Goal: Task Accomplishment & Management: Manage account settings

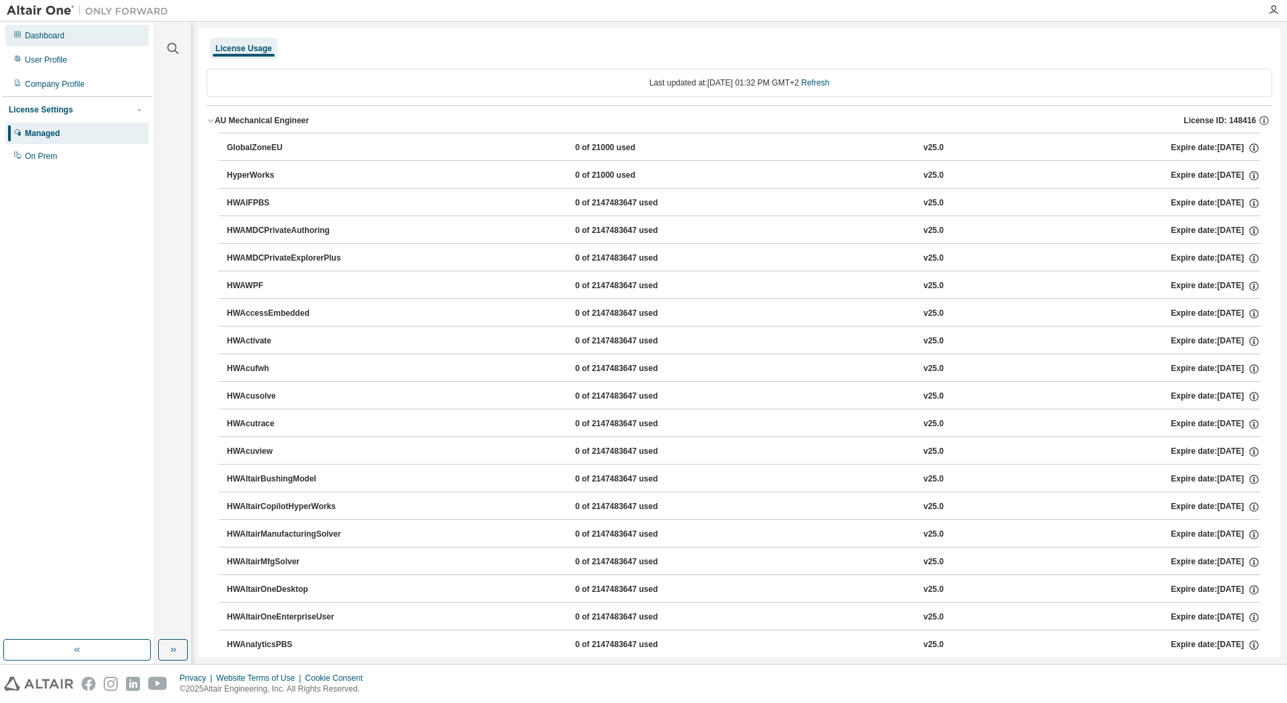
click at [44, 42] on div "Dashboard" at bounding box center [76, 36] width 143 height 22
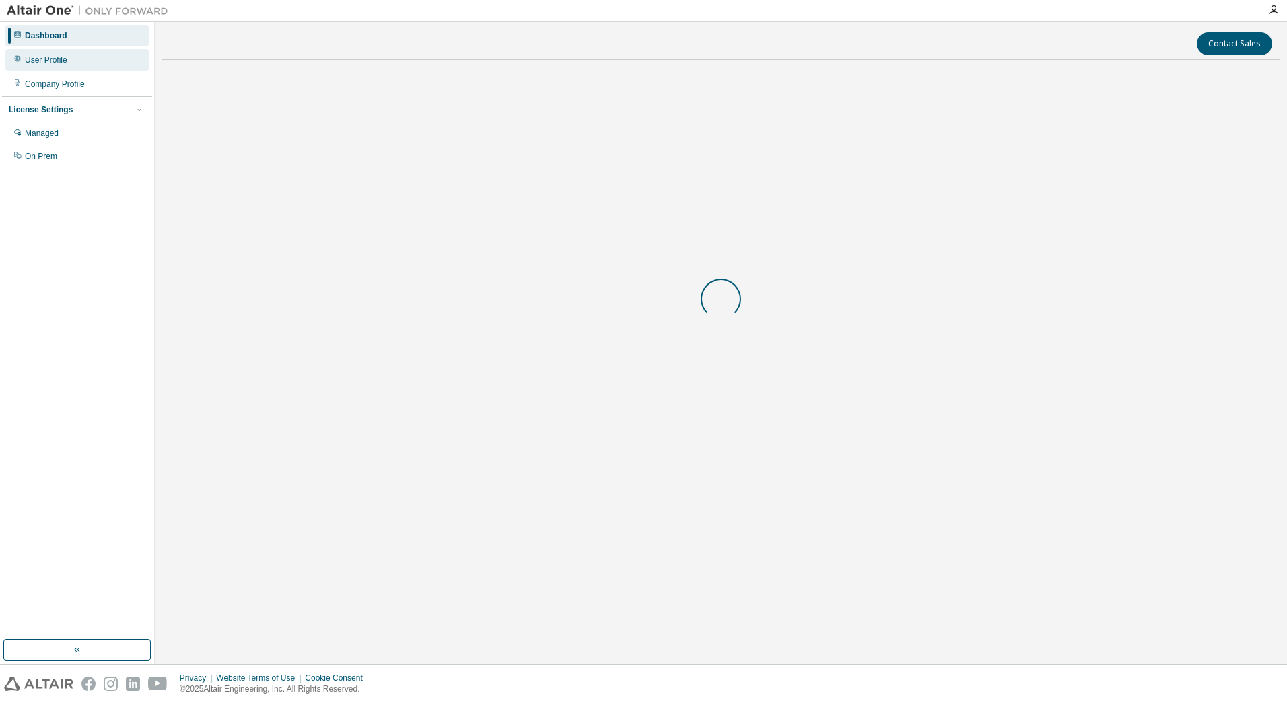
click at [42, 51] on div "User Profile" at bounding box center [76, 60] width 143 height 22
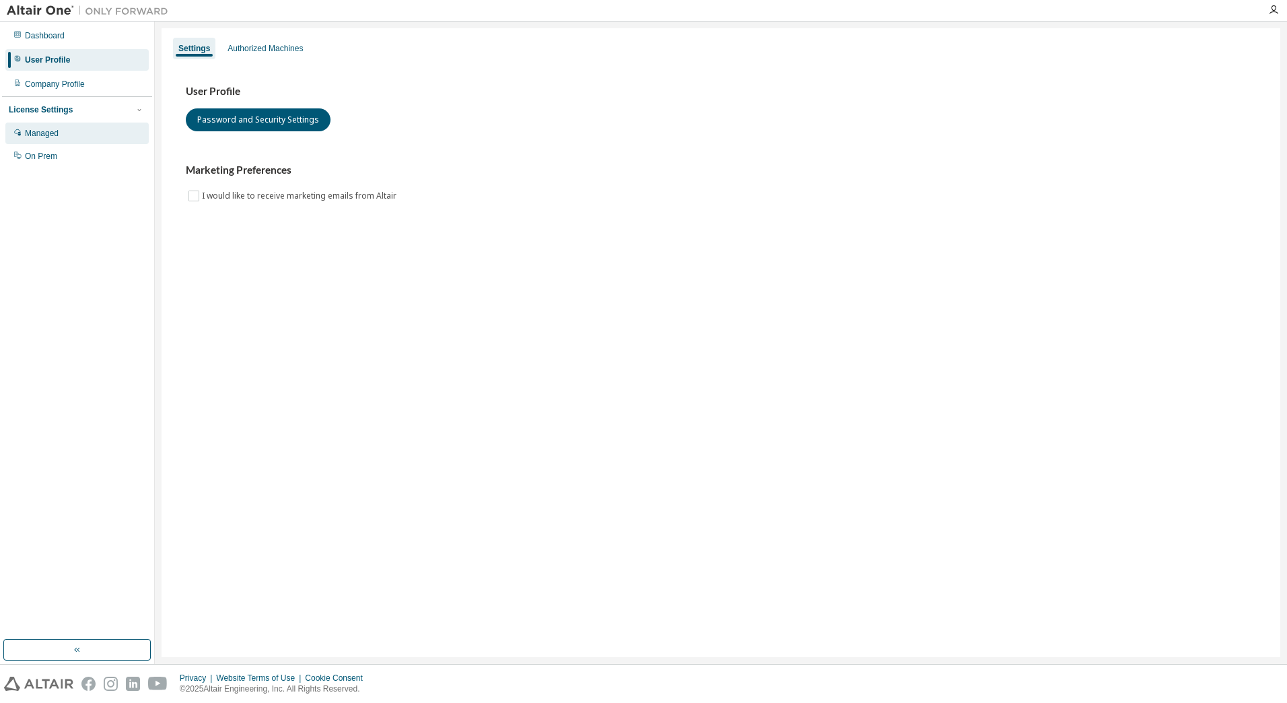
click at [48, 129] on div "Managed" at bounding box center [42, 133] width 34 height 11
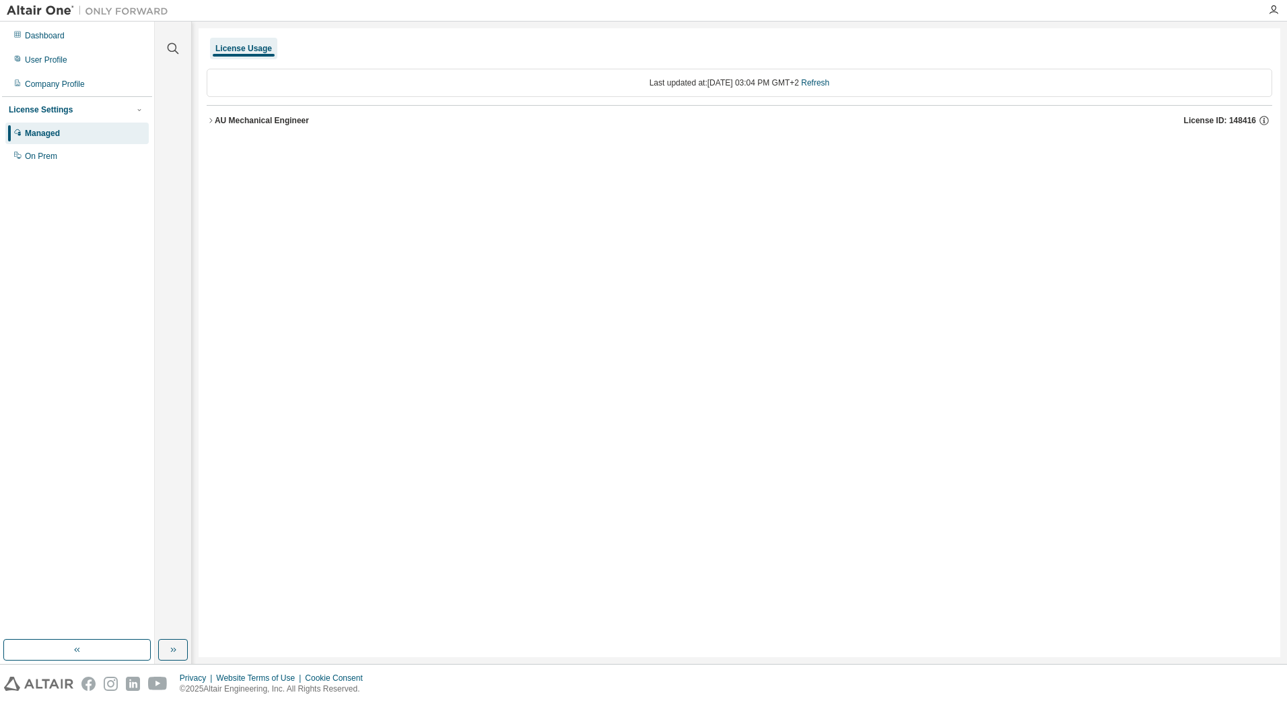
click at [211, 119] on icon "button" at bounding box center [211, 120] width 8 height 8
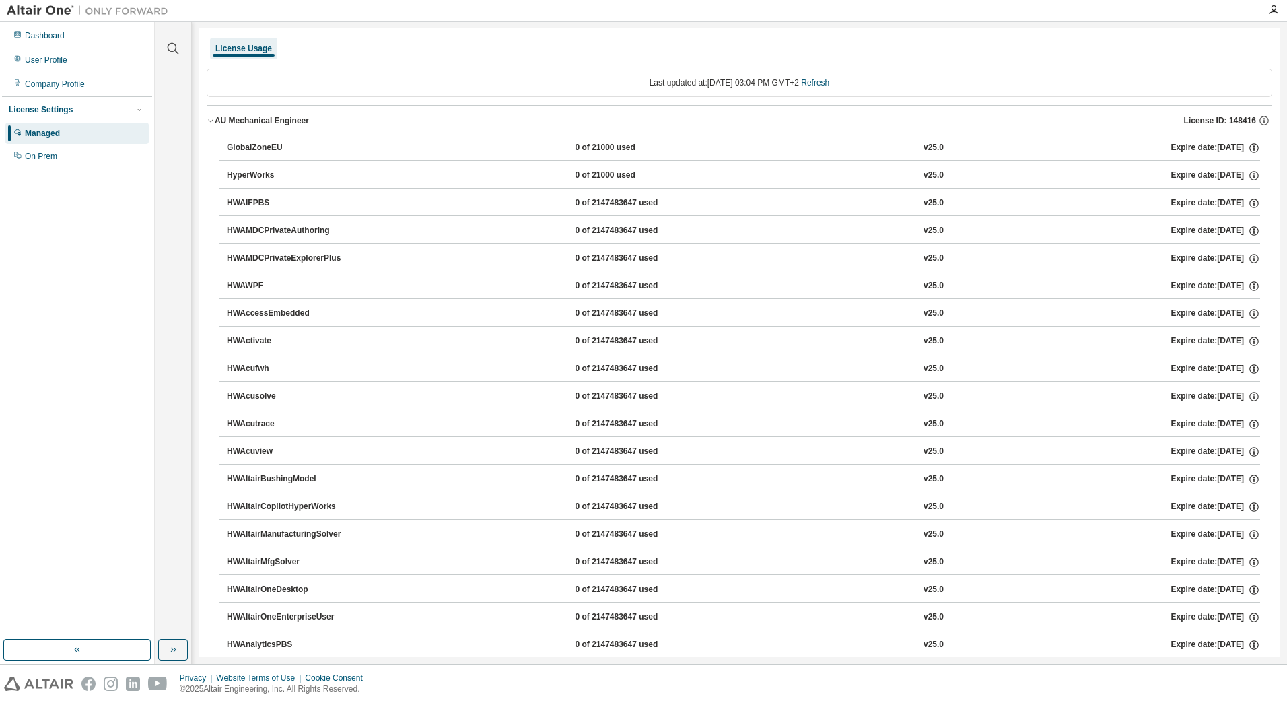
click at [36, 108] on div "License Settings" at bounding box center [41, 109] width 64 height 11
click at [38, 154] on div "On Prem" at bounding box center [41, 156] width 32 height 11
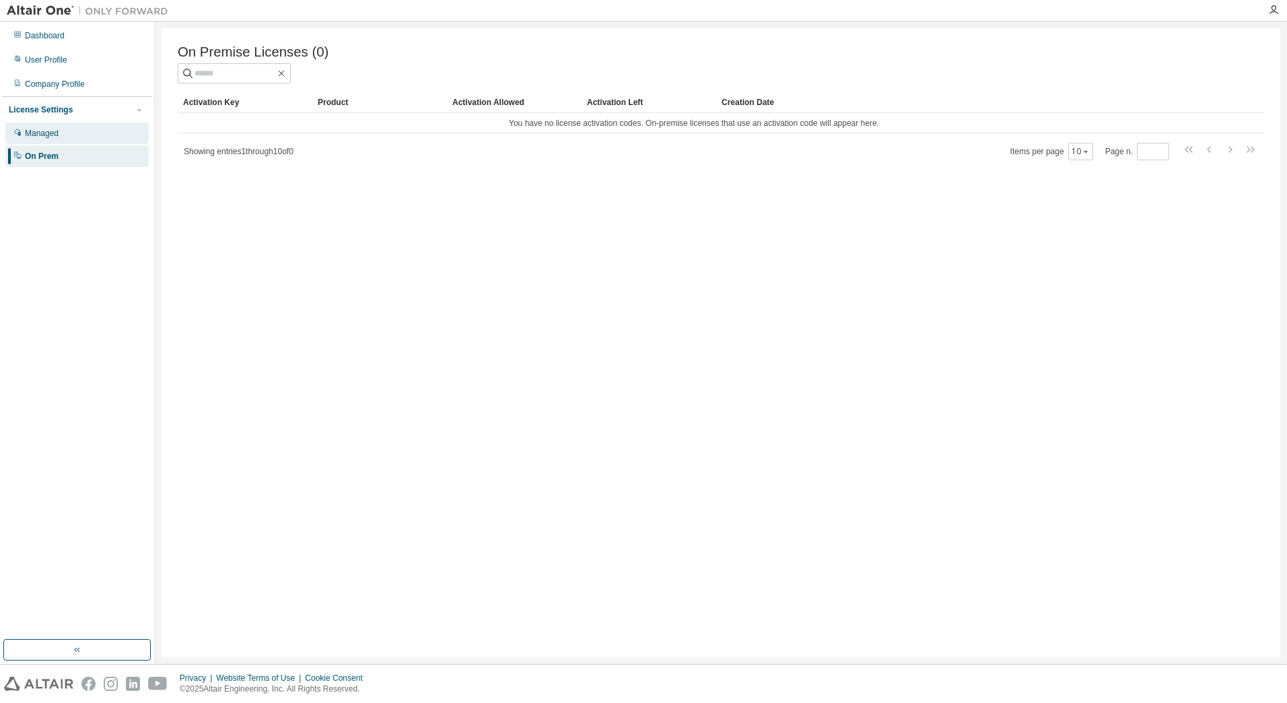
click at [49, 128] on div "Managed" at bounding box center [76, 134] width 143 height 22
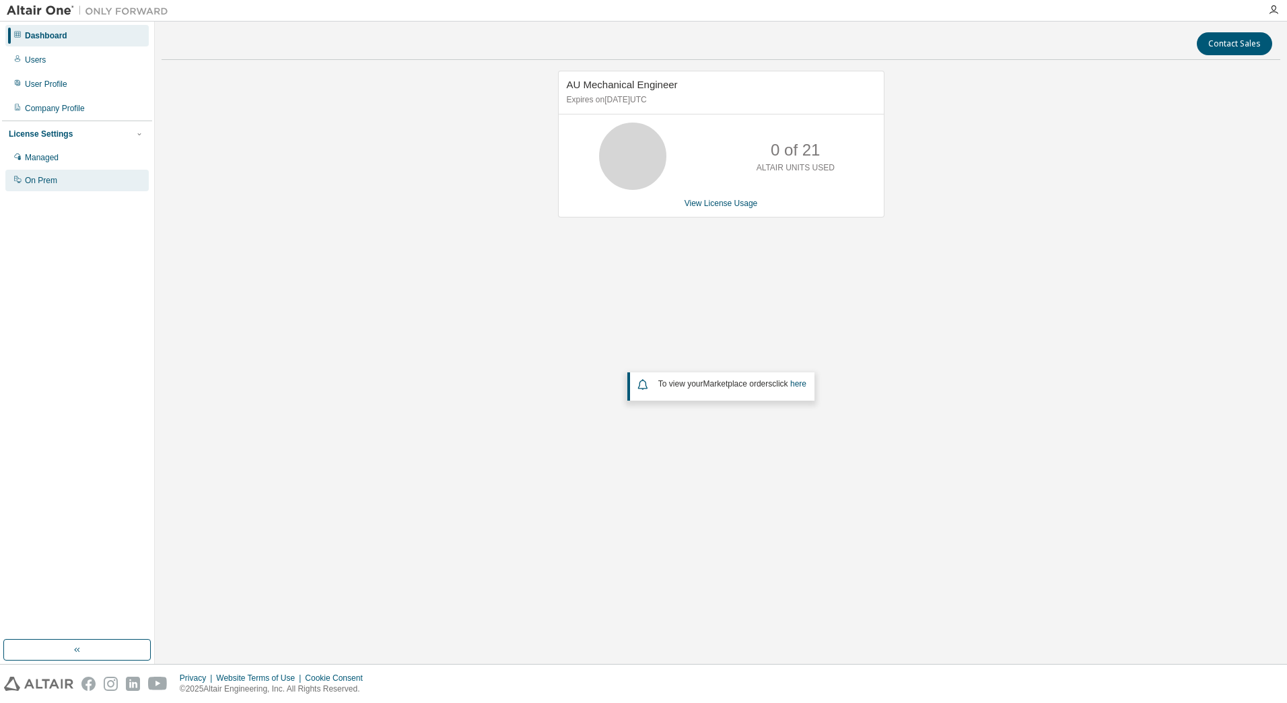
click at [54, 179] on div "On Prem" at bounding box center [41, 180] width 32 height 11
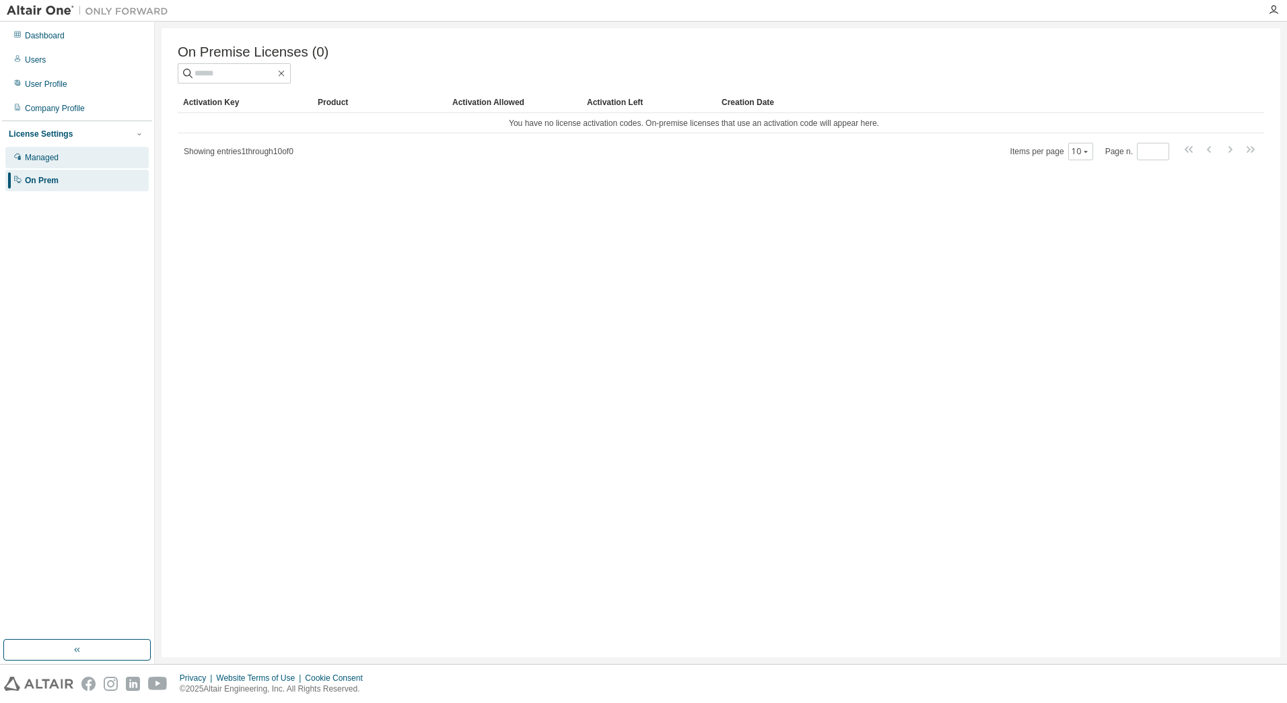
click at [31, 151] on div "Managed" at bounding box center [76, 158] width 143 height 22
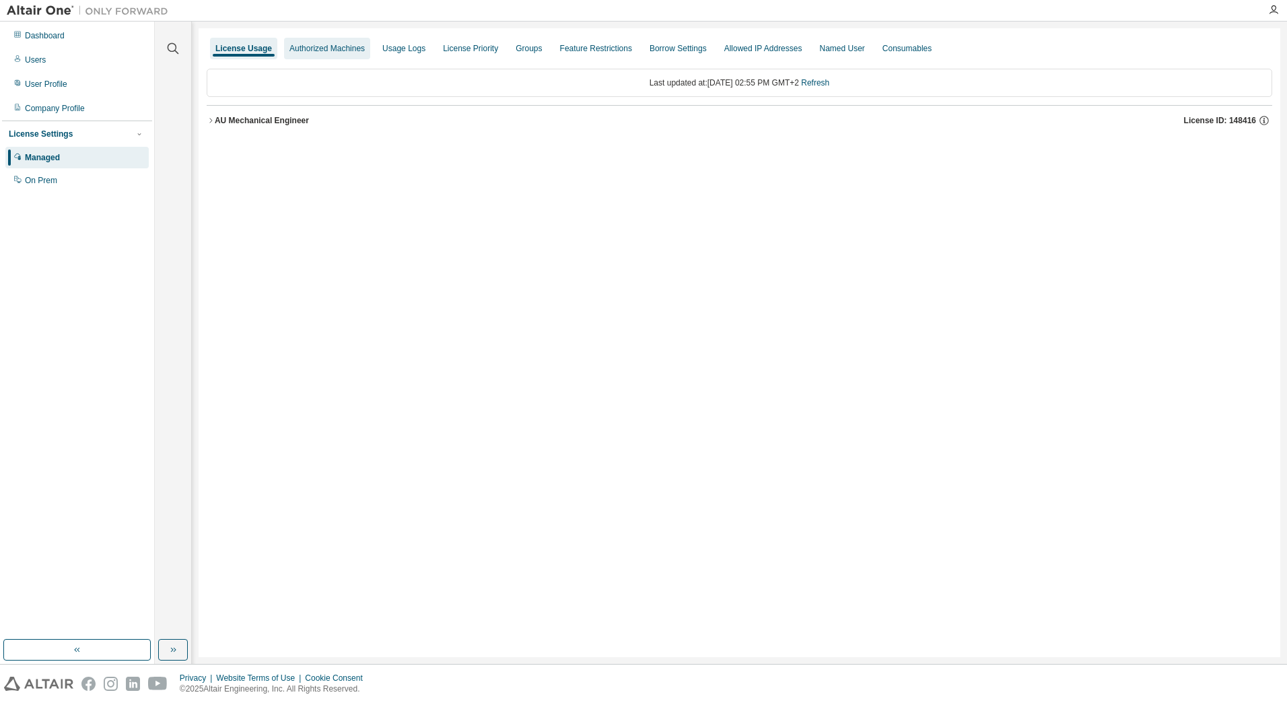
click at [304, 43] on div "Authorized Machines" at bounding box center [327, 48] width 75 height 11
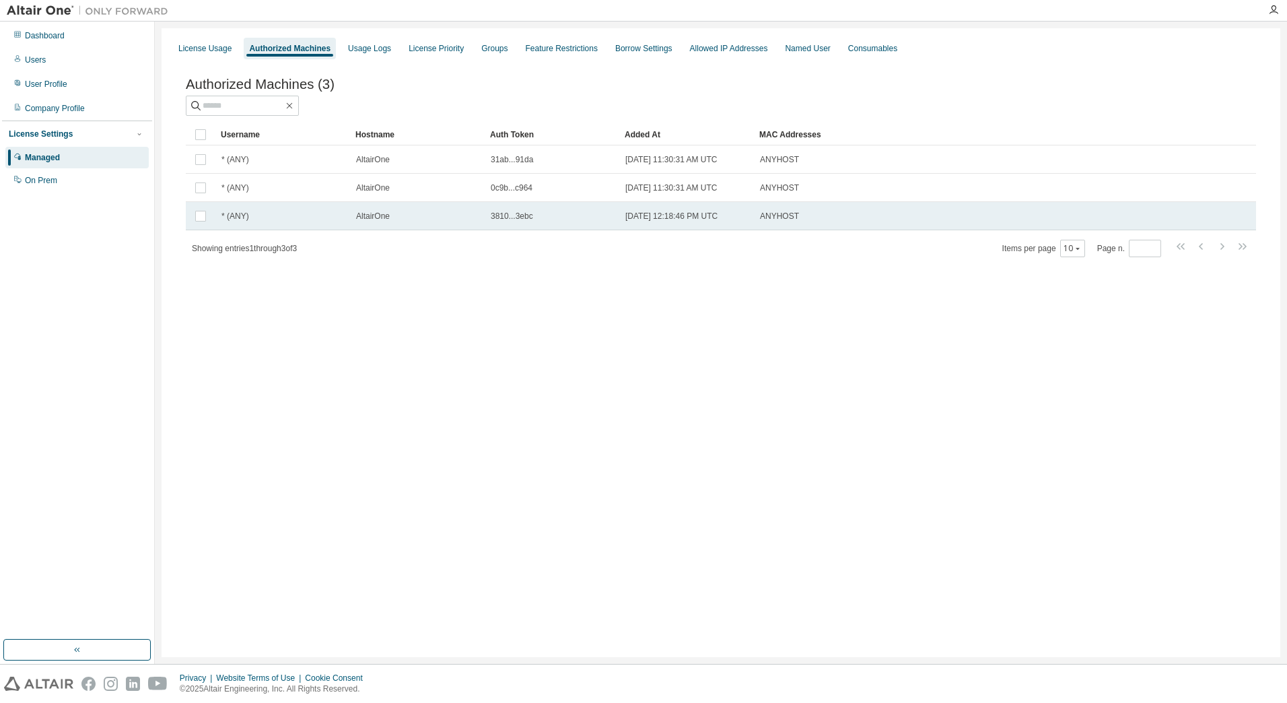
click at [516, 222] on span "3810...3ebc" at bounding box center [512, 216] width 42 height 11
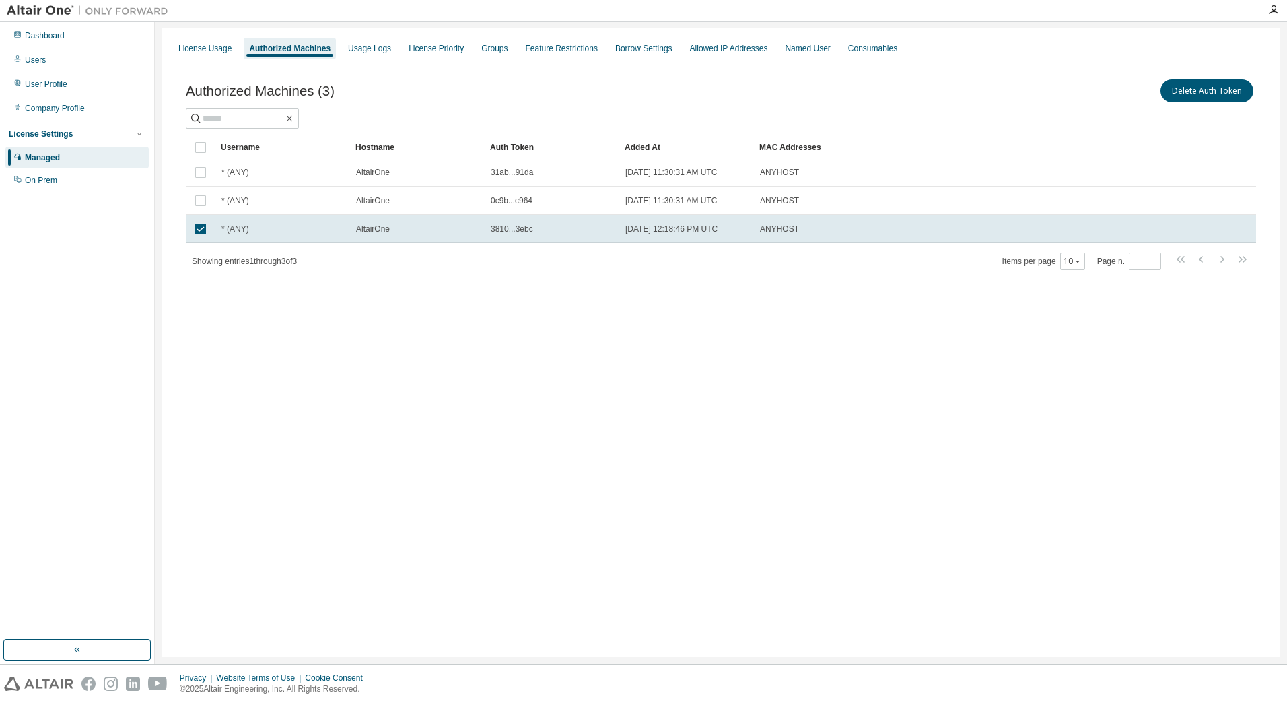
click at [530, 148] on div "Auth Token" at bounding box center [552, 148] width 124 height 22
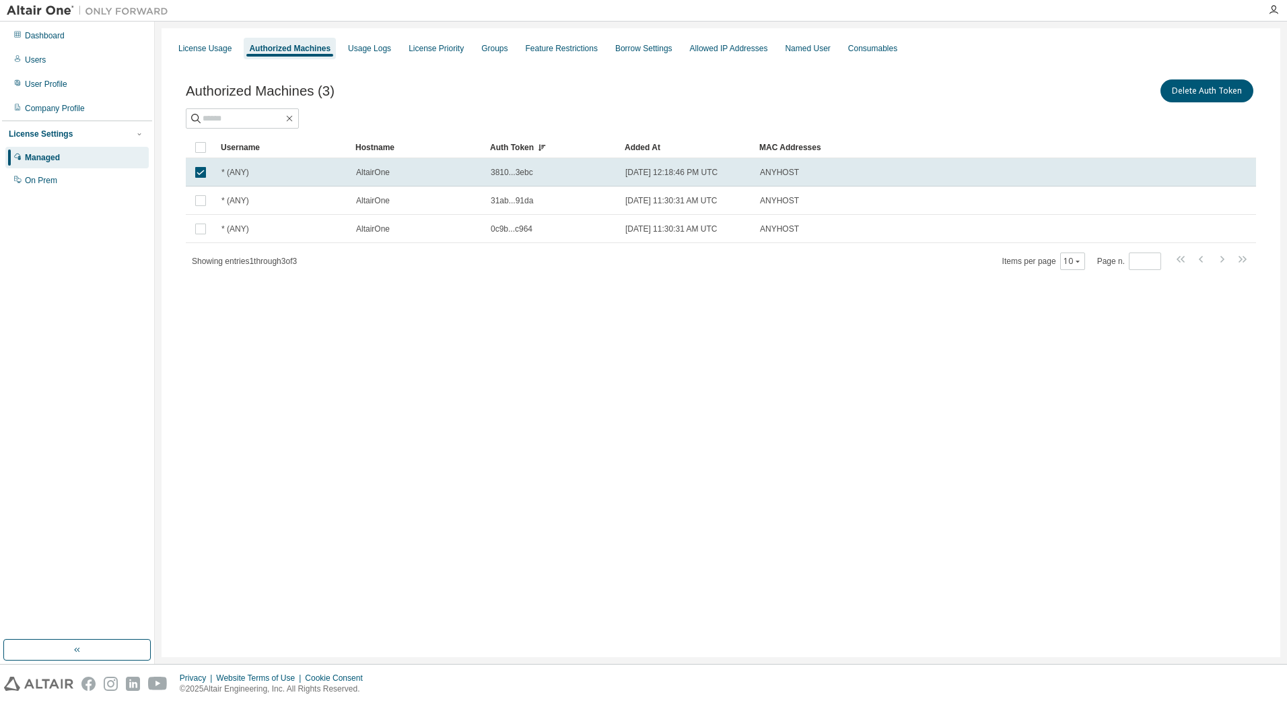
click at [530, 148] on div "Auth Token" at bounding box center [552, 148] width 124 height 22
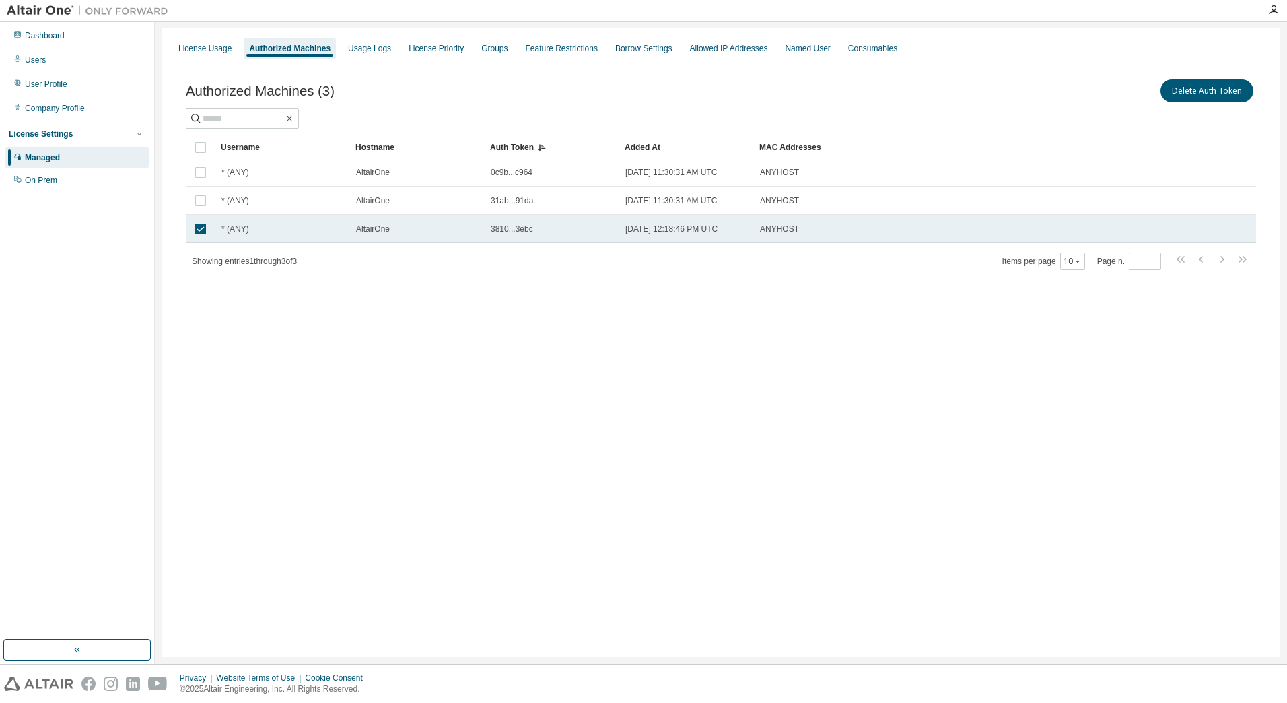
click at [508, 224] on span "3810...3ebc" at bounding box center [512, 229] width 42 height 11
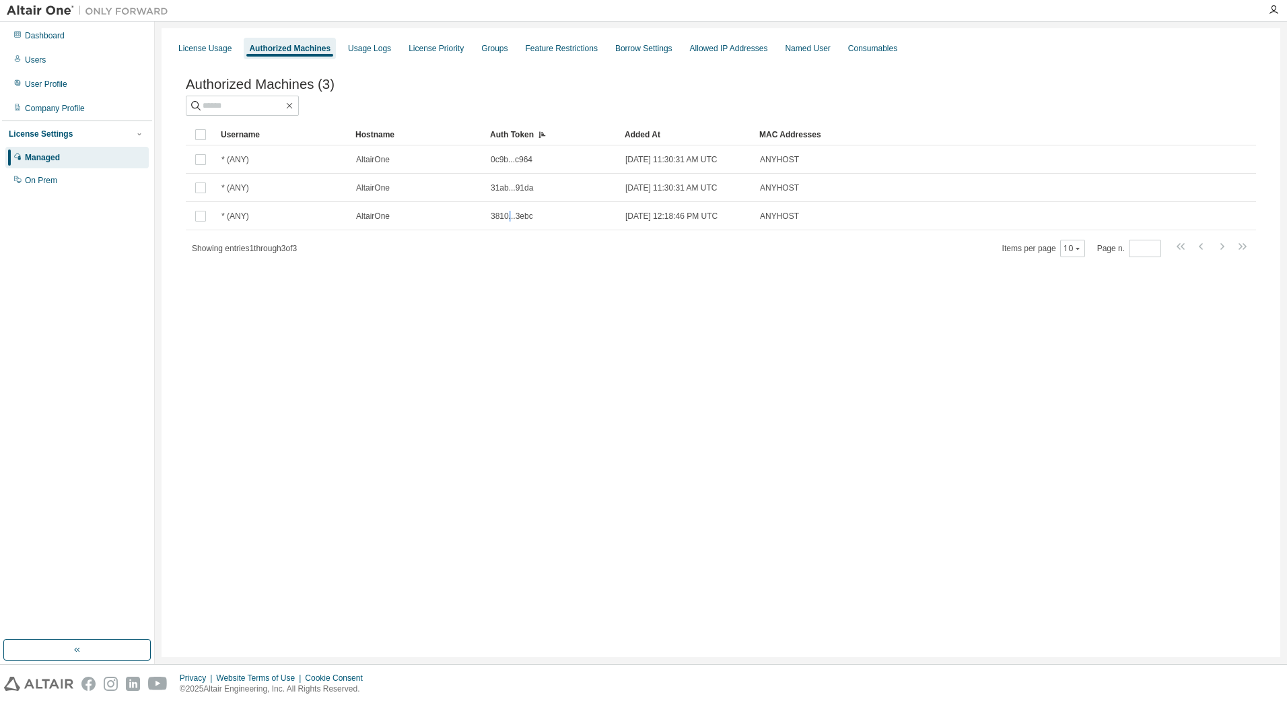
click at [508, 224] on td "3810...3ebc" at bounding box center [552, 216] width 135 height 28
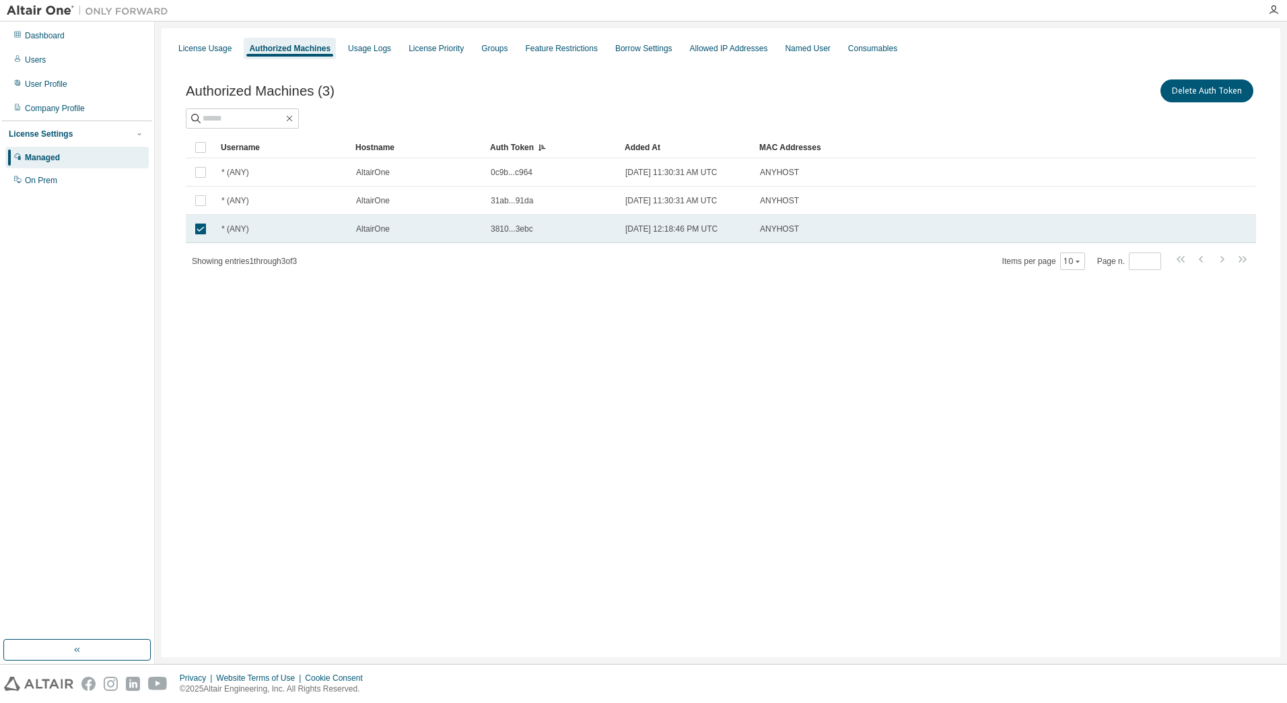
click at [502, 227] on span "3810...3ebc" at bounding box center [512, 229] width 42 height 11
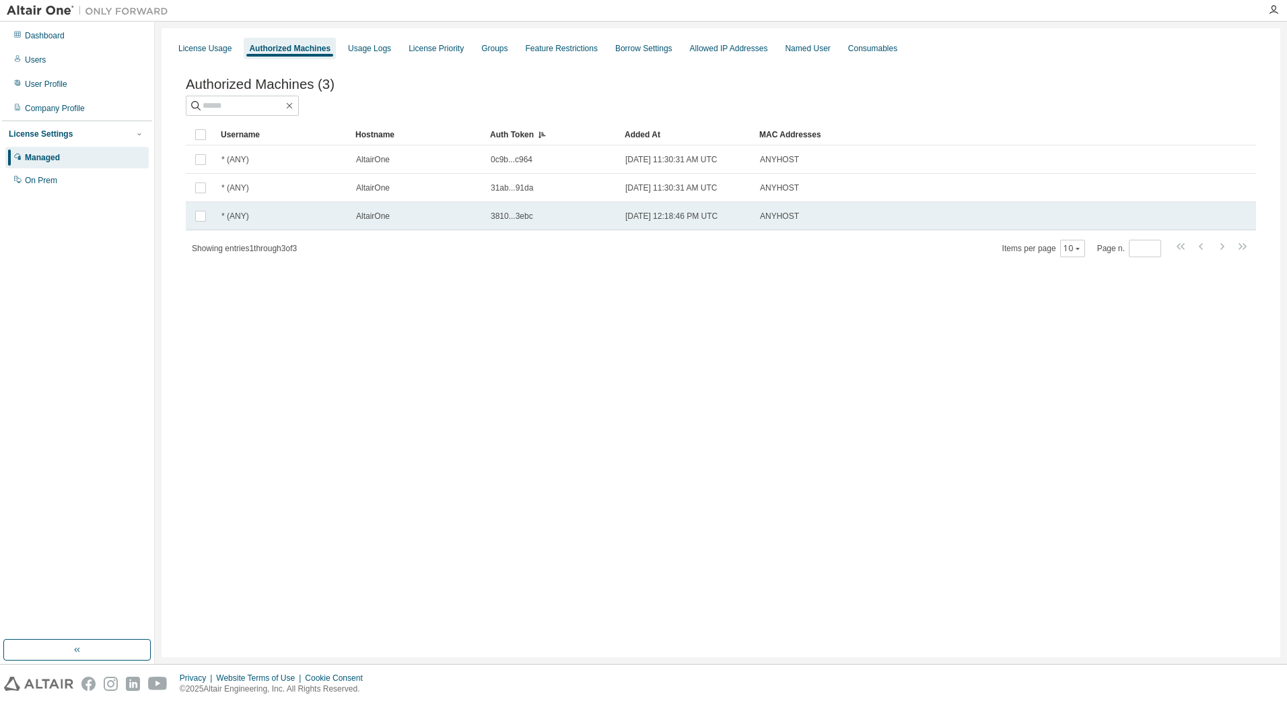
drag, startPoint x: 496, startPoint y: 222, endPoint x: 447, endPoint y: 232, distance: 49.5
click at [447, 230] on td "AltairOne" at bounding box center [417, 216] width 135 height 28
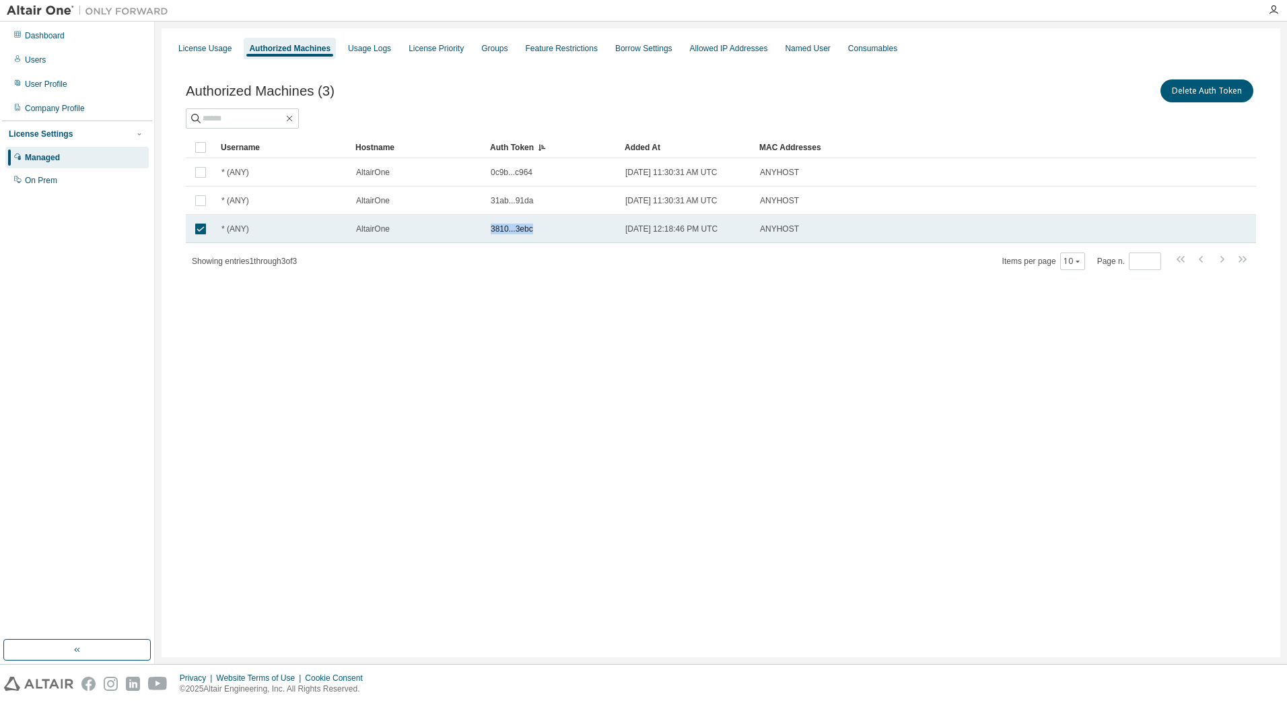
drag, startPoint x: 536, startPoint y: 227, endPoint x: 490, endPoint y: 230, distance: 46.6
click at [490, 230] on td "3810...3ebc" at bounding box center [552, 229] width 135 height 28
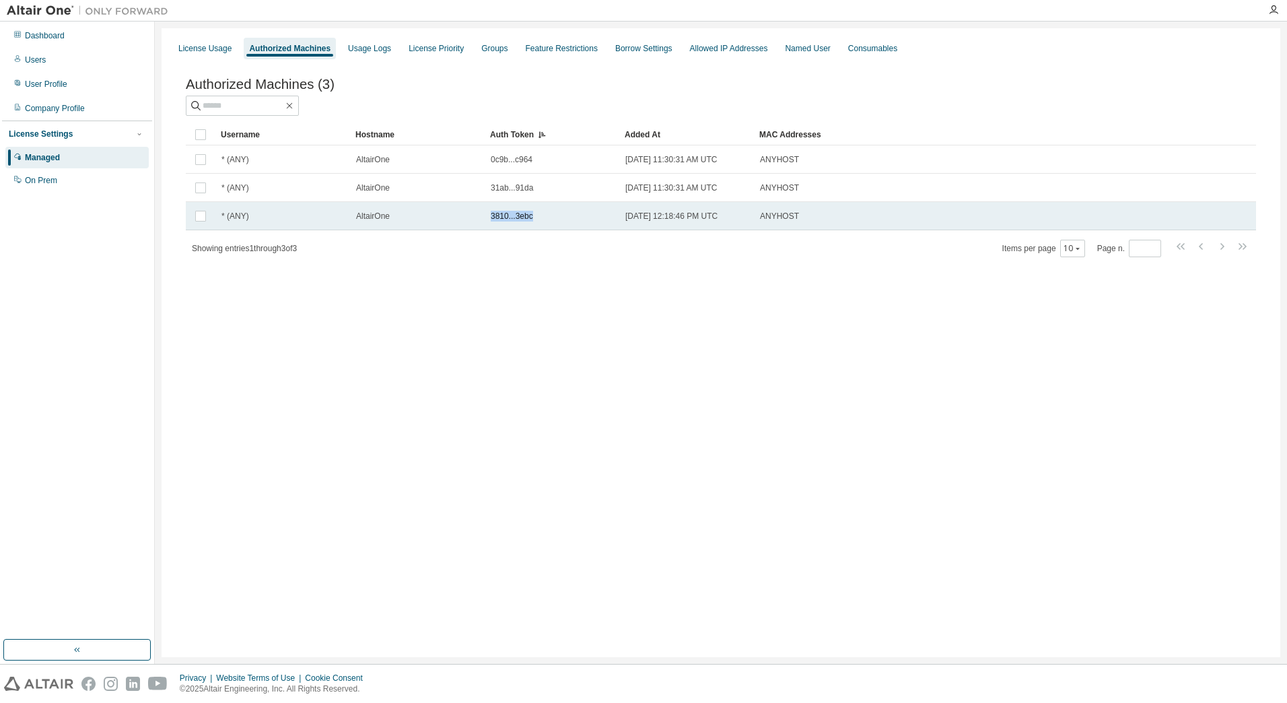
drag, startPoint x: 493, startPoint y: 218, endPoint x: 529, endPoint y: 219, distance: 36.4
click at [529, 219] on span "3810...3ebc" at bounding box center [512, 216] width 42 height 11
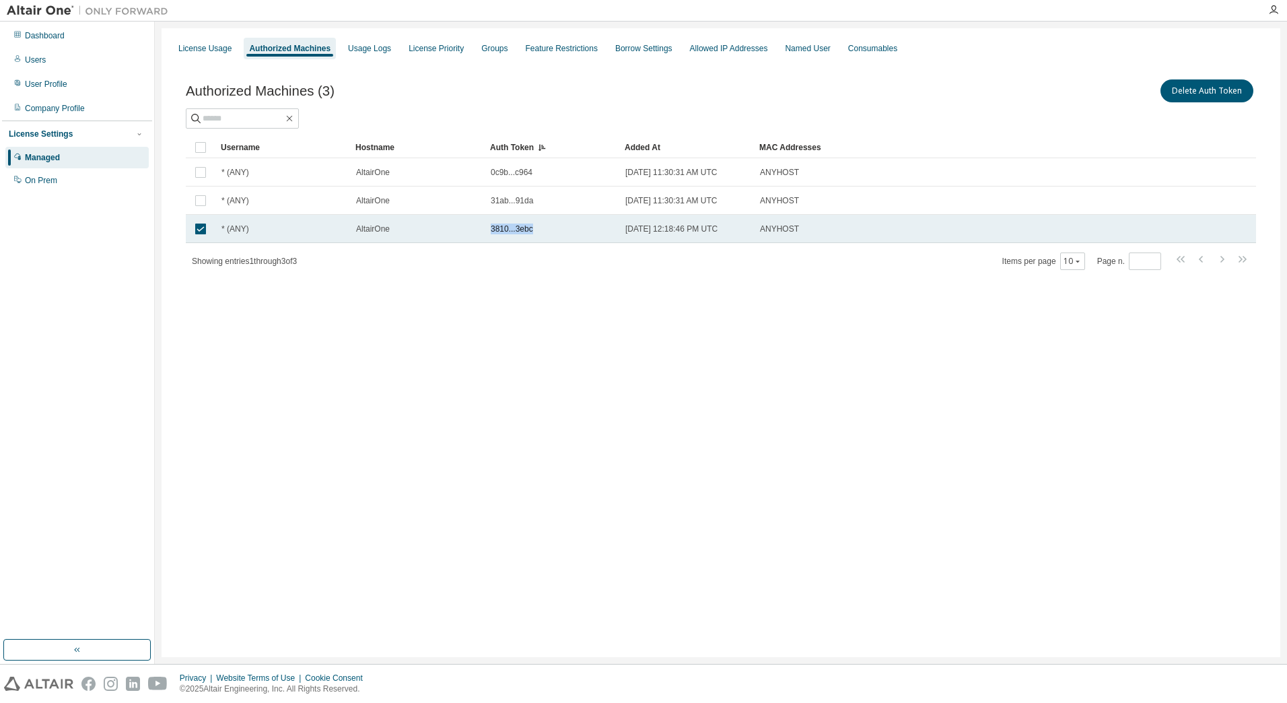
drag, startPoint x: 492, startPoint y: 230, endPoint x: 529, endPoint y: 229, distance: 37.1
click at [529, 229] on span "3810...3ebc" at bounding box center [512, 229] width 42 height 11
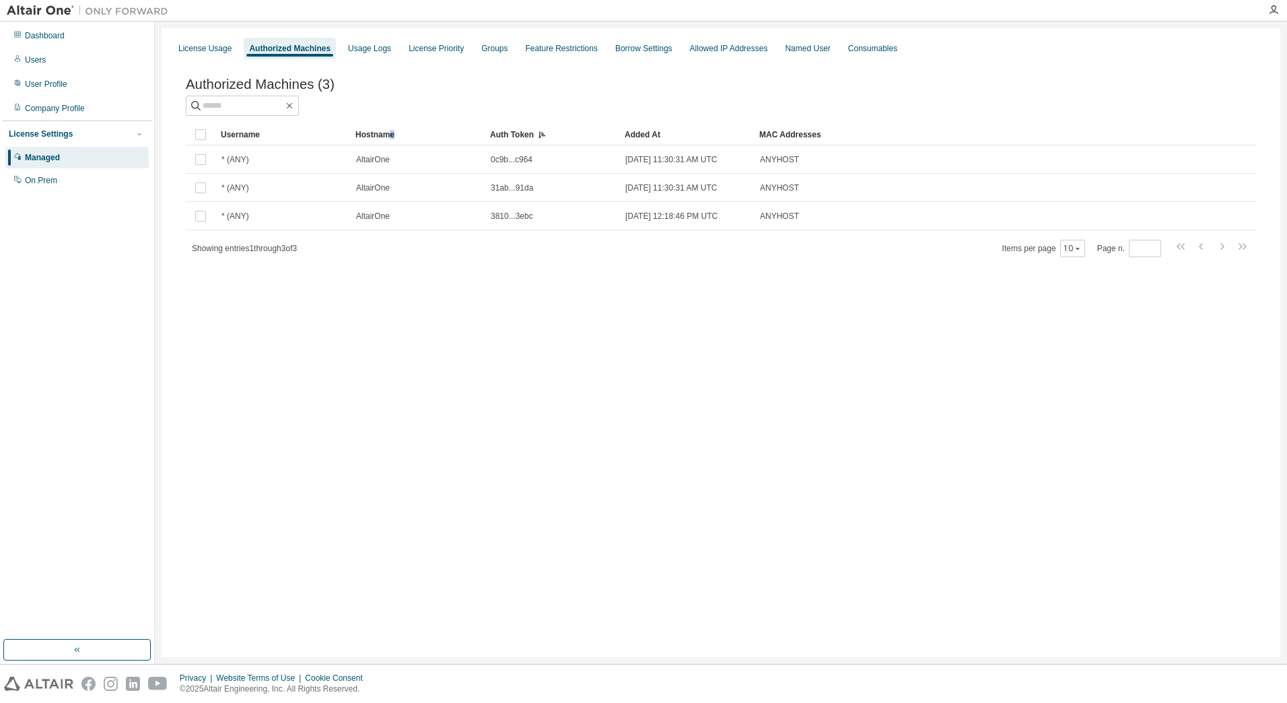
drag, startPoint x: 403, startPoint y: 137, endPoint x: 452, endPoint y: 139, distance: 49.2
click at [452, 139] on div "Hostname" at bounding box center [418, 135] width 124 height 22
click at [508, 137] on div "Auth Token" at bounding box center [552, 135] width 124 height 22
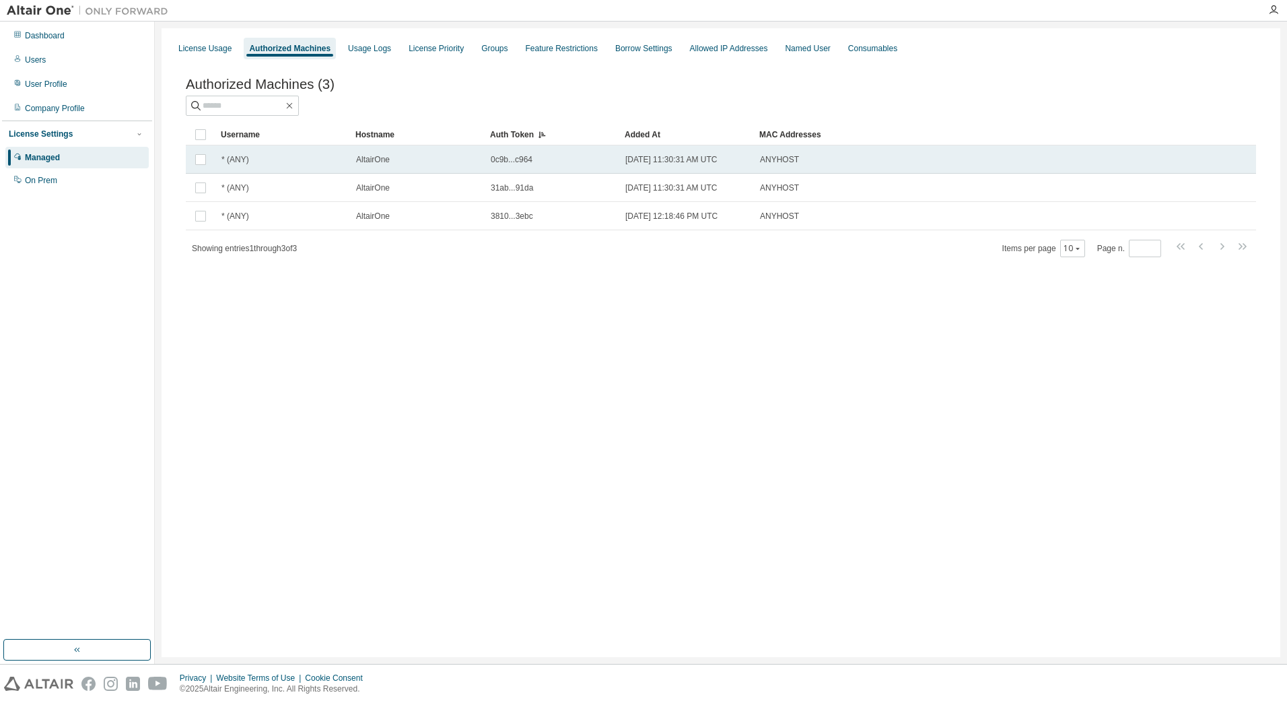
drag, startPoint x: 508, startPoint y: 137, endPoint x: 493, endPoint y: 154, distance: 22.4
click at [493, 154] on td "0c9b...c964" at bounding box center [552, 159] width 135 height 28
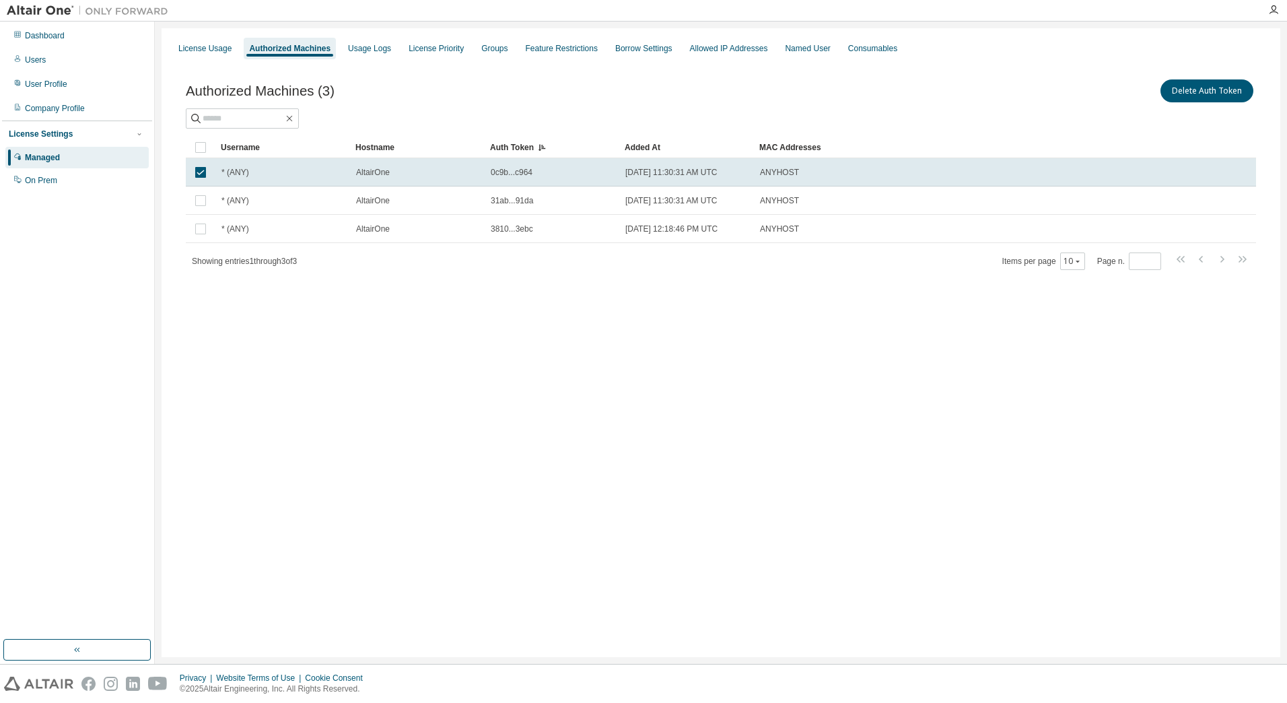
click at [470, 328] on div "License Usage Authorized Machines Usage Logs License Priority Groups Feature Re…" at bounding box center [721, 342] width 1119 height 629
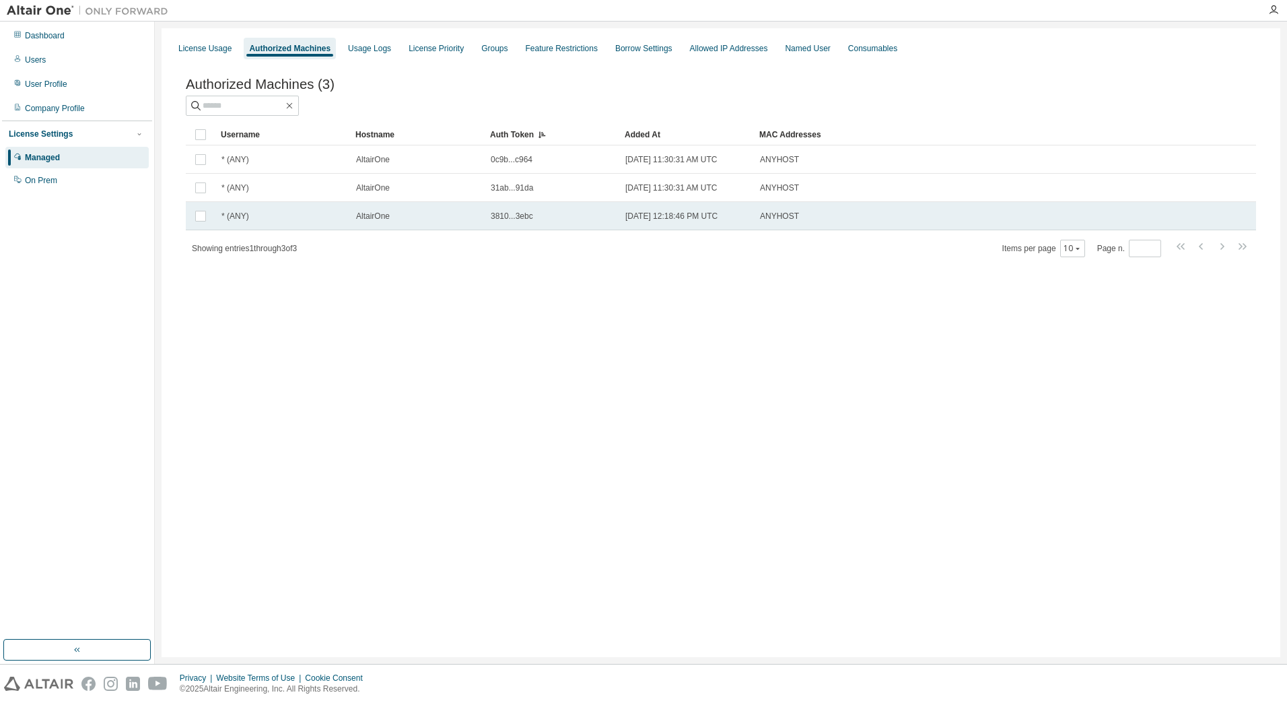
click at [256, 220] on div "* (ANY)" at bounding box center [283, 216] width 123 height 11
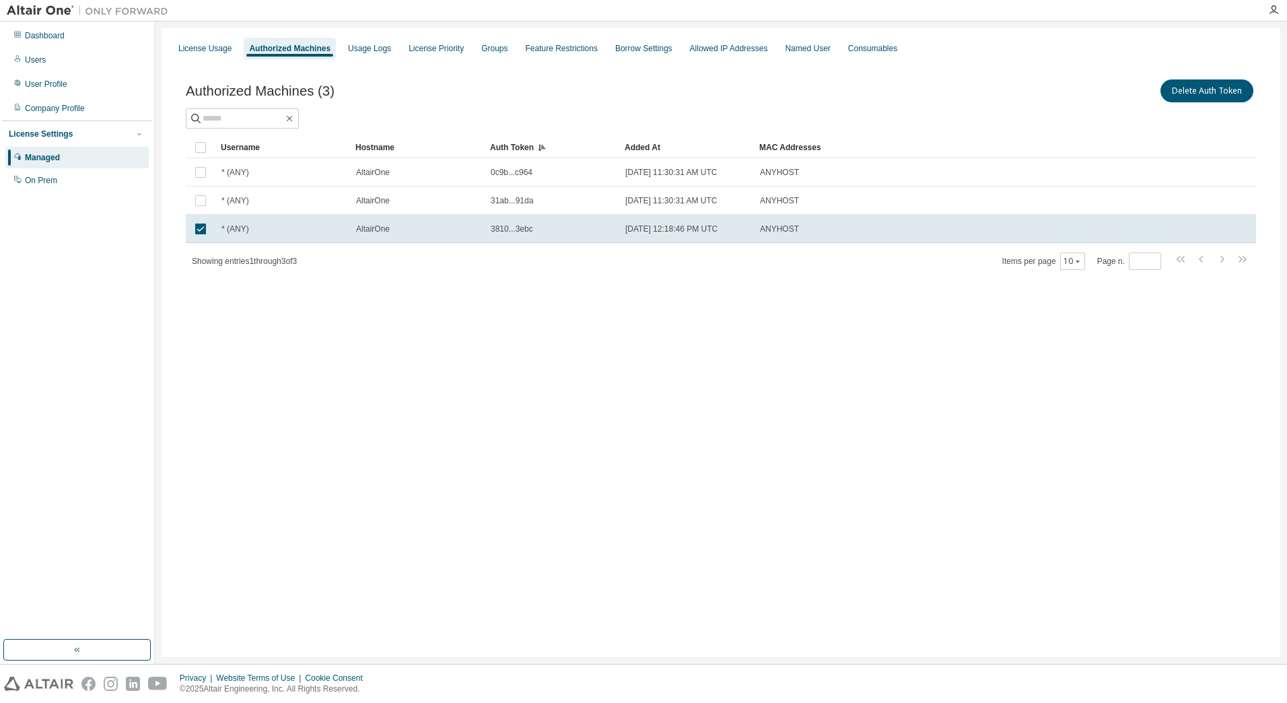
click at [256, 220] on td "* (ANY)" at bounding box center [282, 229] width 135 height 28
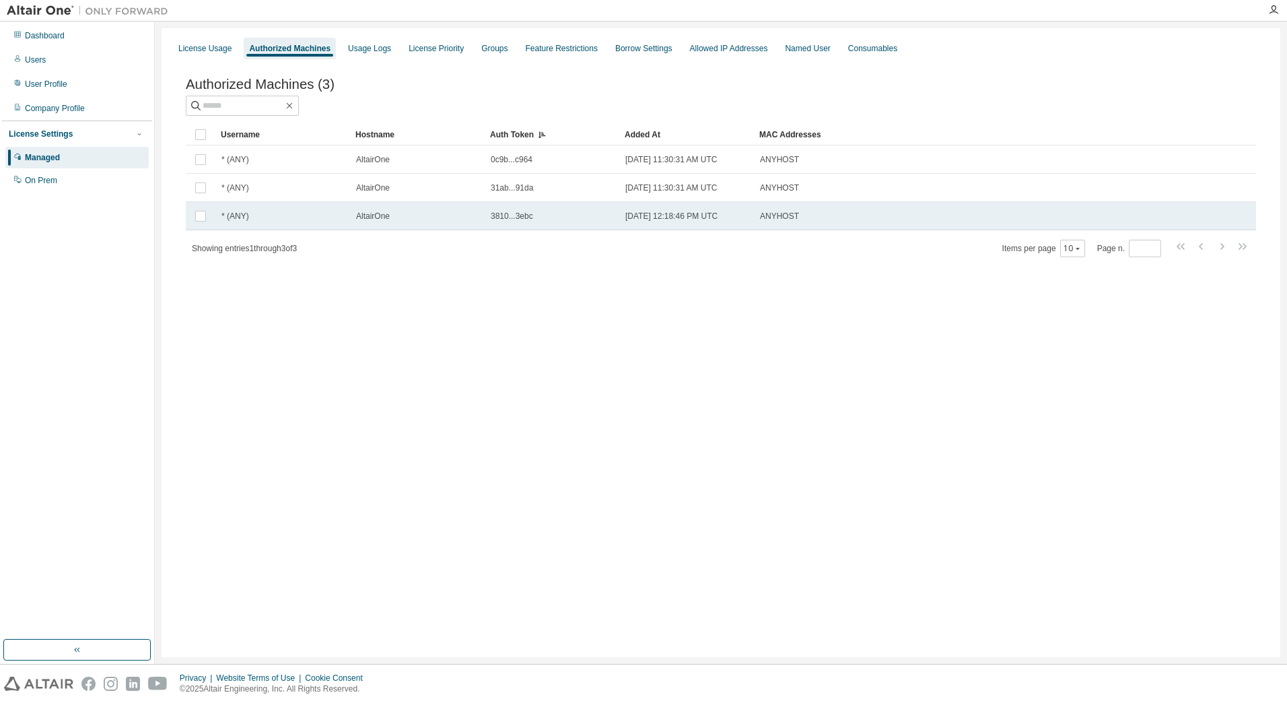
click at [473, 222] on div "AltairOne" at bounding box center [417, 216] width 123 height 11
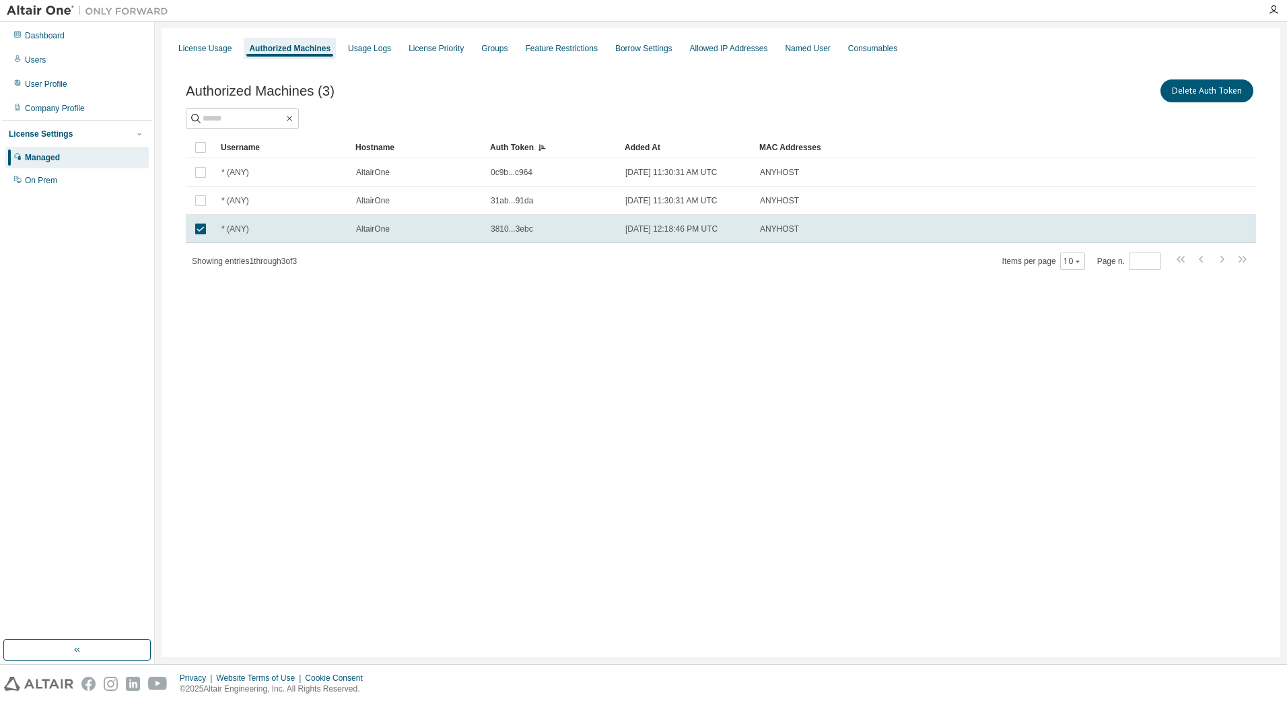
click at [473, 224] on div "AltairOne" at bounding box center [417, 229] width 123 height 11
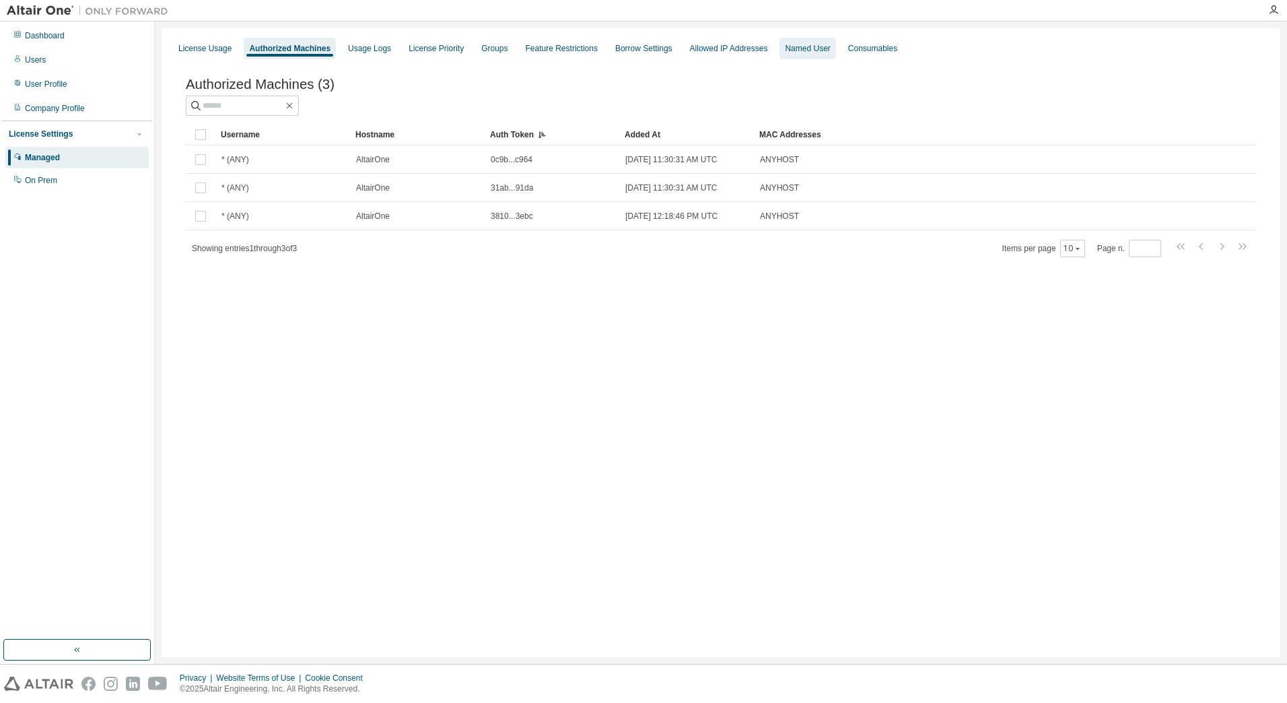
click at [808, 48] on div "Named User" at bounding box center [807, 48] width 45 height 11
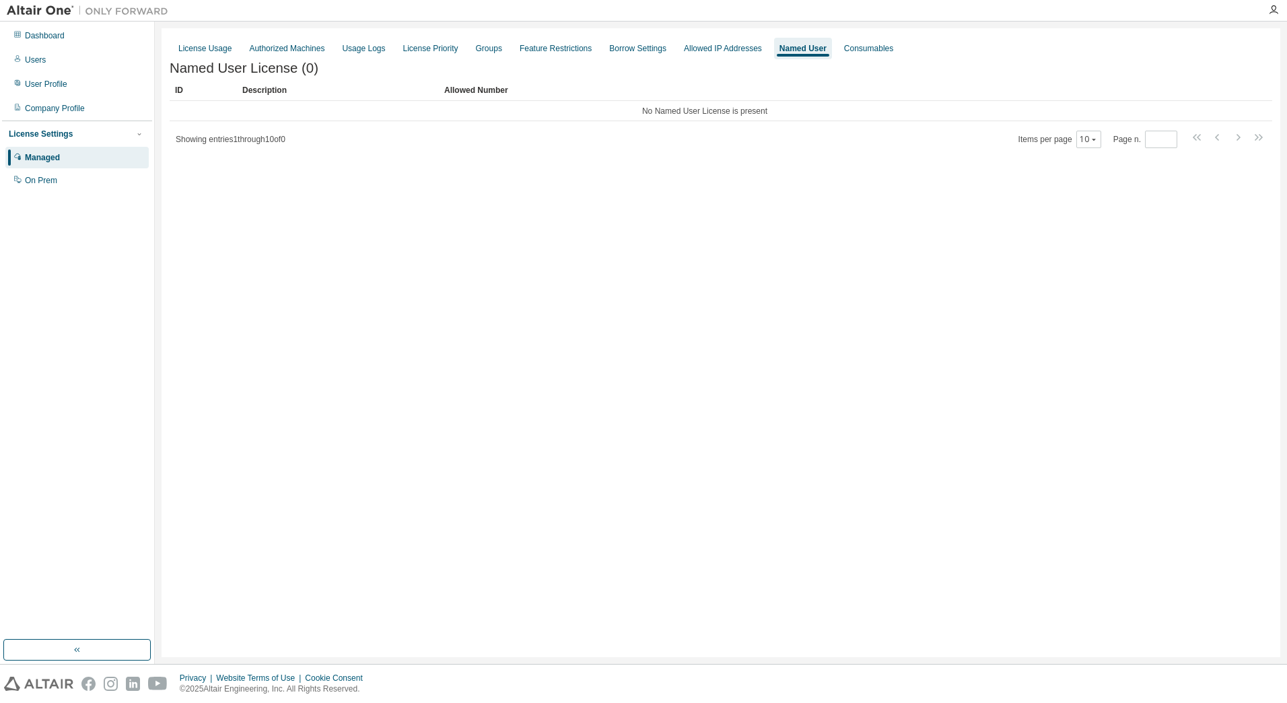
click at [1070, 337] on div "License Usage Authorized Machines Usage Logs License Priority Groups Feature Re…" at bounding box center [721, 342] width 1119 height 629
click at [846, 43] on div "Consumables" at bounding box center [868, 48] width 49 height 11
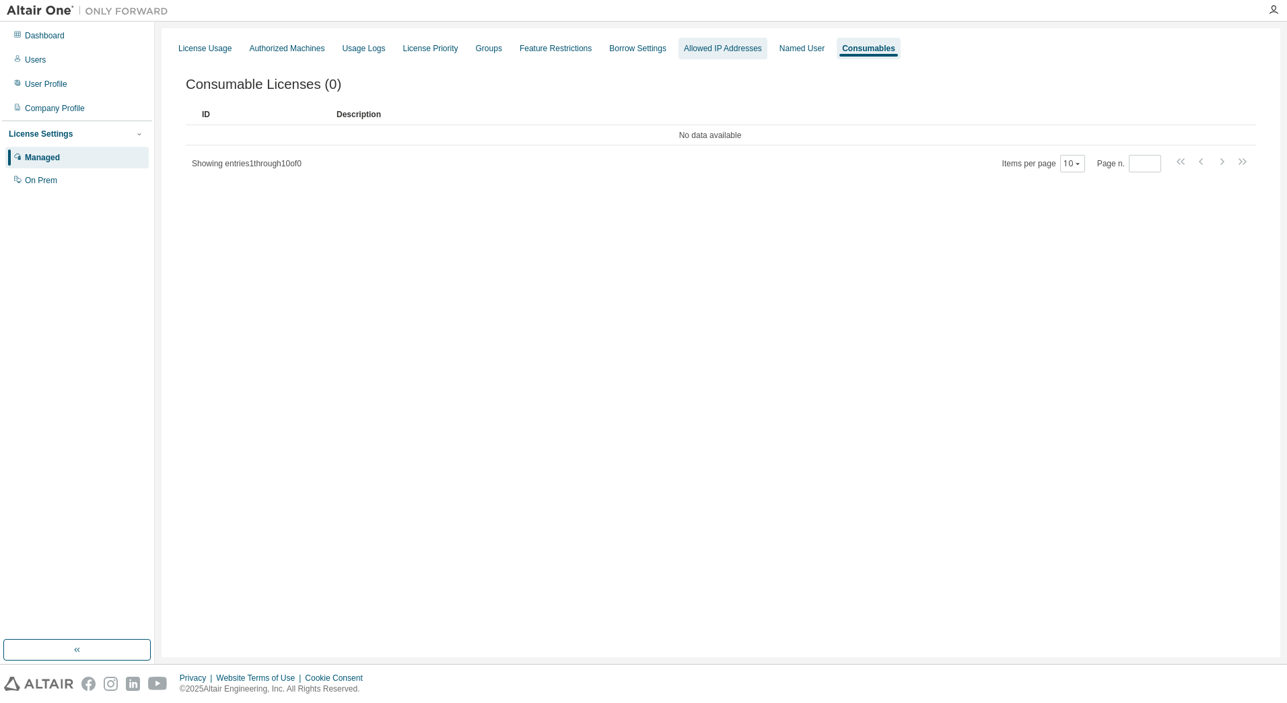
click at [685, 48] on div "Allowed IP Addresses" at bounding box center [723, 48] width 78 height 11
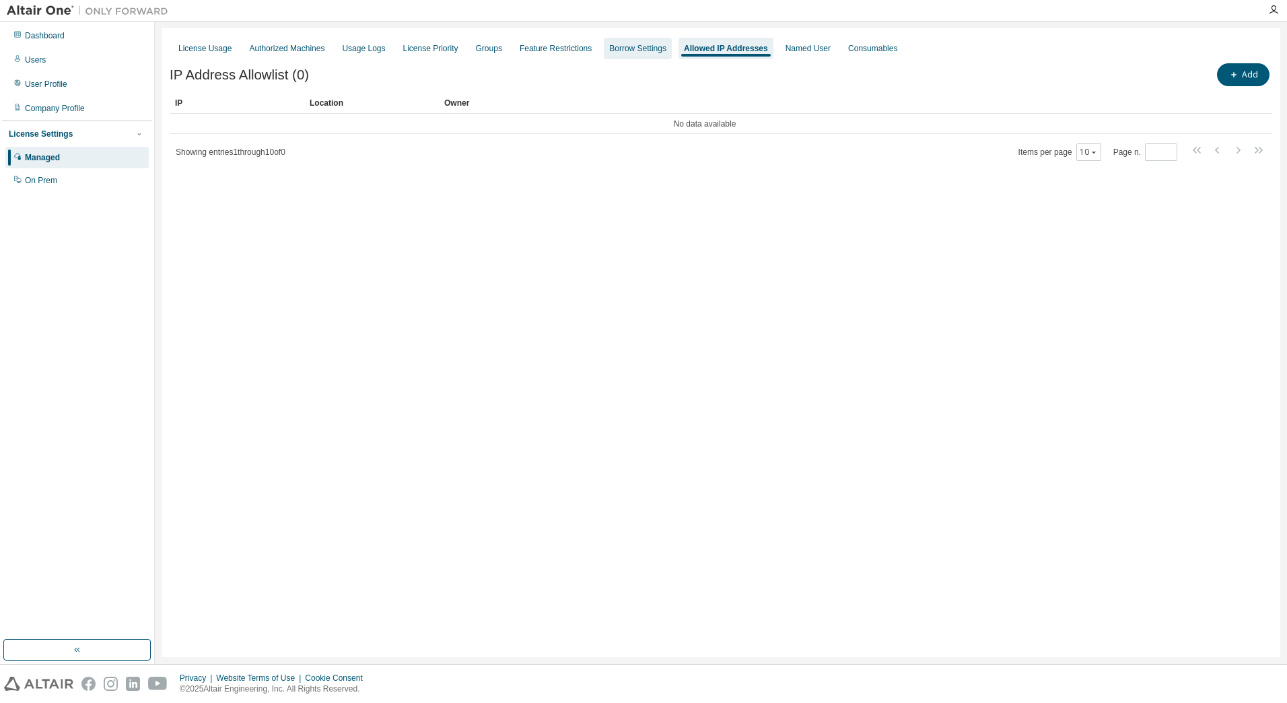
click at [619, 51] on div "Borrow Settings" at bounding box center [637, 48] width 57 height 11
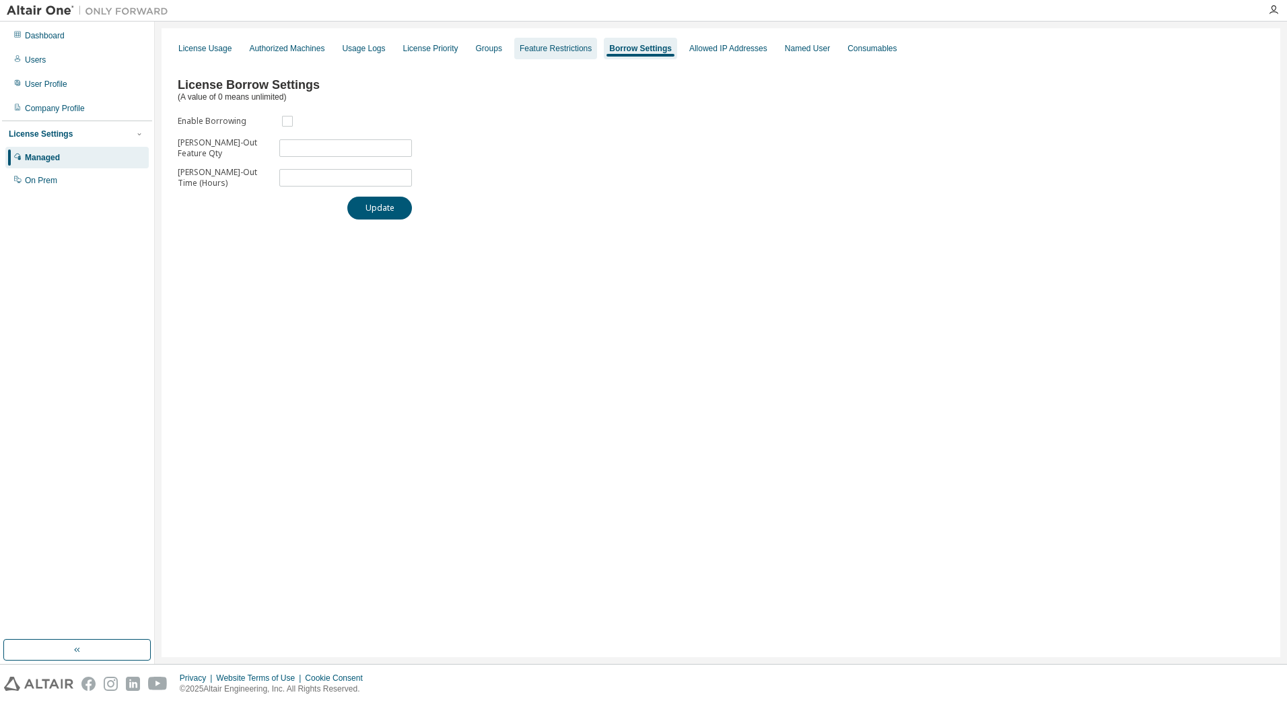
click at [555, 49] on div "Feature Restrictions" at bounding box center [556, 48] width 72 height 11
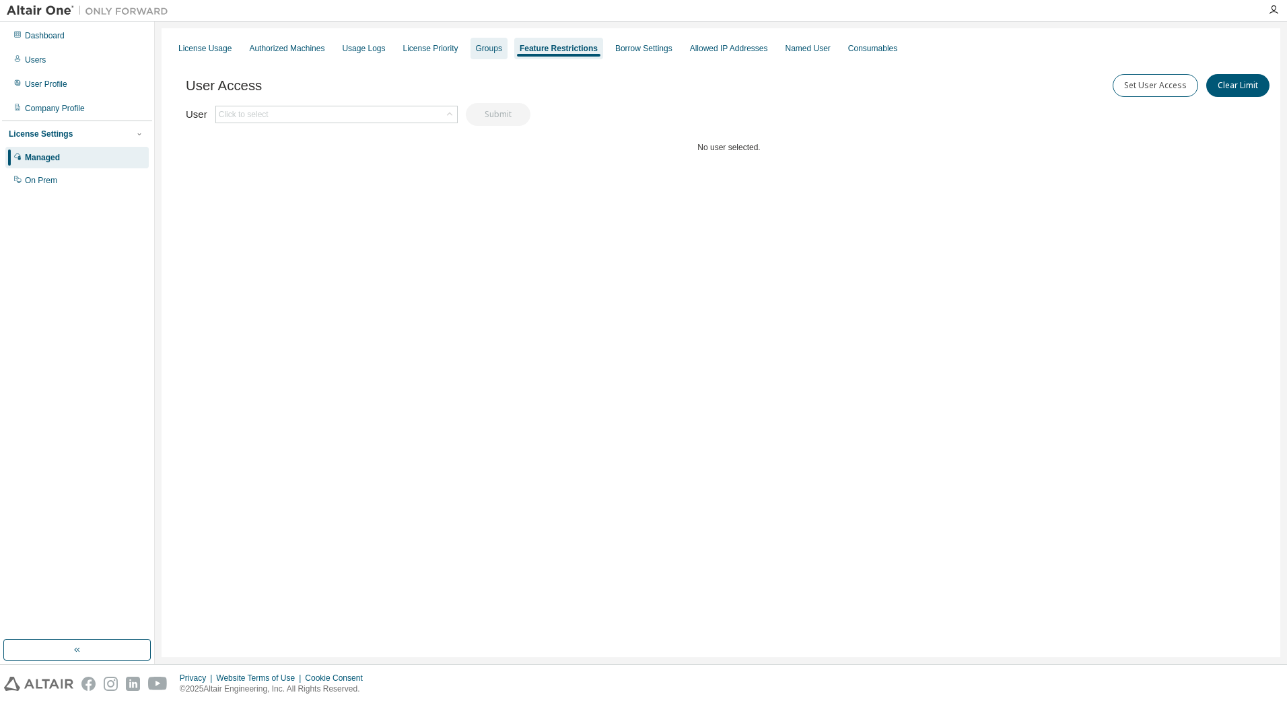
click at [483, 49] on div "Groups" at bounding box center [489, 48] width 26 height 11
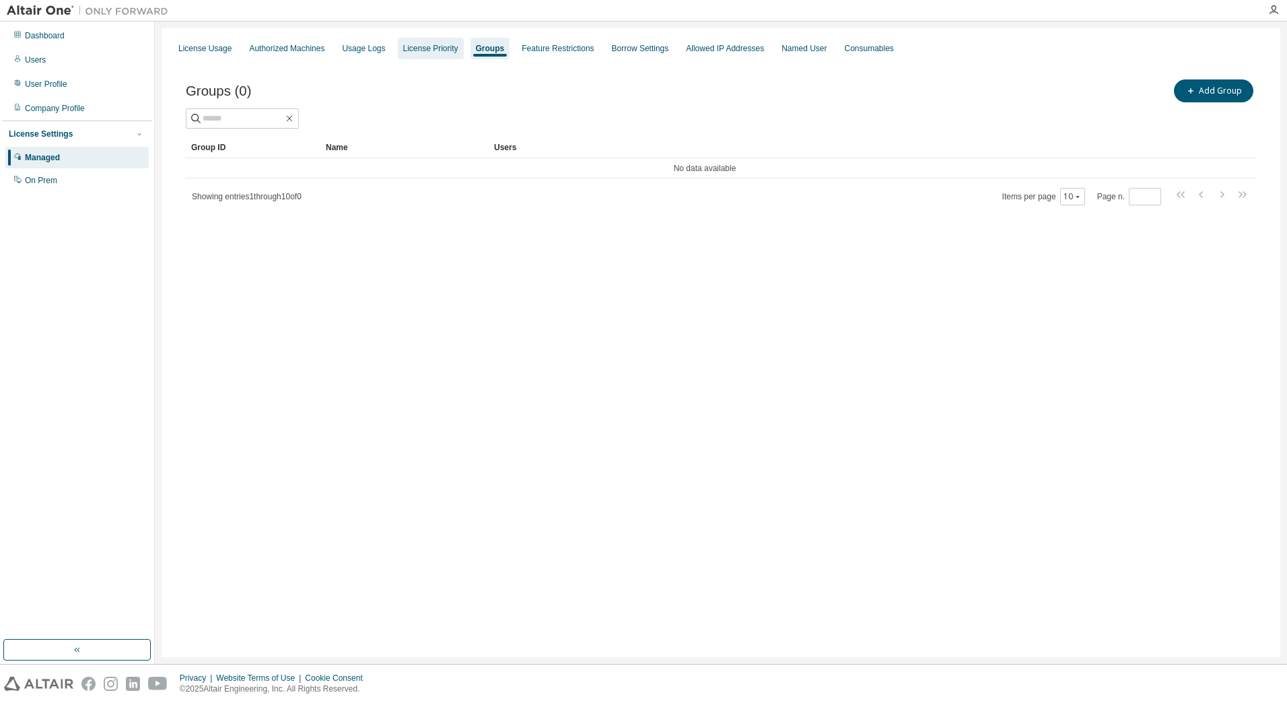
click at [420, 48] on div "License Priority" at bounding box center [430, 48] width 55 height 11
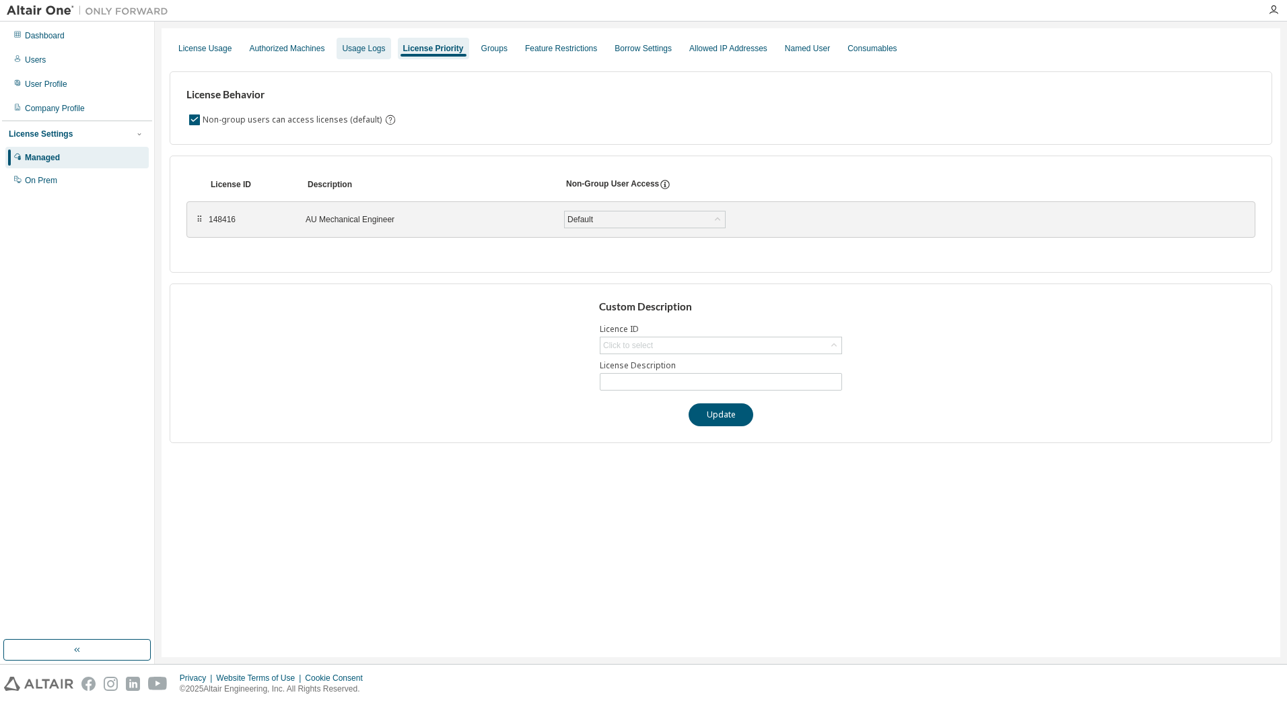
click at [362, 49] on div "Usage Logs" at bounding box center [363, 48] width 43 height 11
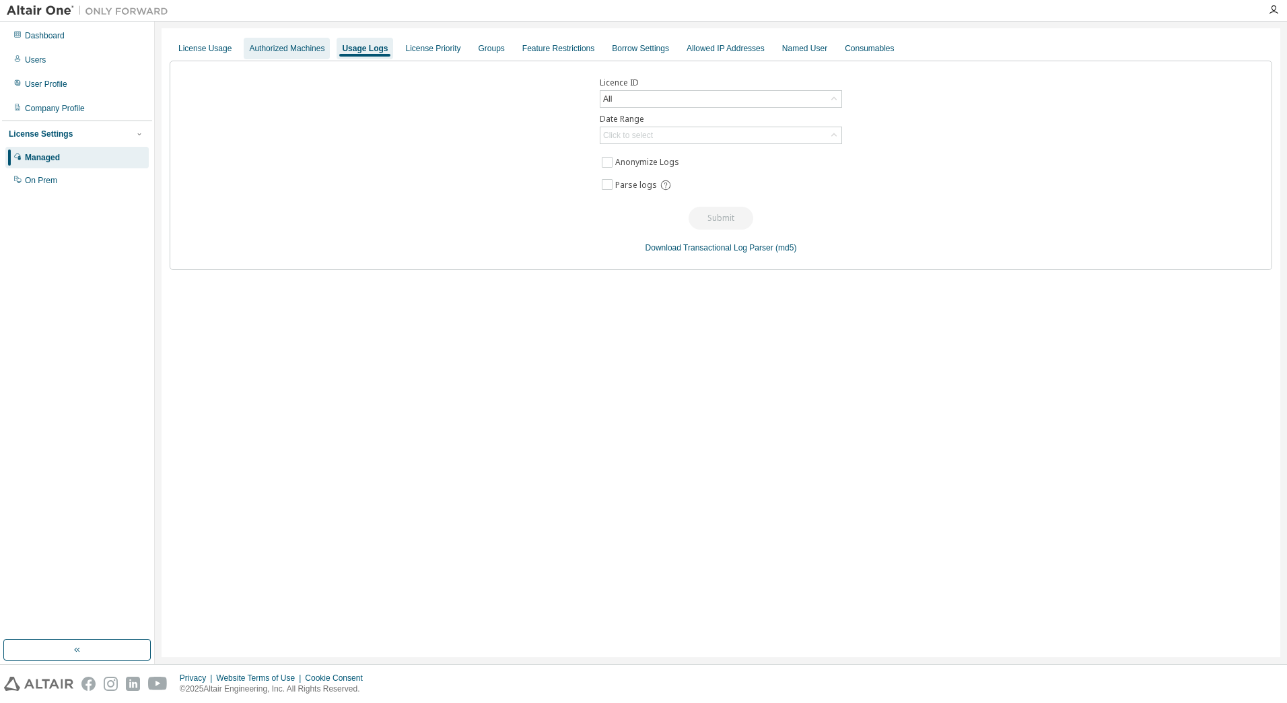
click at [281, 49] on div "Authorized Machines" at bounding box center [286, 48] width 75 height 11
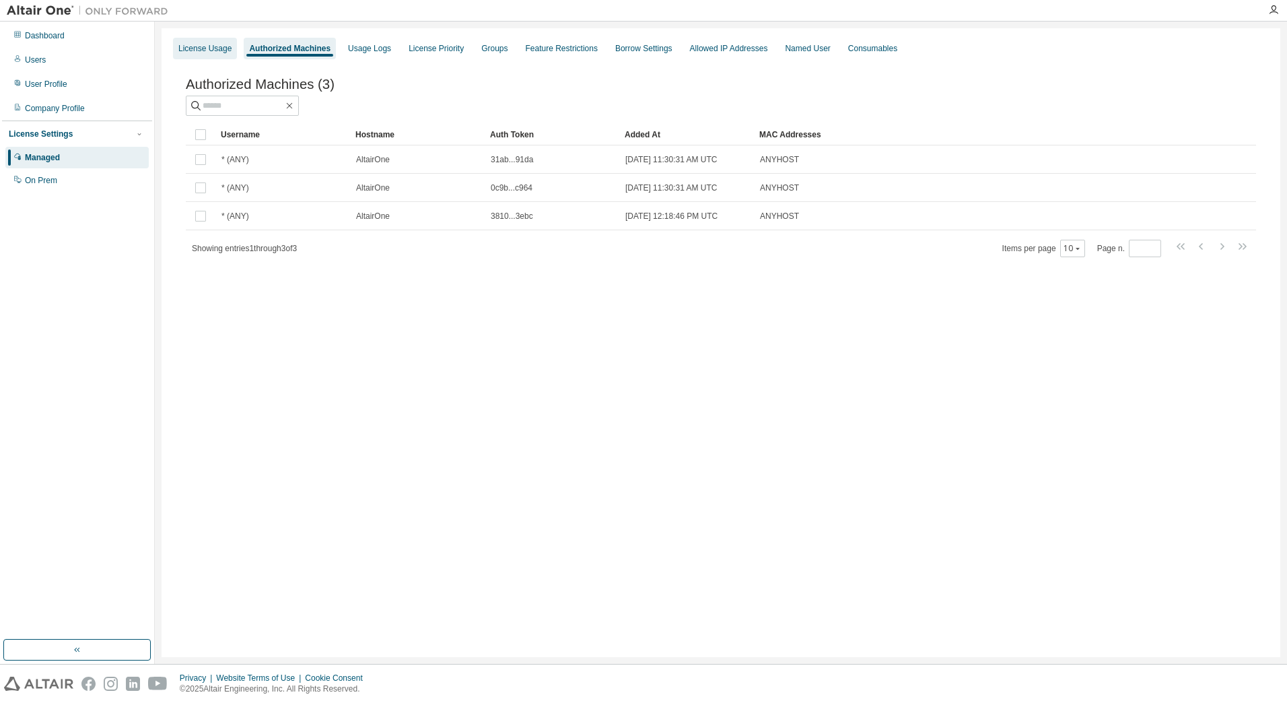
drag, startPoint x: 277, startPoint y: 49, endPoint x: 214, endPoint y: 49, distance: 62.6
click at [214, 49] on div "License Usage" at bounding box center [204, 48] width 53 height 11
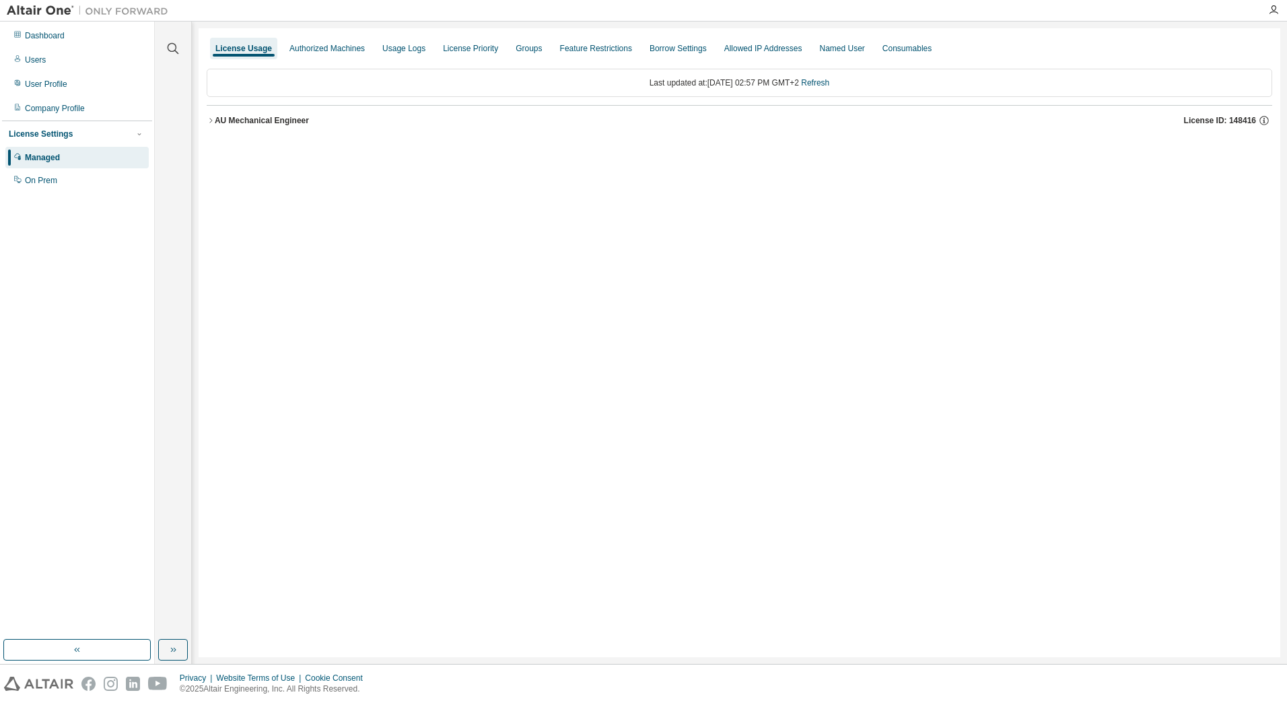
click at [216, 119] on div "AU Mechanical Engineer" at bounding box center [262, 120] width 94 height 11
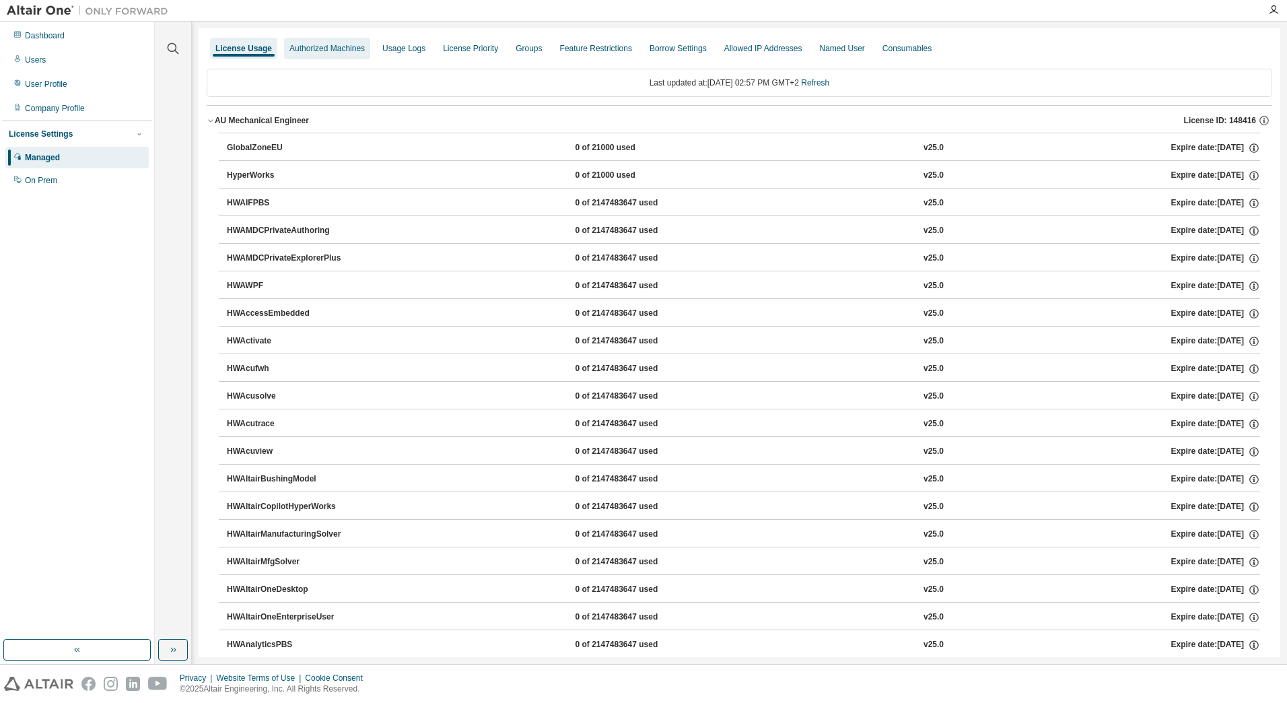
click at [325, 53] on div "Authorized Machines" at bounding box center [327, 48] width 75 height 11
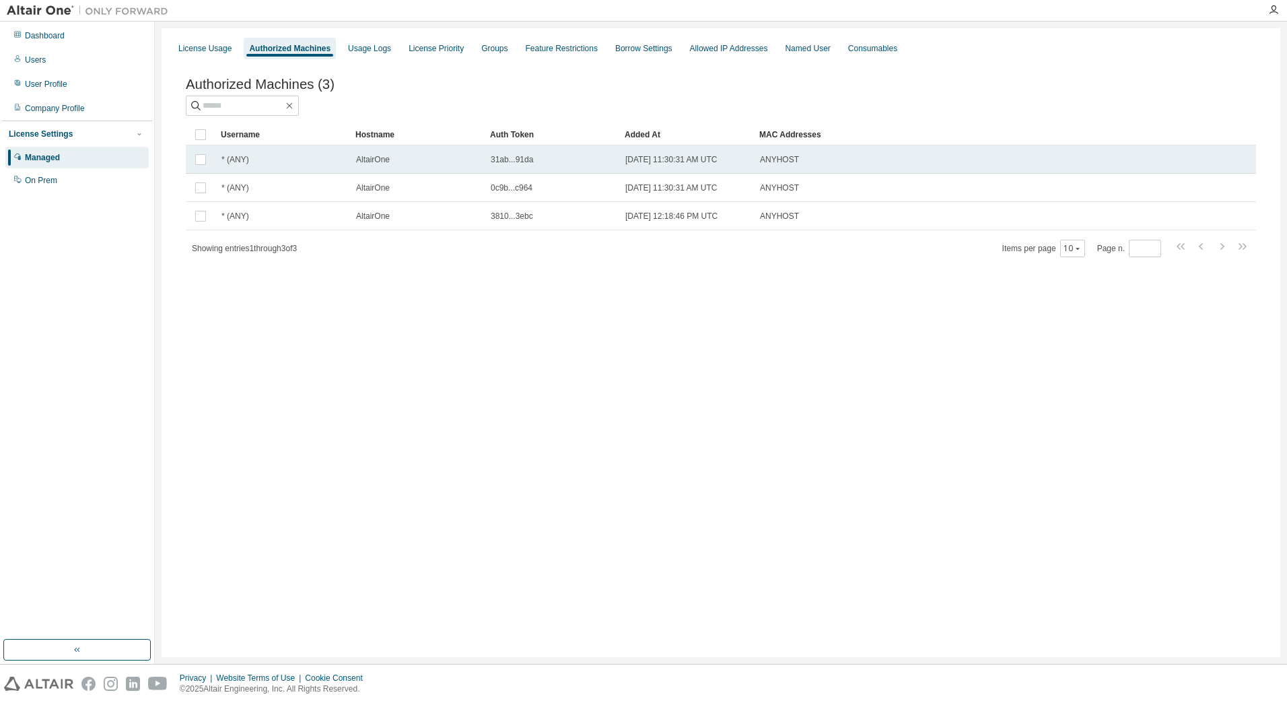
click at [498, 161] on span "31ab...91da" at bounding box center [512, 159] width 42 height 11
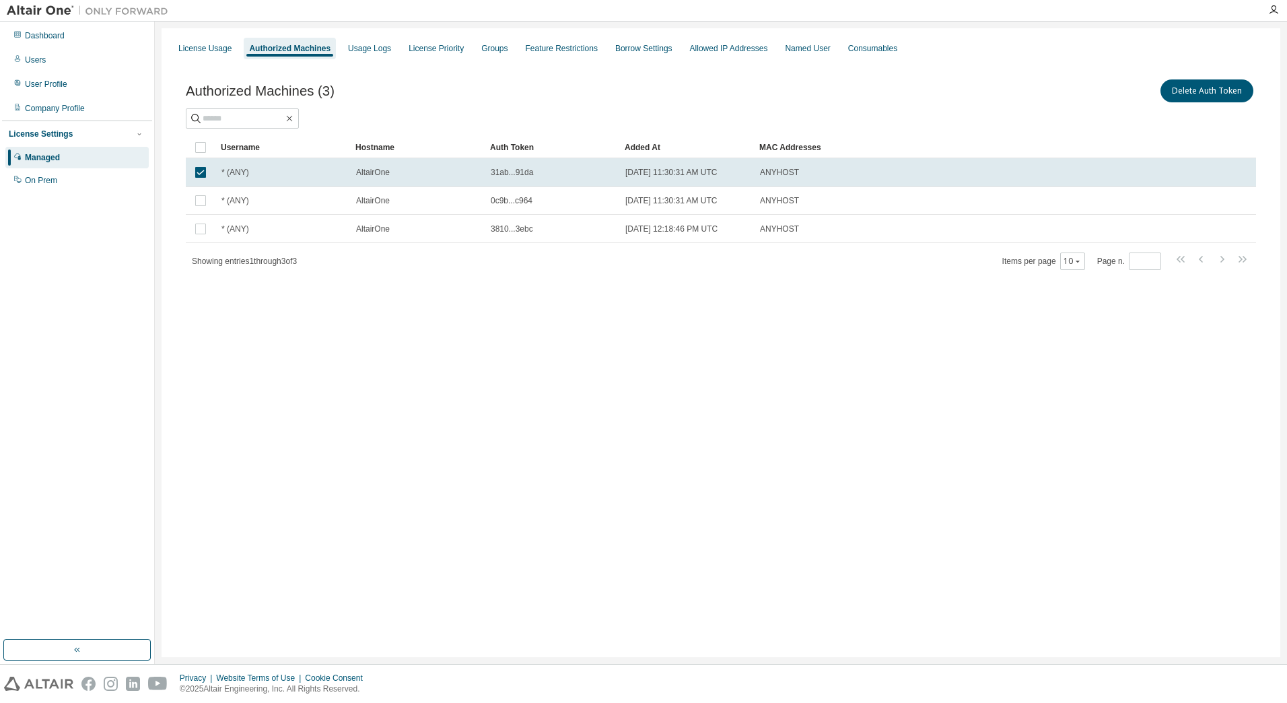
click at [409, 320] on div "License Usage Authorized Machines Usage Logs License Priority Groups Feature Re…" at bounding box center [721, 342] width 1119 height 629
click at [65, 110] on div "Company Profile" at bounding box center [55, 108] width 60 height 11
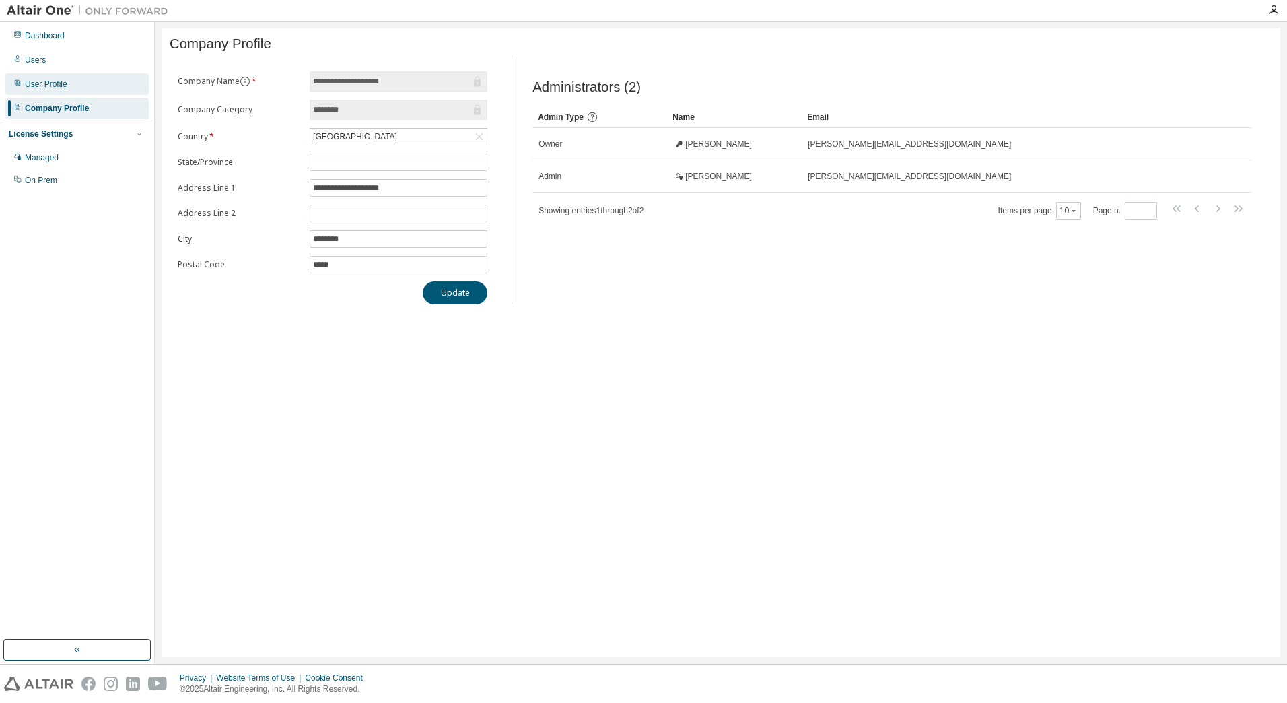
click at [23, 87] on div "User Profile" at bounding box center [76, 84] width 143 height 22
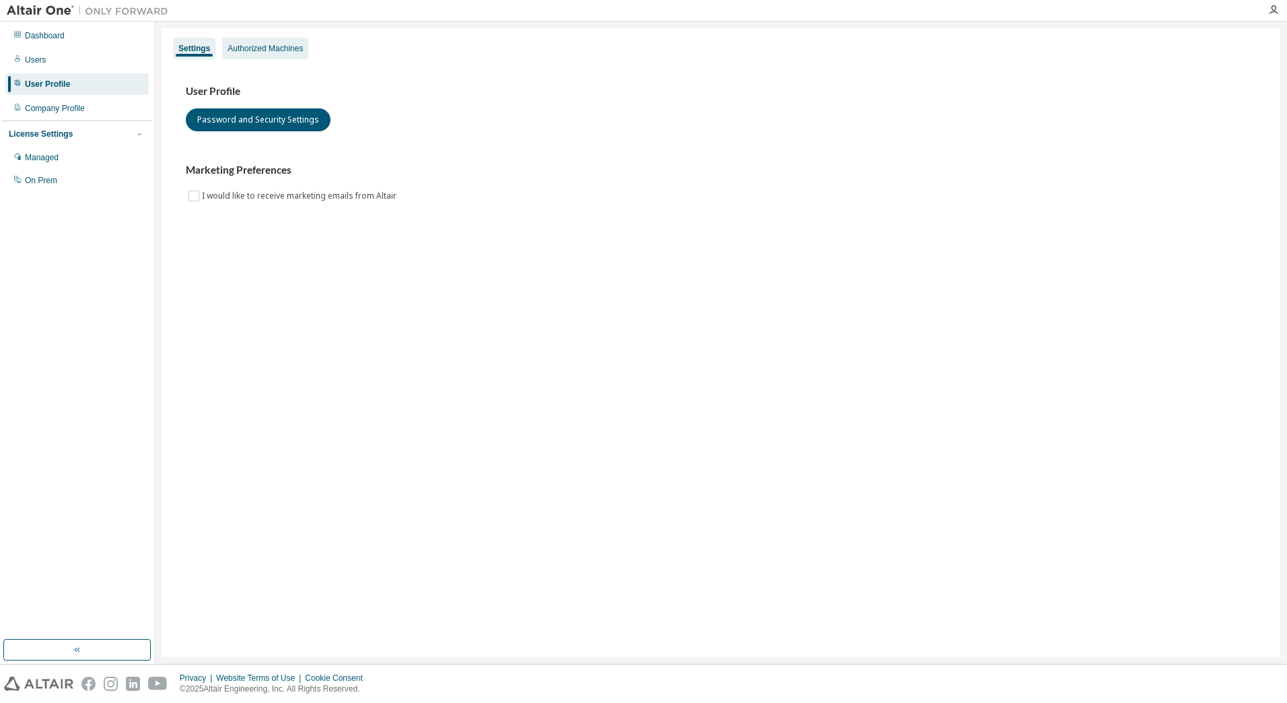
click at [269, 54] on div "Authorized Machines" at bounding box center [265, 49] width 86 height 22
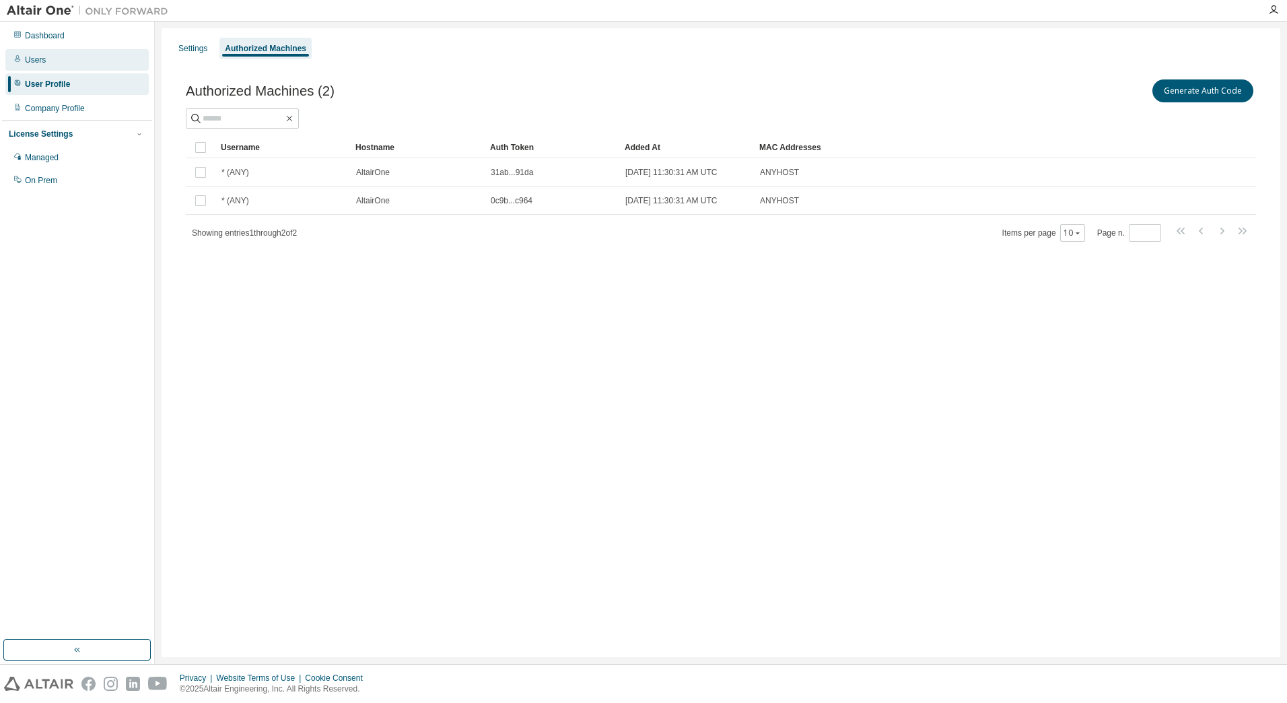
click at [48, 62] on div "Users" at bounding box center [76, 60] width 143 height 22
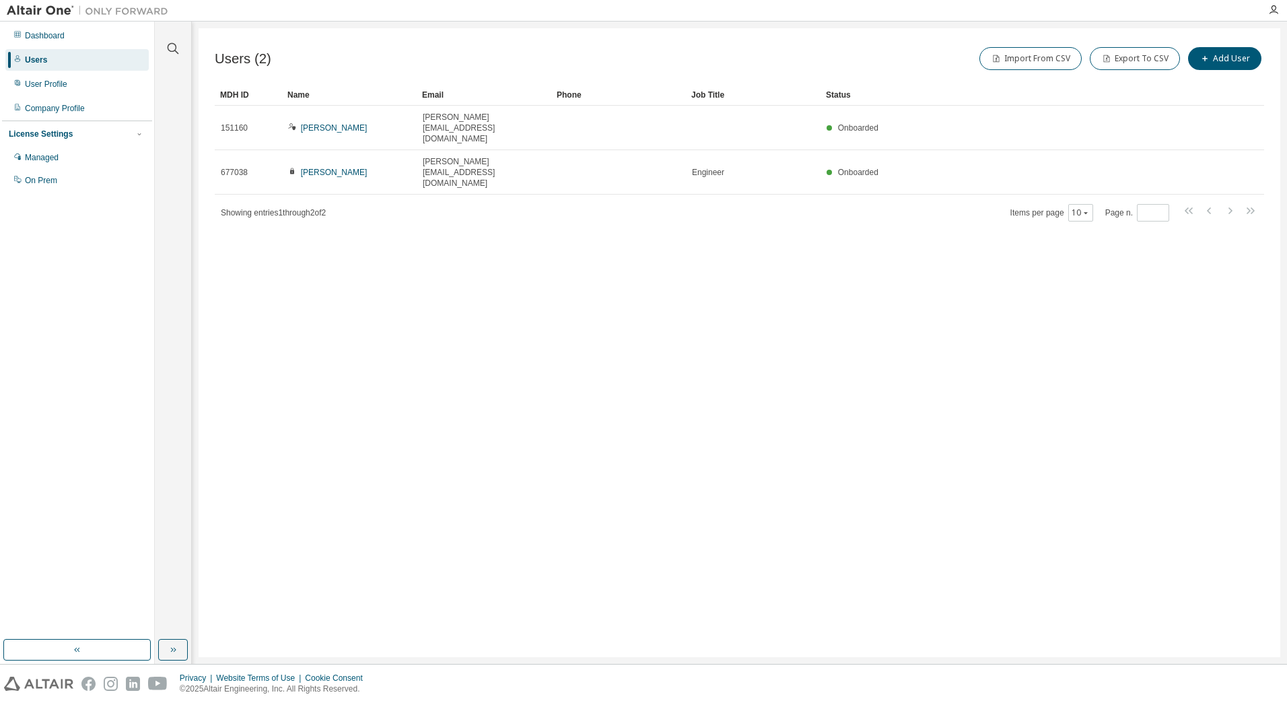
click at [49, 47] on div "Dashboard Users User Profile Company Profile License Settings Managed On Prem" at bounding box center [77, 108] width 150 height 169
click at [43, 40] on div "Dashboard" at bounding box center [45, 35] width 40 height 11
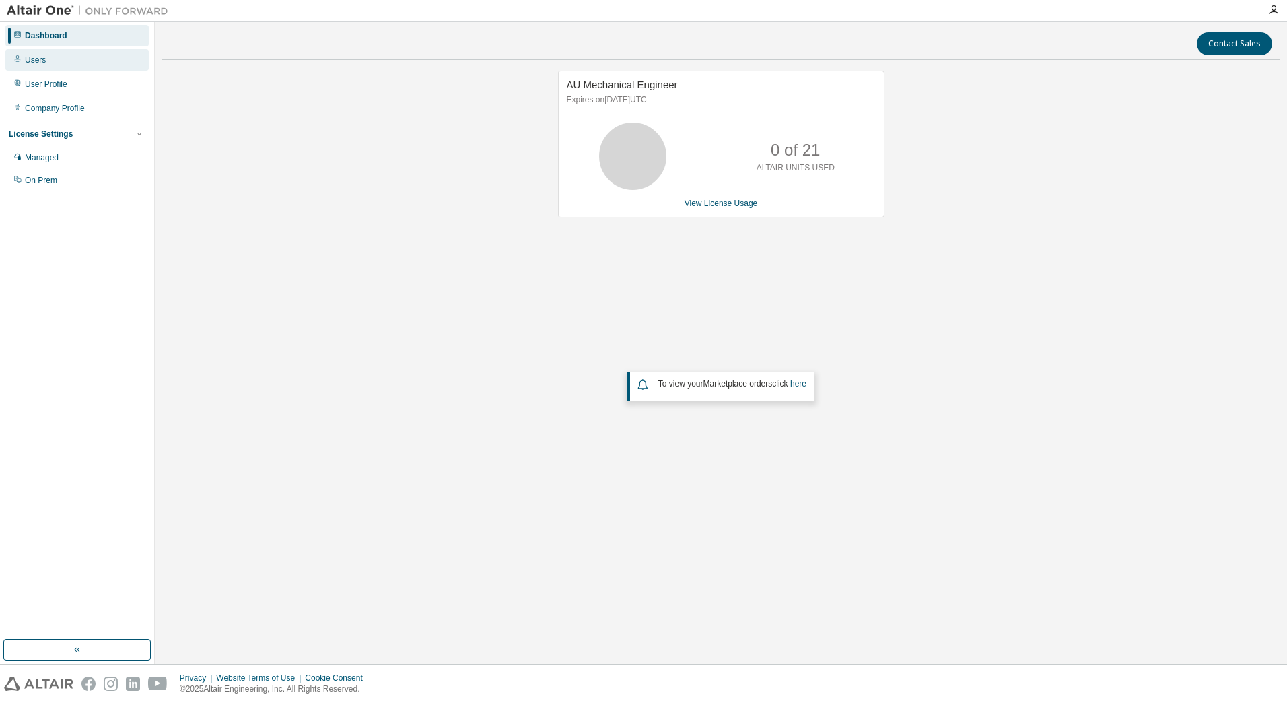
click at [44, 60] on div "Users" at bounding box center [76, 60] width 143 height 22
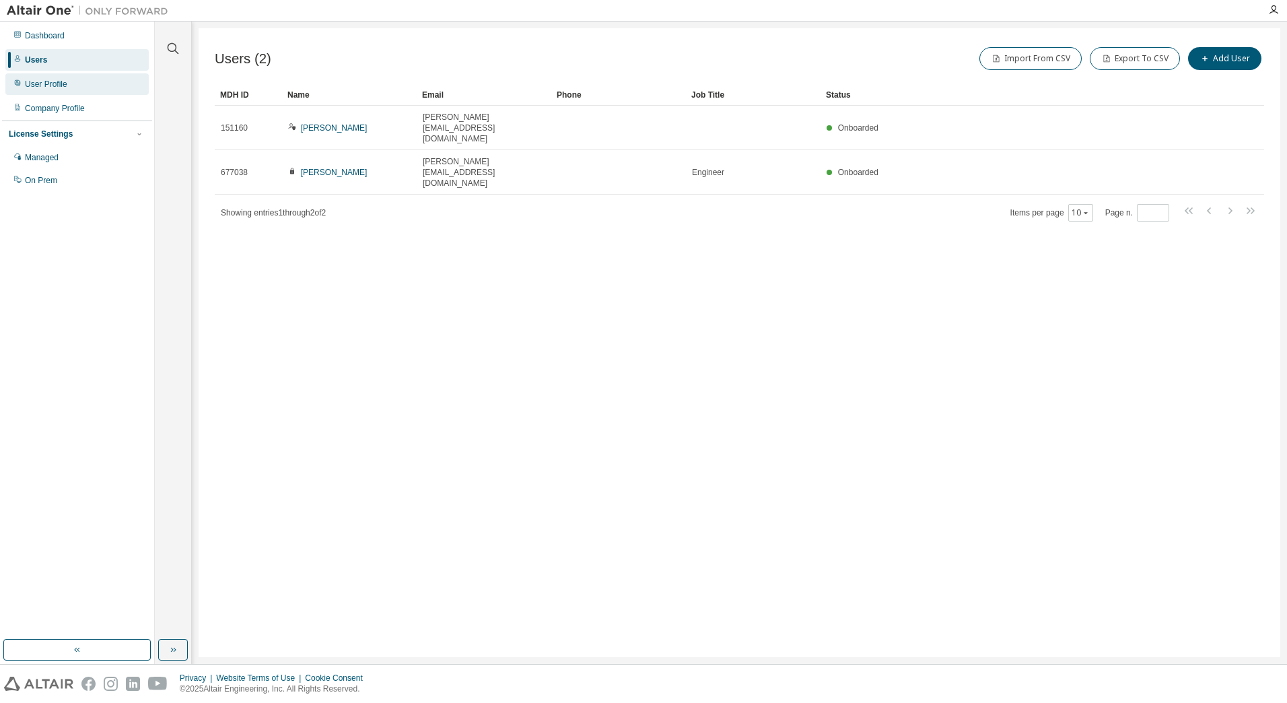
click at [46, 78] on div "User Profile" at bounding box center [76, 84] width 143 height 22
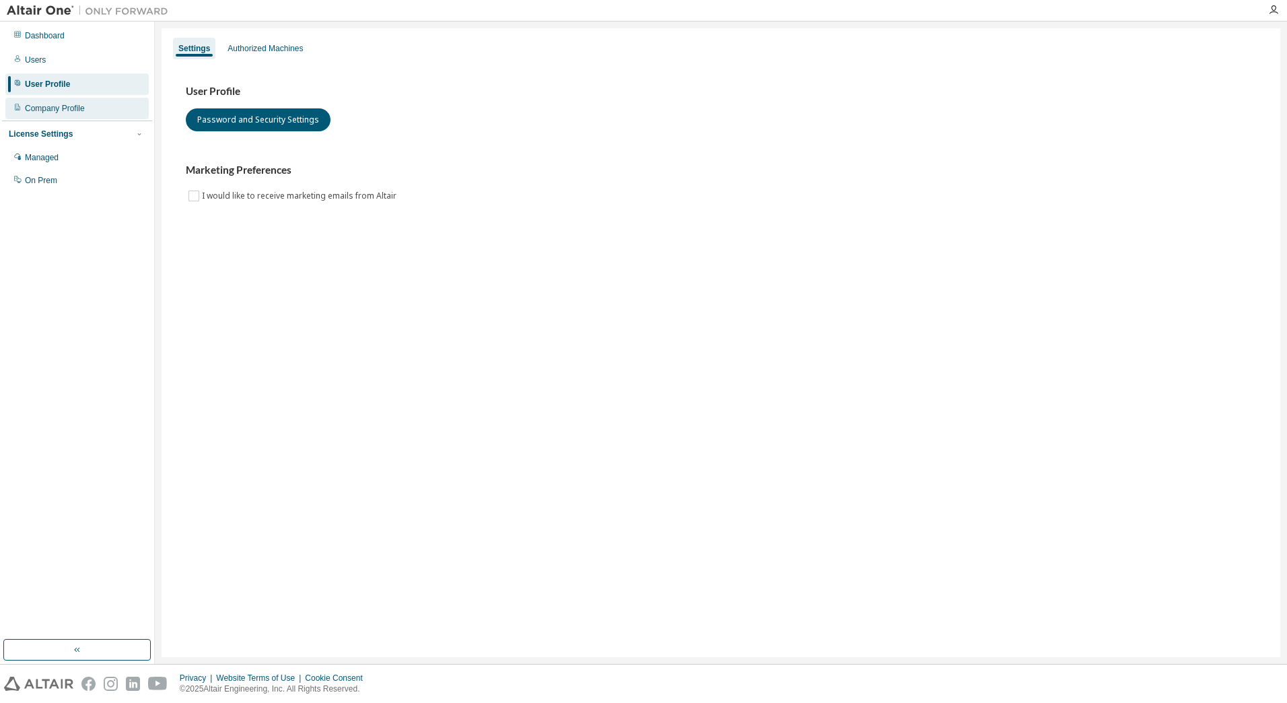
click at [51, 103] on div "Company Profile" at bounding box center [55, 108] width 60 height 11
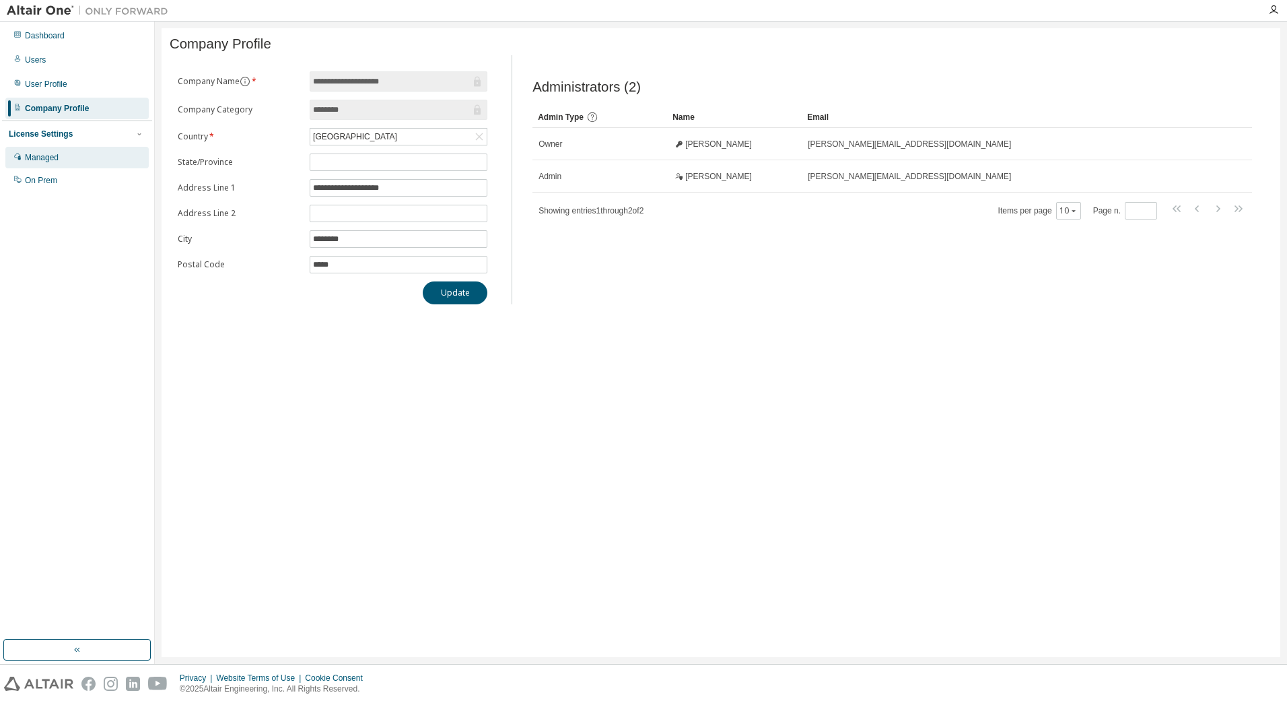
click at [53, 153] on div "Managed" at bounding box center [42, 157] width 34 height 11
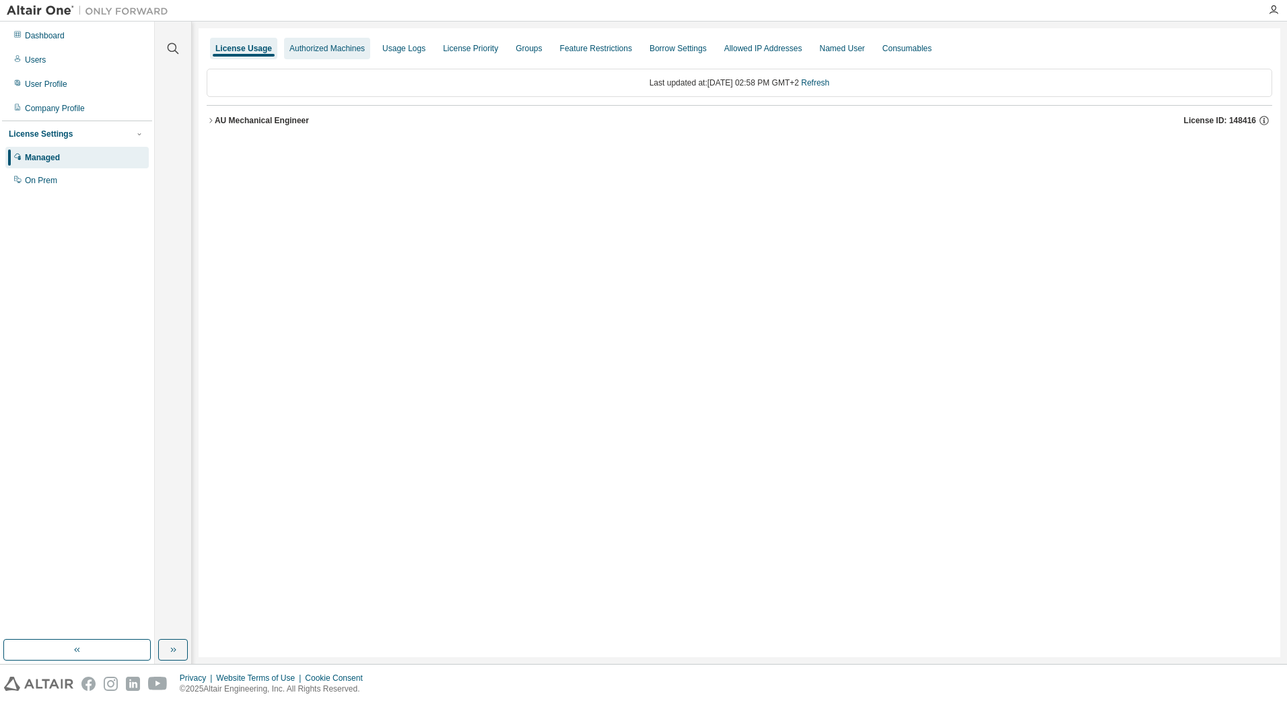
click at [321, 57] on div "Authorized Machines" at bounding box center [327, 49] width 86 height 22
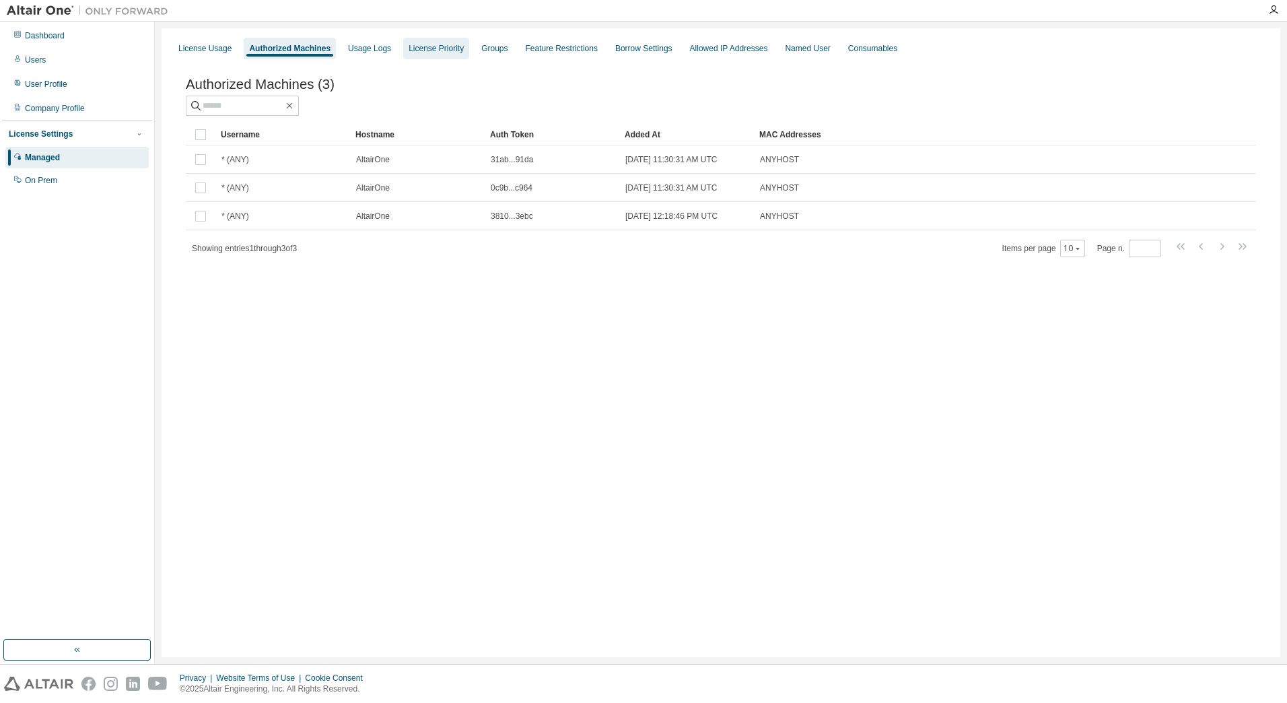
click at [405, 59] on div "License Priority" at bounding box center [436, 49] width 66 height 22
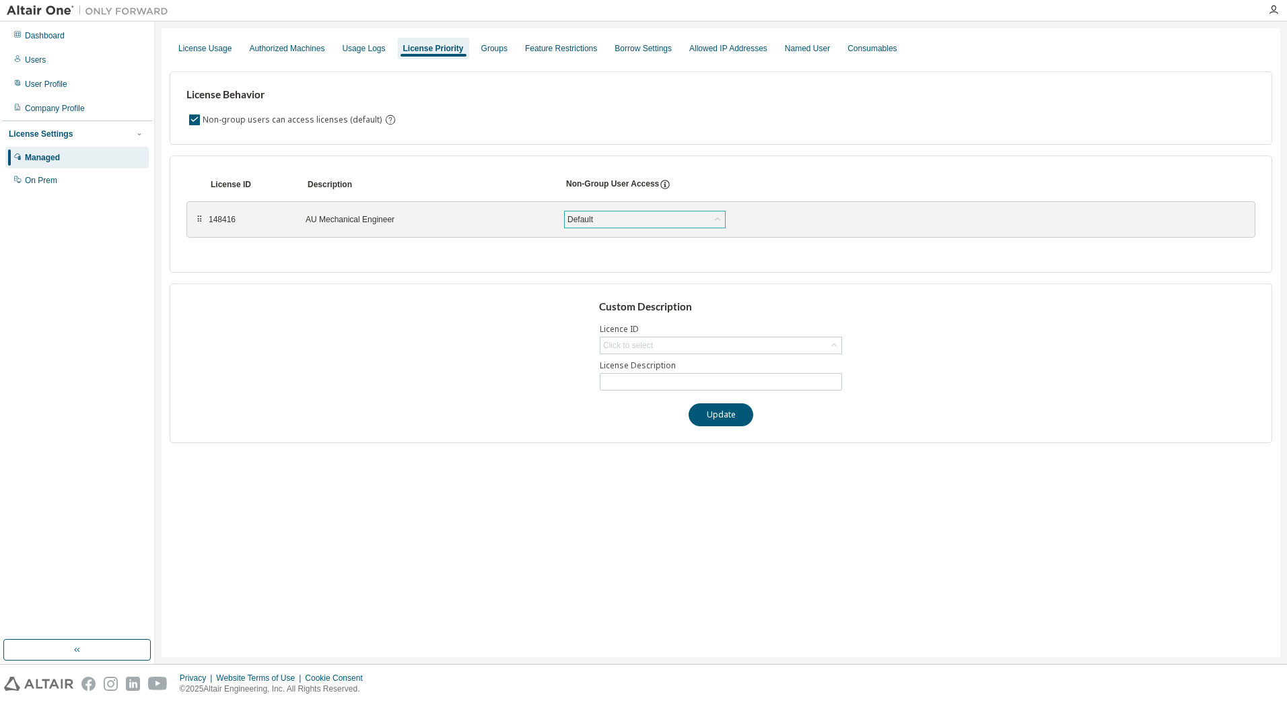
click at [685, 219] on div "Default" at bounding box center [645, 219] width 160 height 16
click at [376, 281] on div "License Behavior Non-group users can access licenses (default) License ID Descr…" at bounding box center [721, 252] width 1103 height 382
click at [491, 49] on div "Groups" at bounding box center [494, 48] width 26 height 11
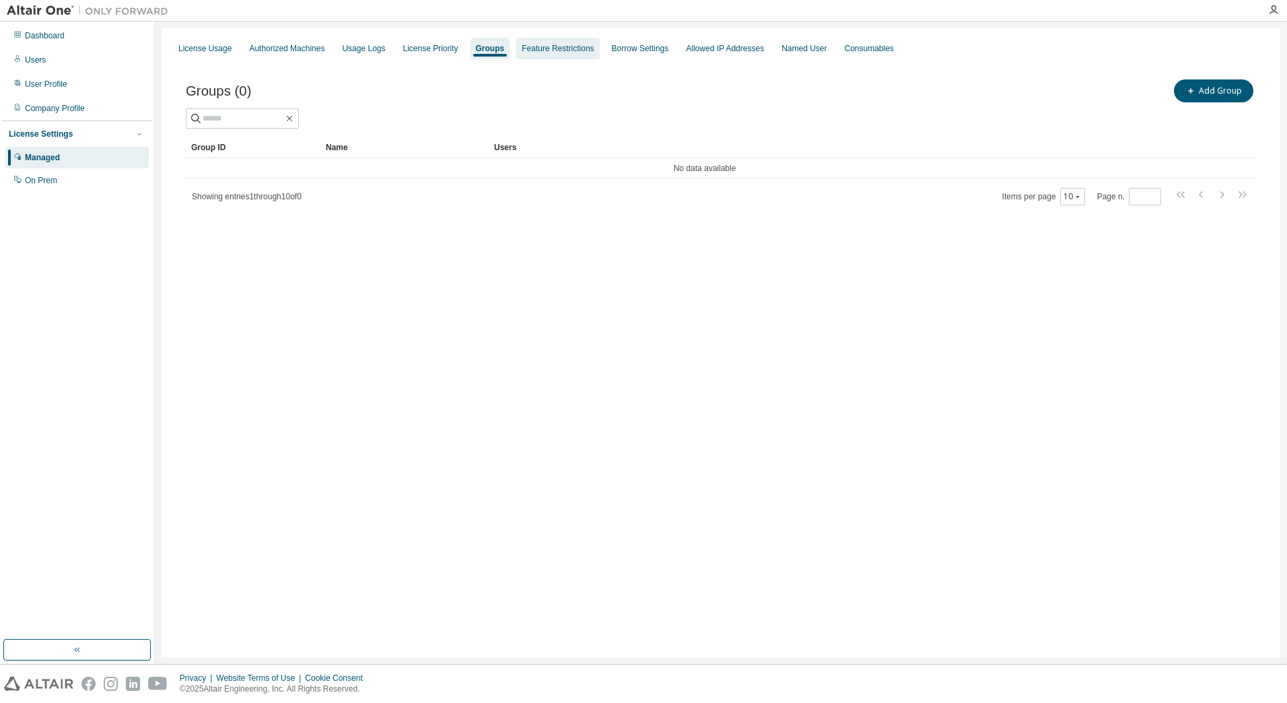
click at [523, 51] on div "Feature Restrictions" at bounding box center [558, 48] width 72 height 11
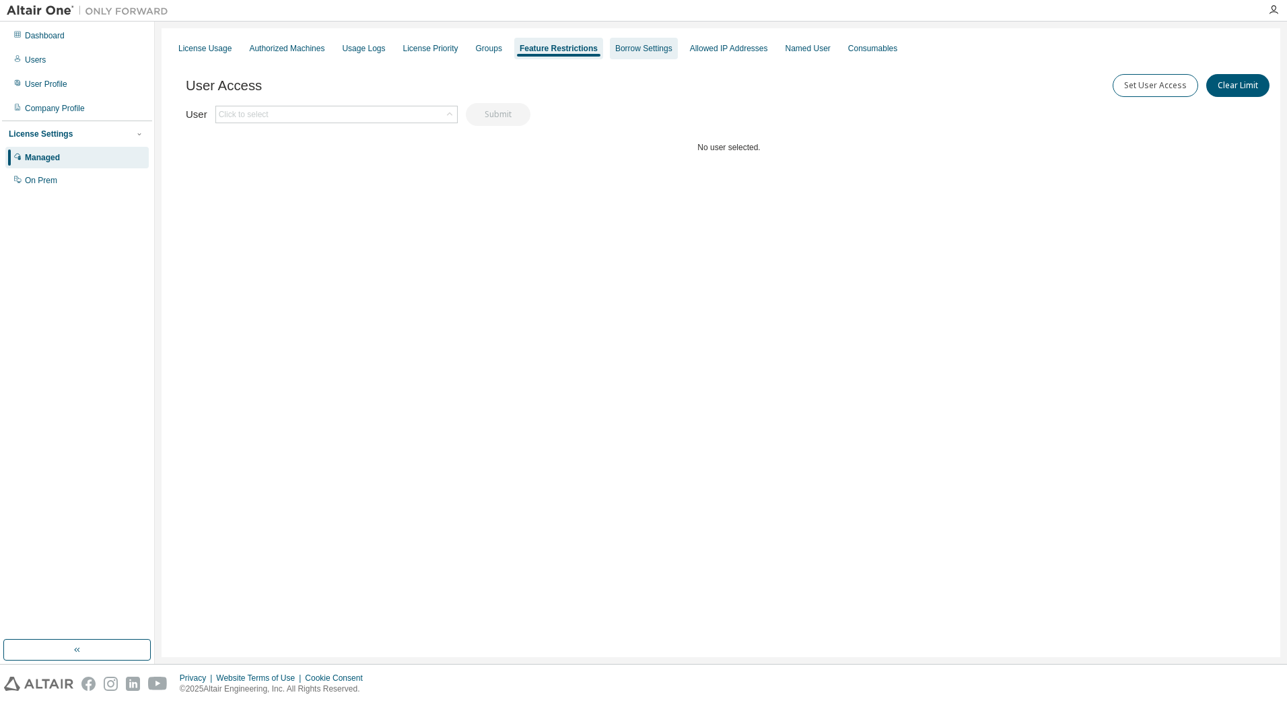
click at [632, 48] on div "Borrow Settings" at bounding box center [643, 48] width 57 height 11
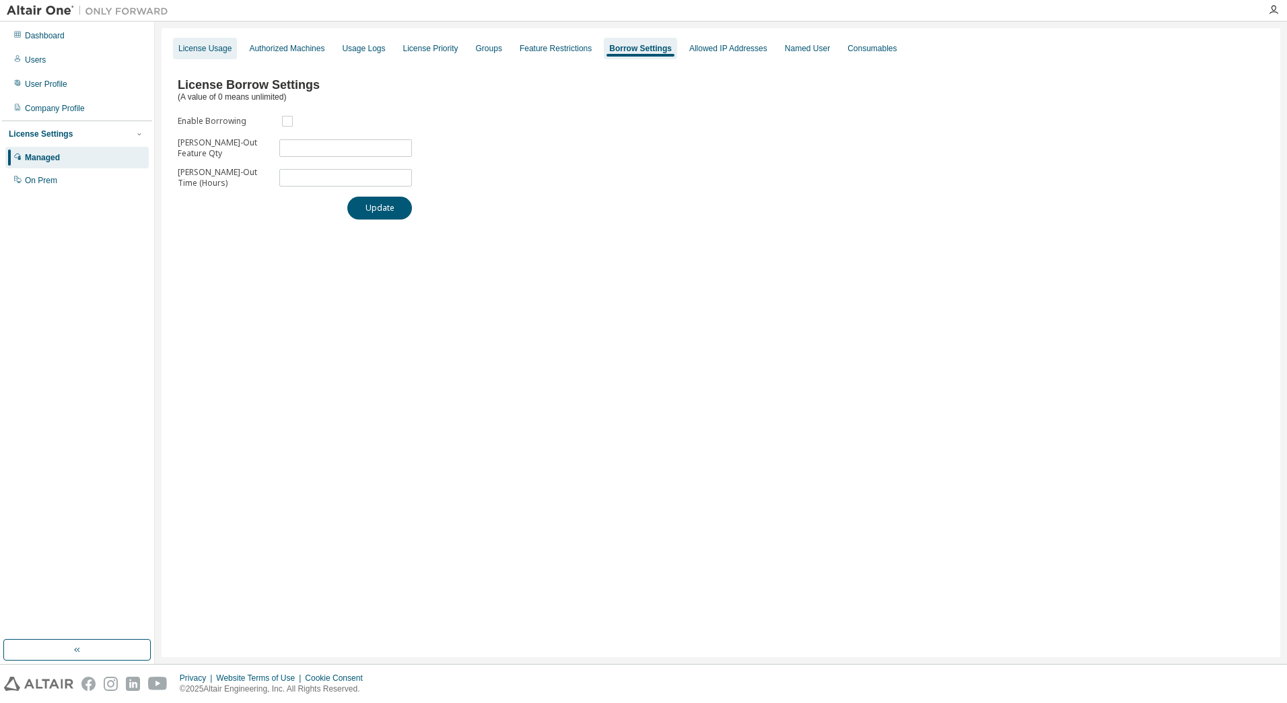
click at [208, 51] on div "License Usage" at bounding box center [204, 48] width 53 height 11
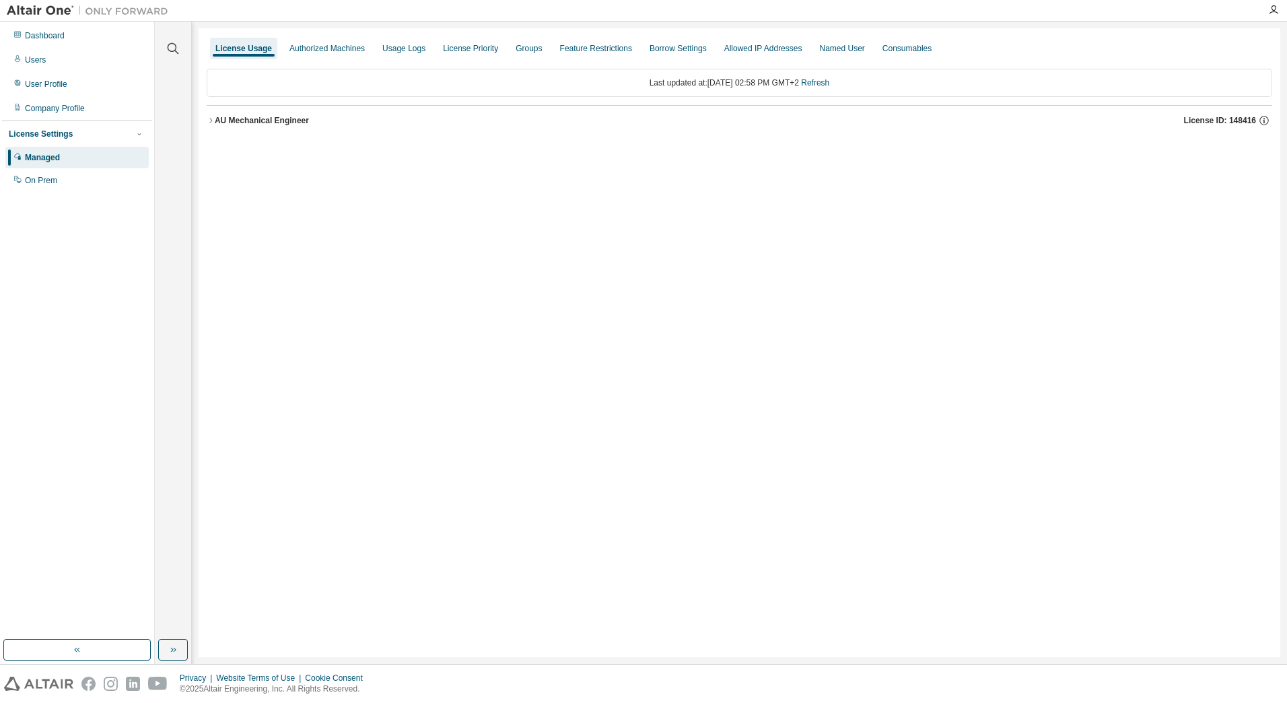
click at [968, 352] on div "License Usage Authorized Machines Usage Logs License Priority Groups Feature Re…" at bounding box center [740, 342] width 1082 height 629
click at [838, 51] on div "Named User" at bounding box center [841, 48] width 45 height 11
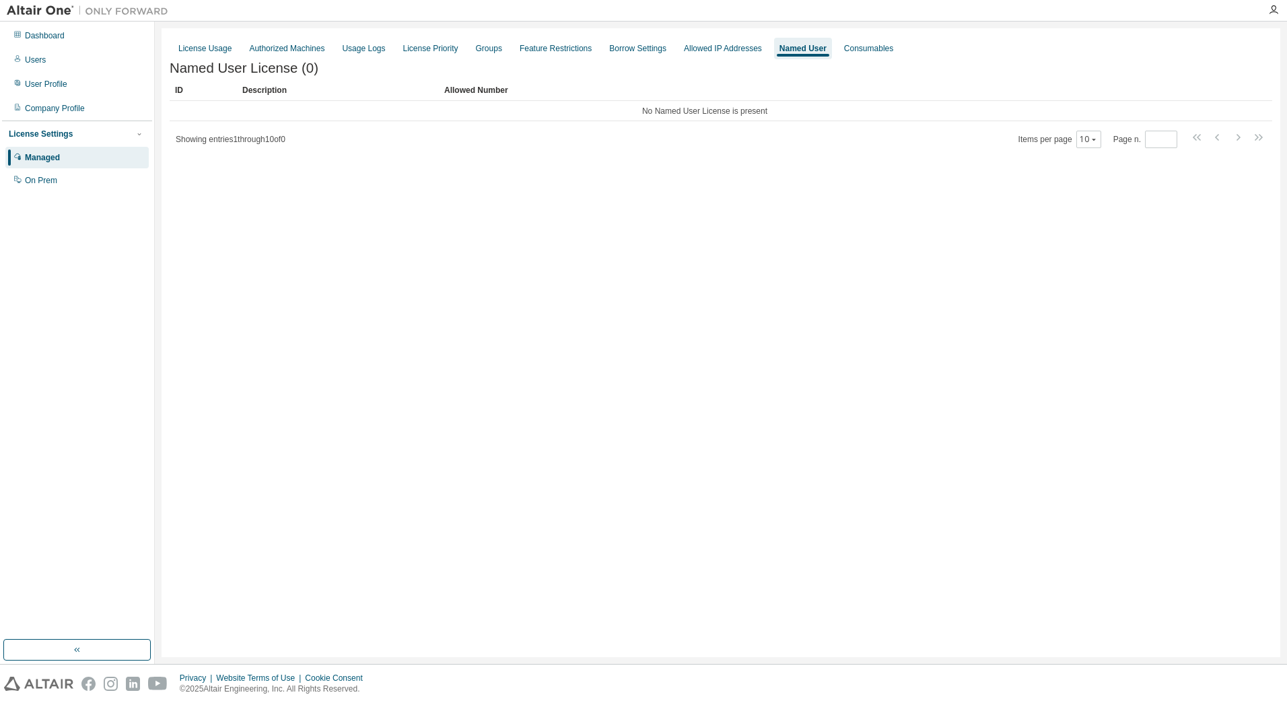
click at [45, 162] on div "Managed" at bounding box center [42, 157] width 35 height 11
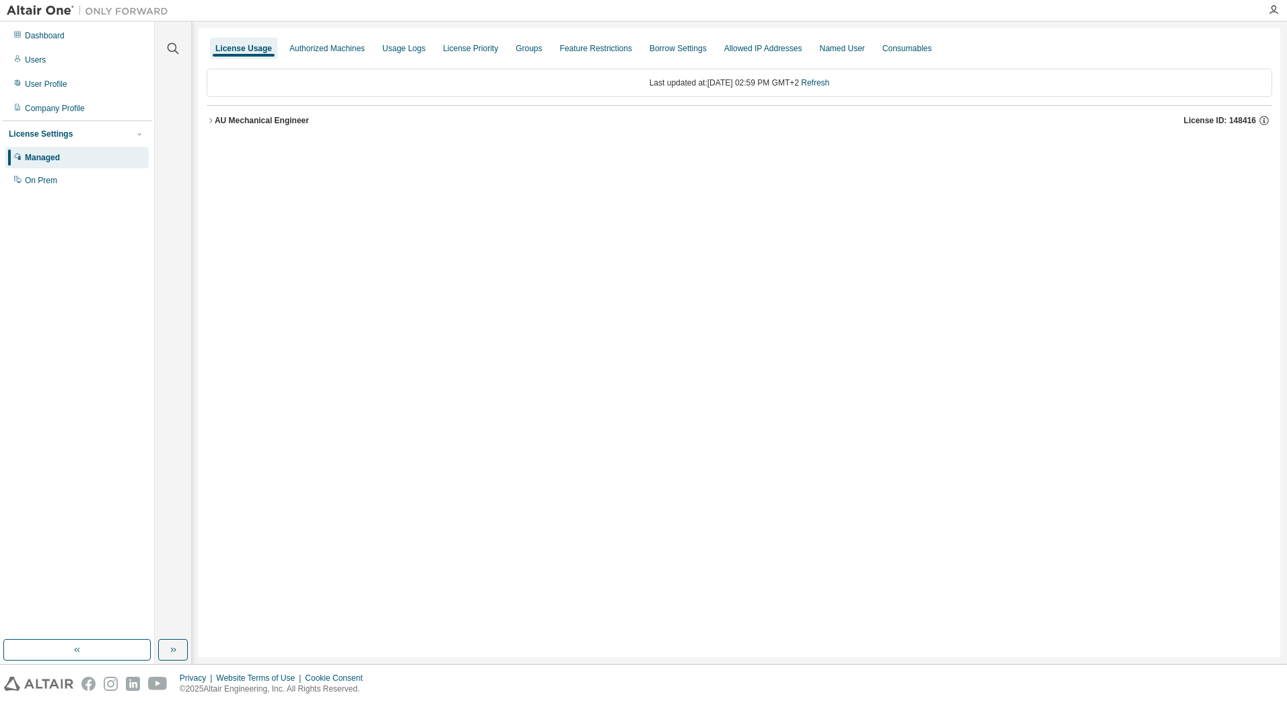
click at [208, 121] on icon "button" at bounding box center [211, 120] width 8 height 8
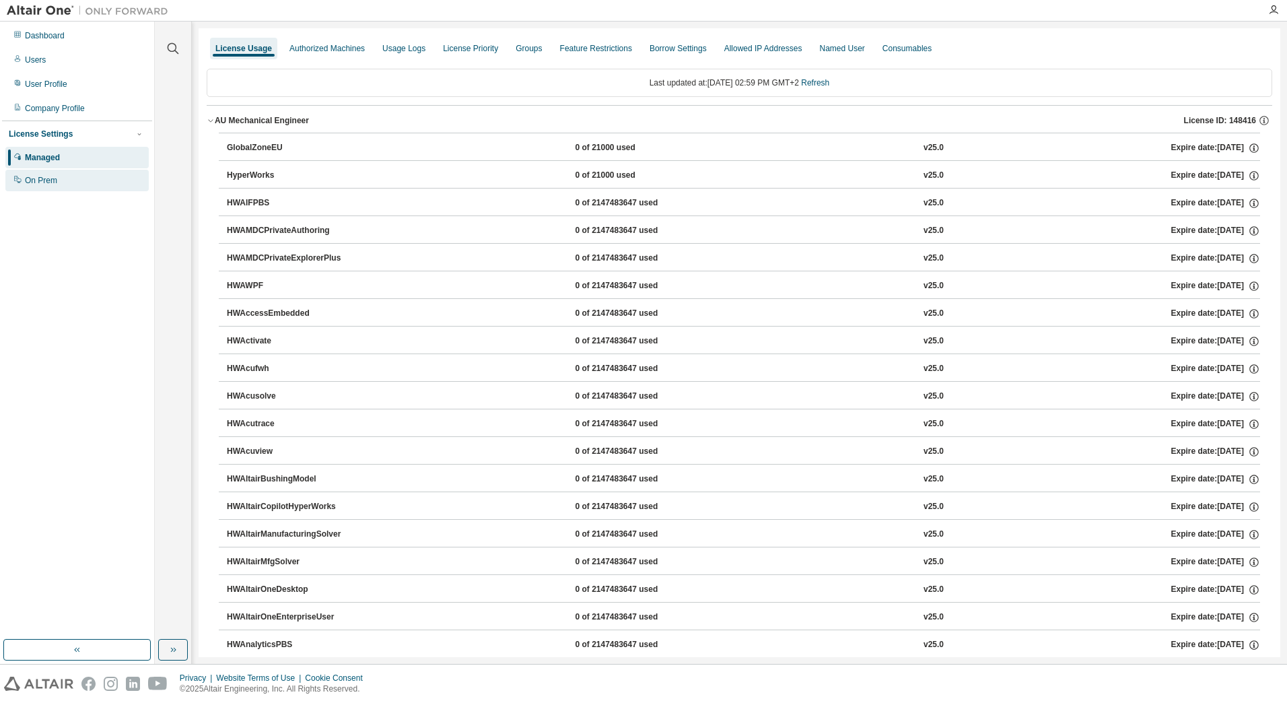
click at [51, 182] on div "On Prem" at bounding box center [41, 180] width 32 height 11
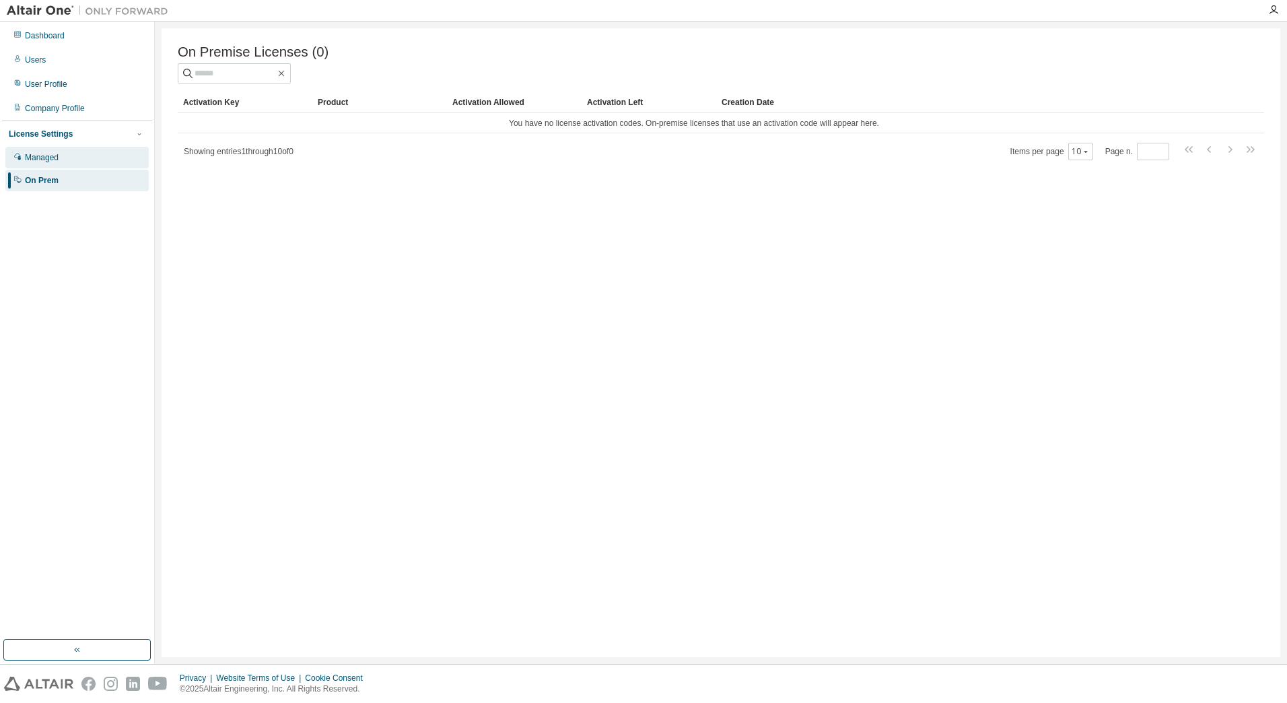
click at [41, 162] on div "Managed" at bounding box center [42, 157] width 34 height 11
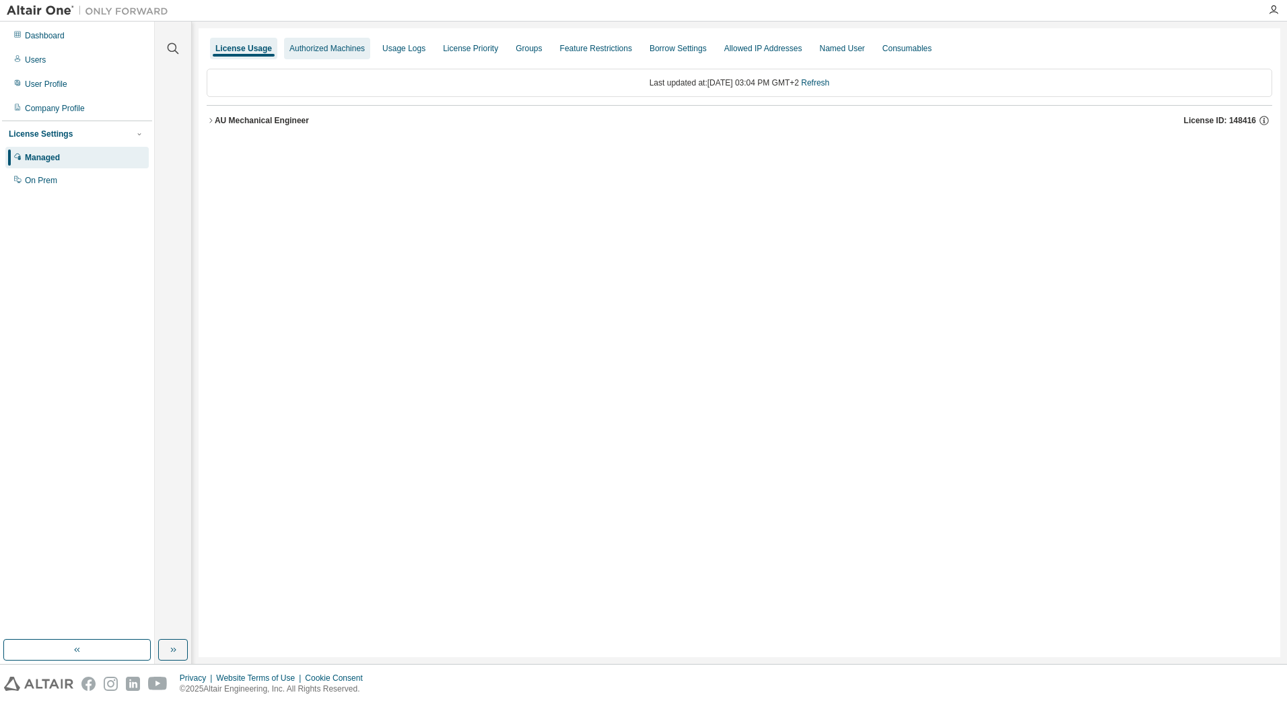
click at [321, 45] on div "Authorized Machines" at bounding box center [327, 48] width 75 height 11
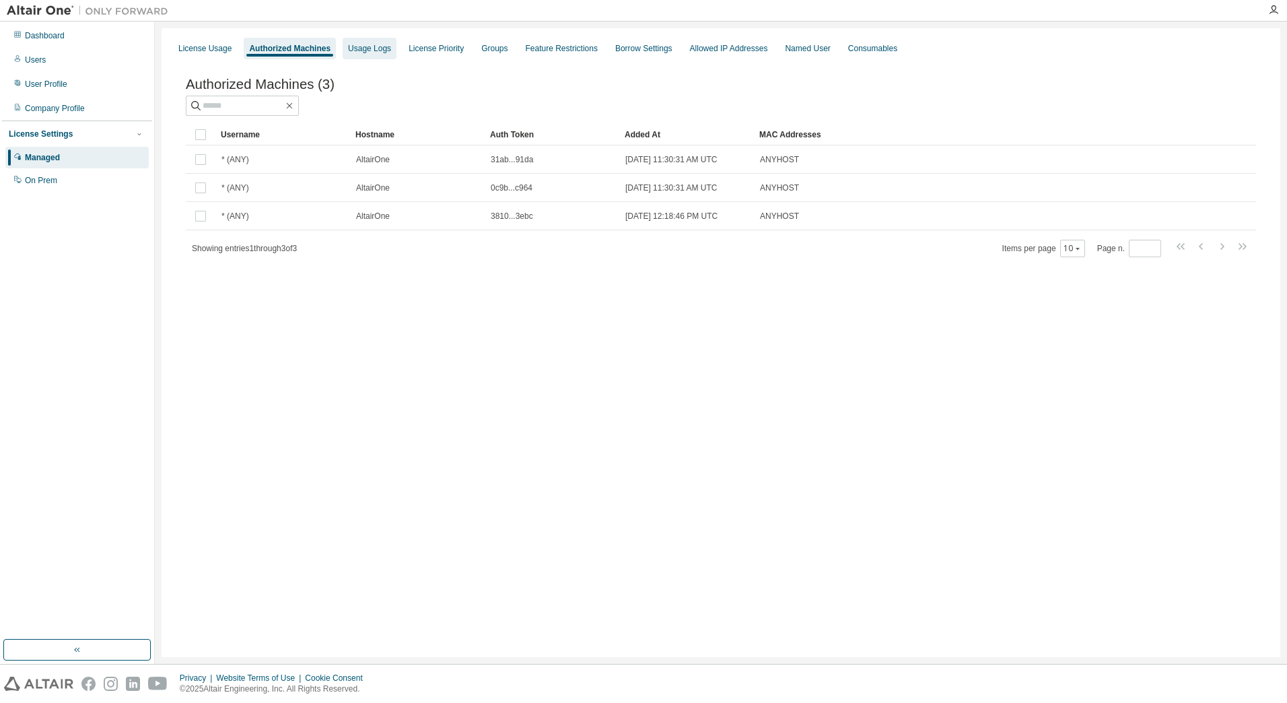
click at [376, 48] on div "Usage Logs" at bounding box center [369, 48] width 43 height 11
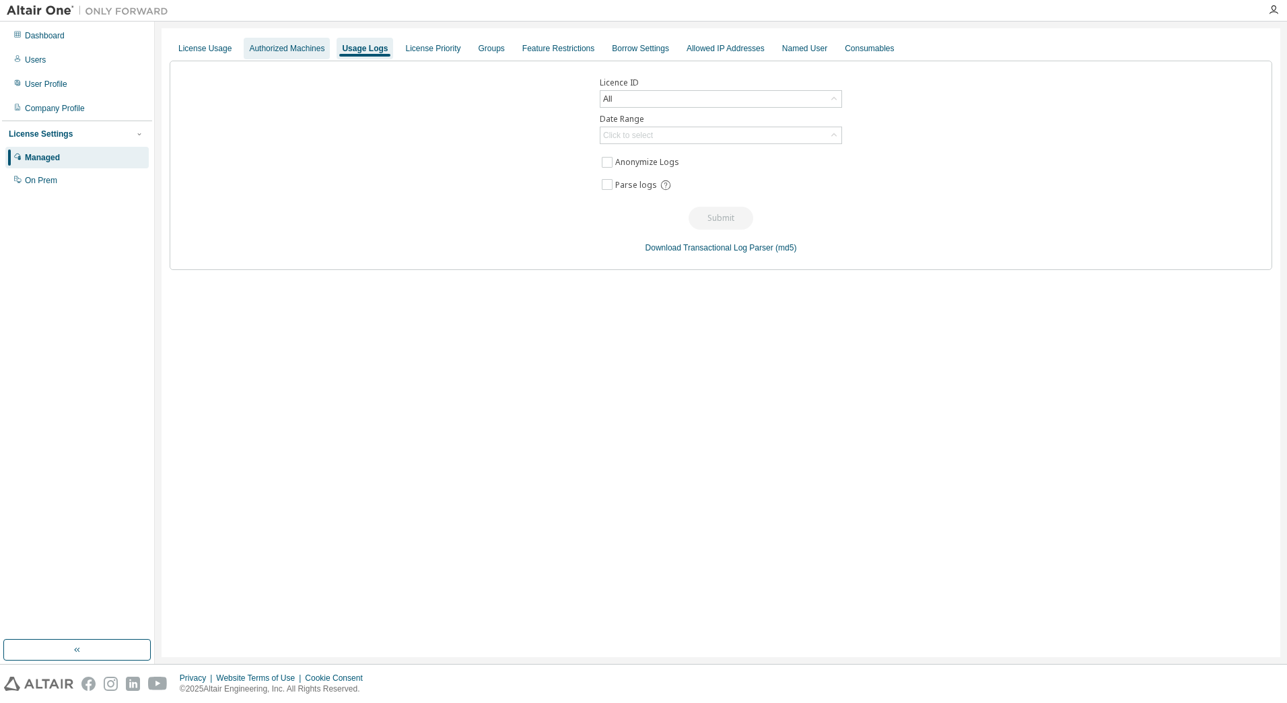
click at [316, 51] on div "Authorized Machines" at bounding box center [286, 48] width 75 height 11
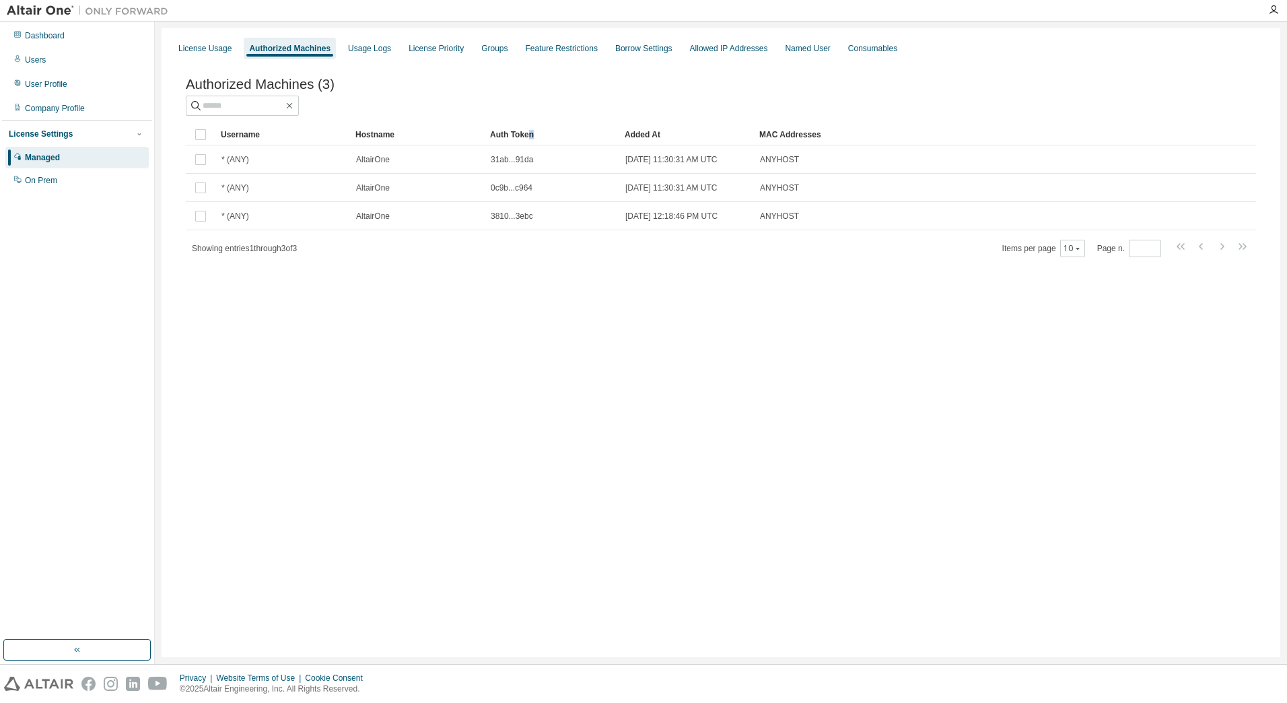
drag, startPoint x: 529, startPoint y: 136, endPoint x: 583, endPoint y: 140, distance: 54.0
click at [583, 140] on div "Auth Token" at bounding box center [552, 135] width 124 height 22
click at [514, 135] on div "Auth Token" at bounding box center [552, 135] width 124 height 22
click at [415, 345] on div "License Usage Authorized Machines Usage Logs License Priority Groups Feature Re…" at bounding box center [721, 342] width 1119 height 629
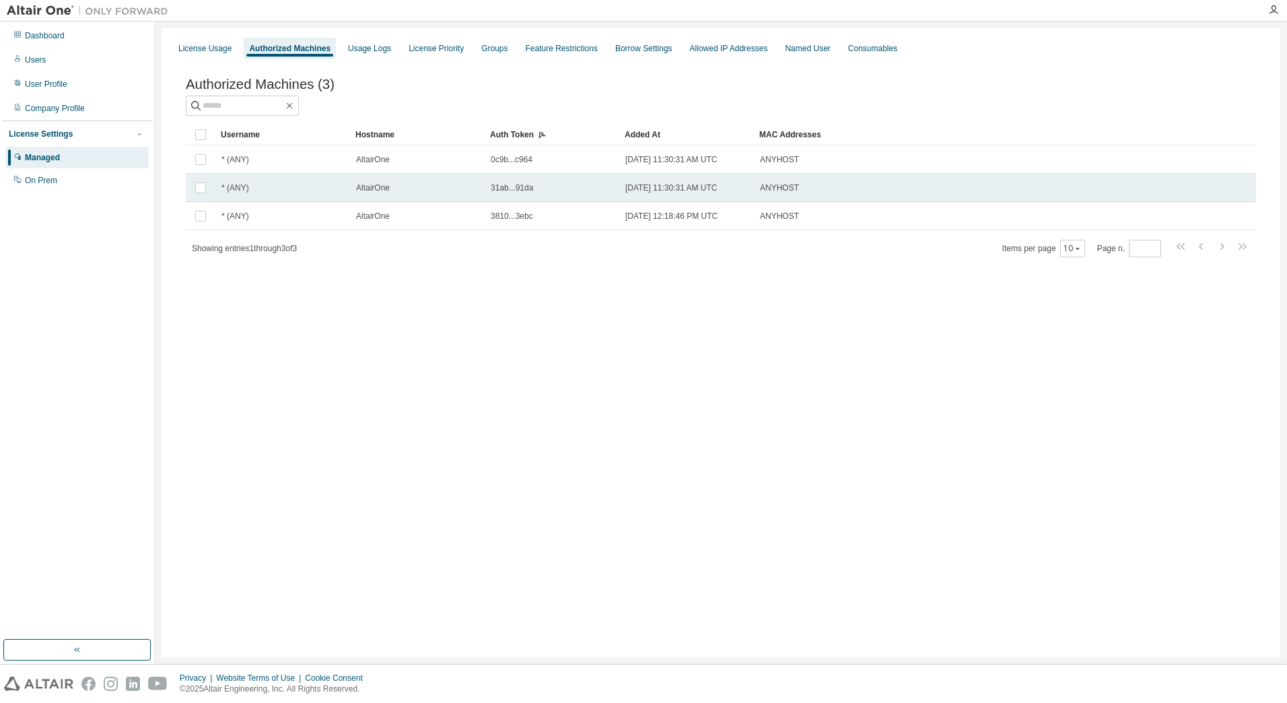
click at [382, 183] on td "AltairOne" at bounding box center [417, 188] width 135 height 28
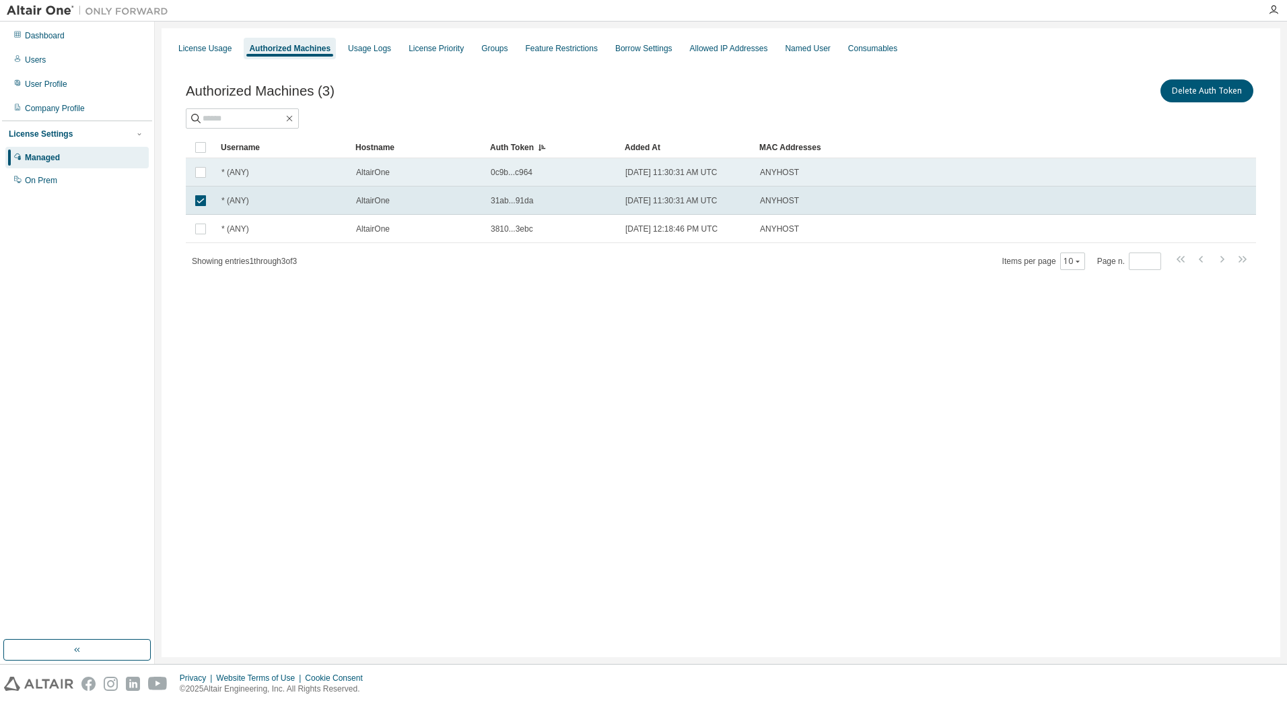
click at [584, 178] on td "0c9b...c964" at bounding box center [552, 172] width 135 height 28
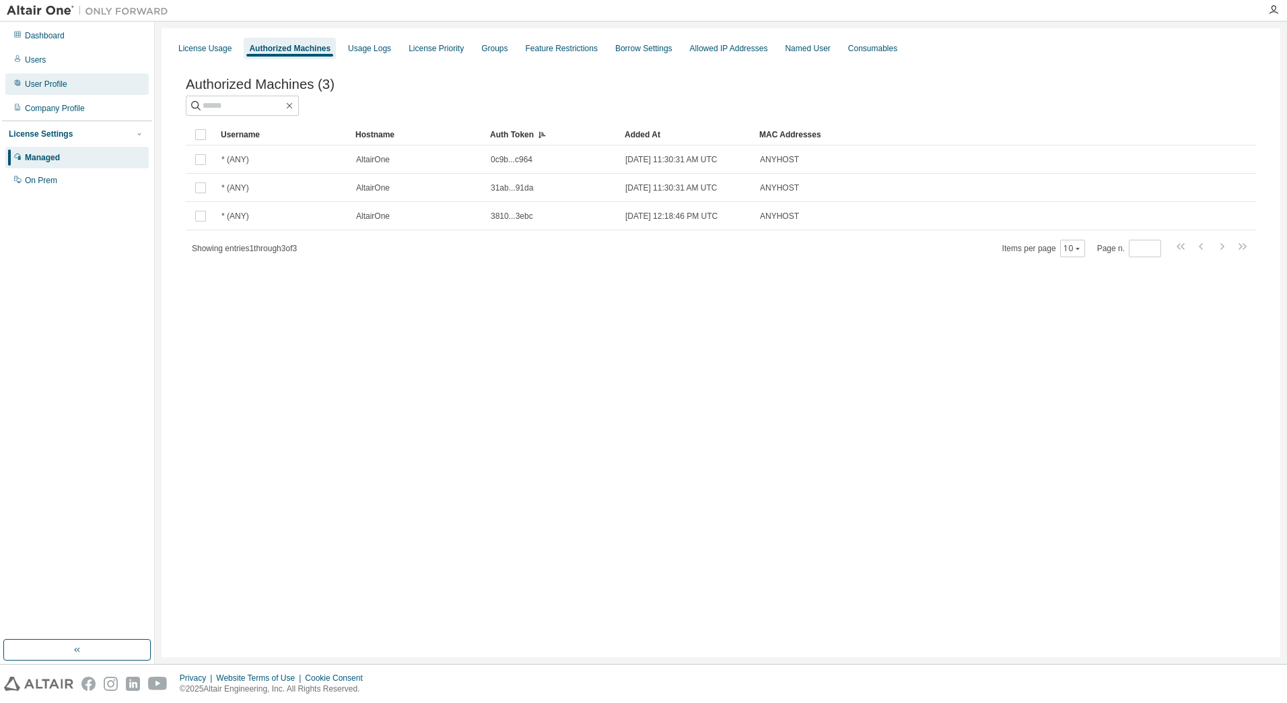
click at [53, 78] on div "User Profile" at bounding box center [76, 84] width 143 height 22
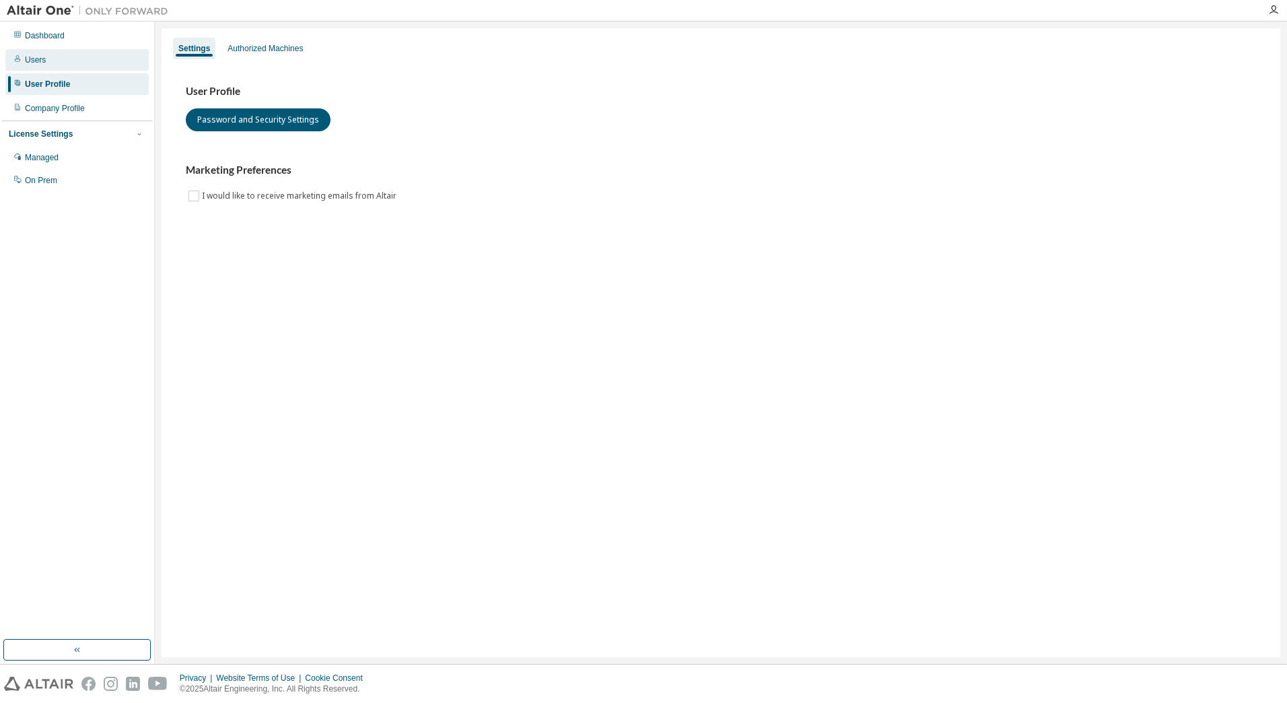
click at [38, 64] on div "Users" at bounding box center [35, 60] width 21 height 11
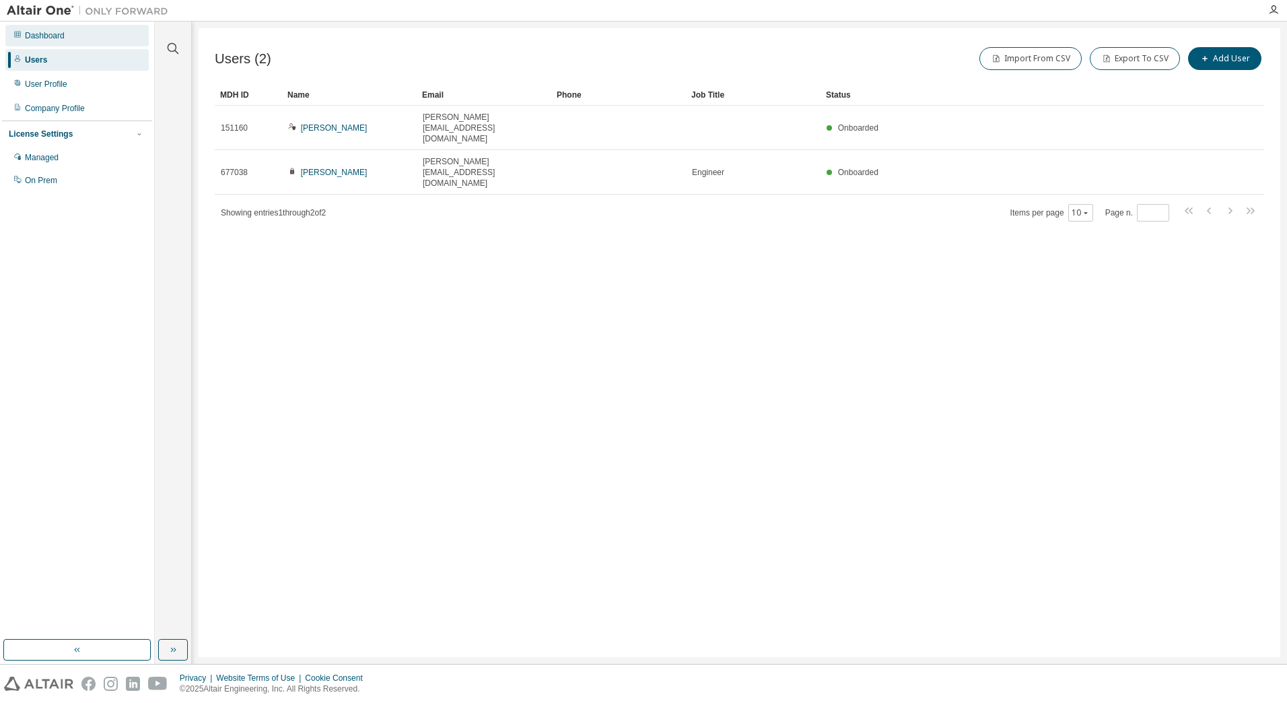
click at [37, 34] on div "Dashboard" at bounding box center [45, 35] width 40 height 11
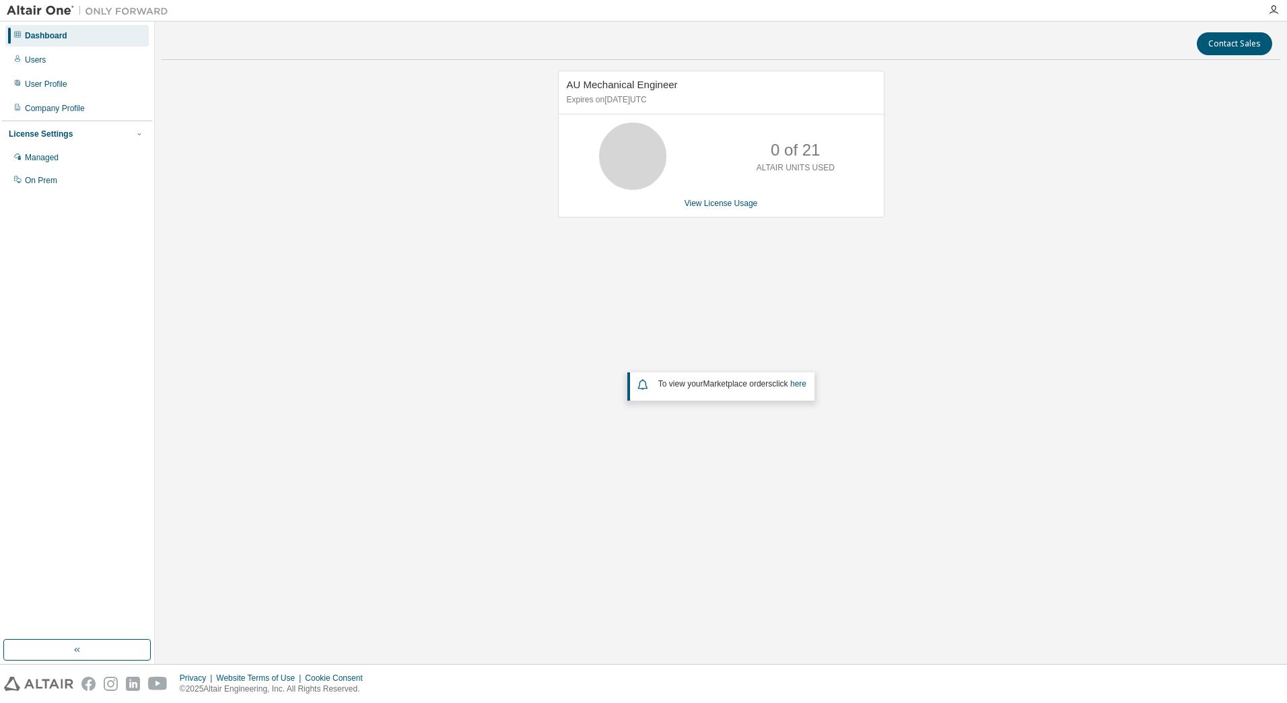
click at [32, 135] on div "License Settings" at bounding box center [41, 134] width 64 height 11
click at [30, 133] on div "License Settings" at bounding box center [41, 134] width 64 height 11
click at [47, 160] on div "Managed" at bounding box center [42, 157] width 34 height 11
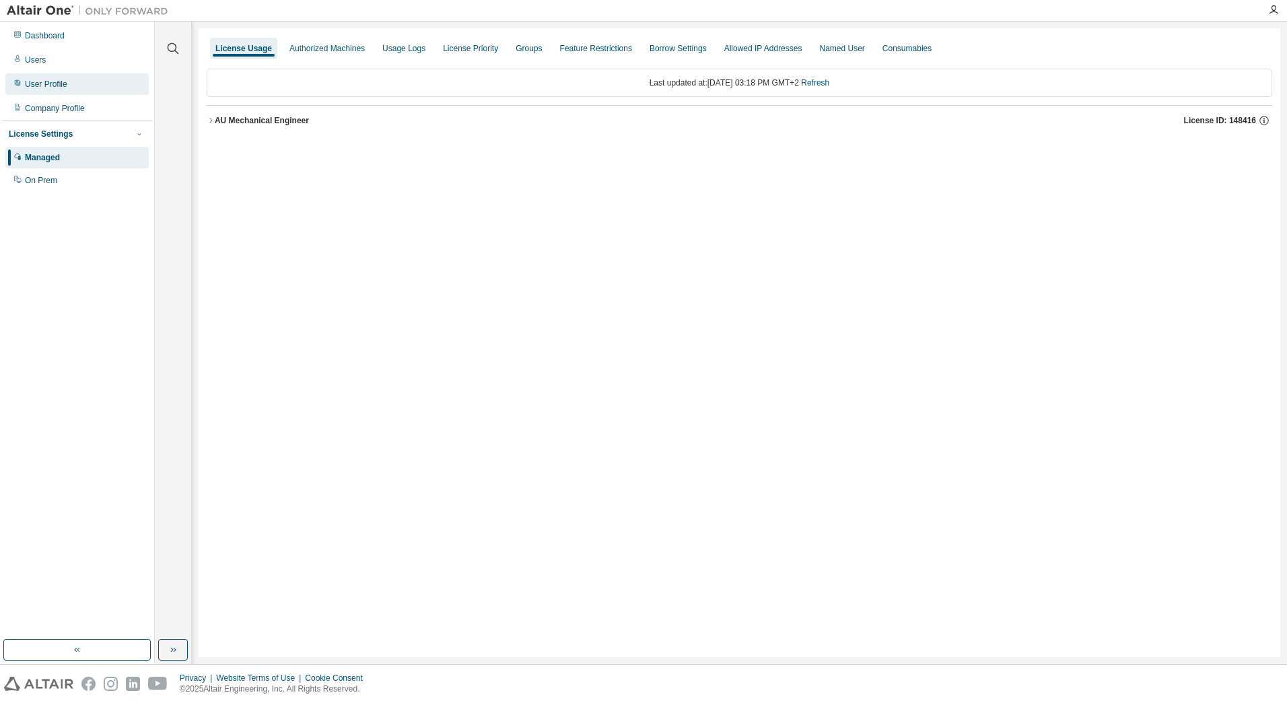
drag, startPoint x: 45, startPoint y: 63, endPoint x: 44, endPoint y: 82, distance: 19.6
click at [45, 63] on div "Users" at bounding box center [76, 60] width 143 height 22
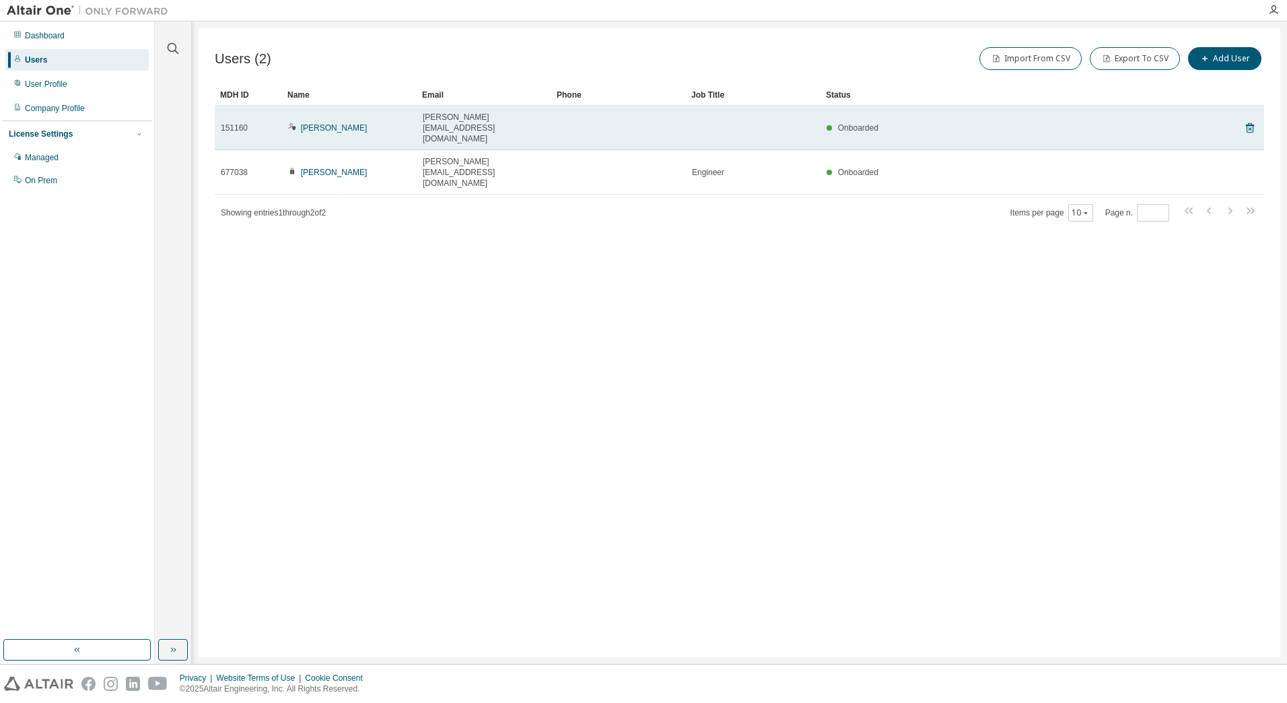
click at [474, 119] on span "rupp@imk-engineering.de" at bounding box center [484, 128] width 123 height 32
click at [301, 123] on link "Artur Rupp" at bounding box center [334, 127] width 67 height 9
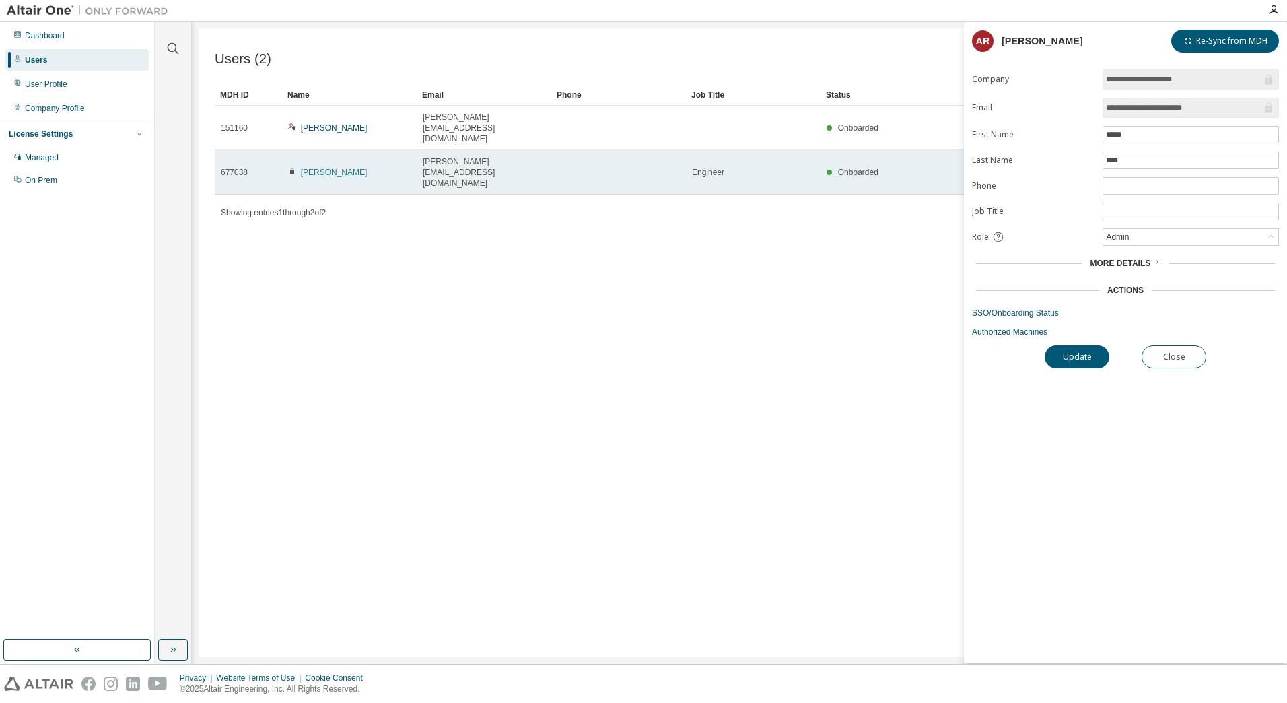
click at [312, 168] on link "Stephan Perz" at bounding box center [334, 172] width 67 height 9
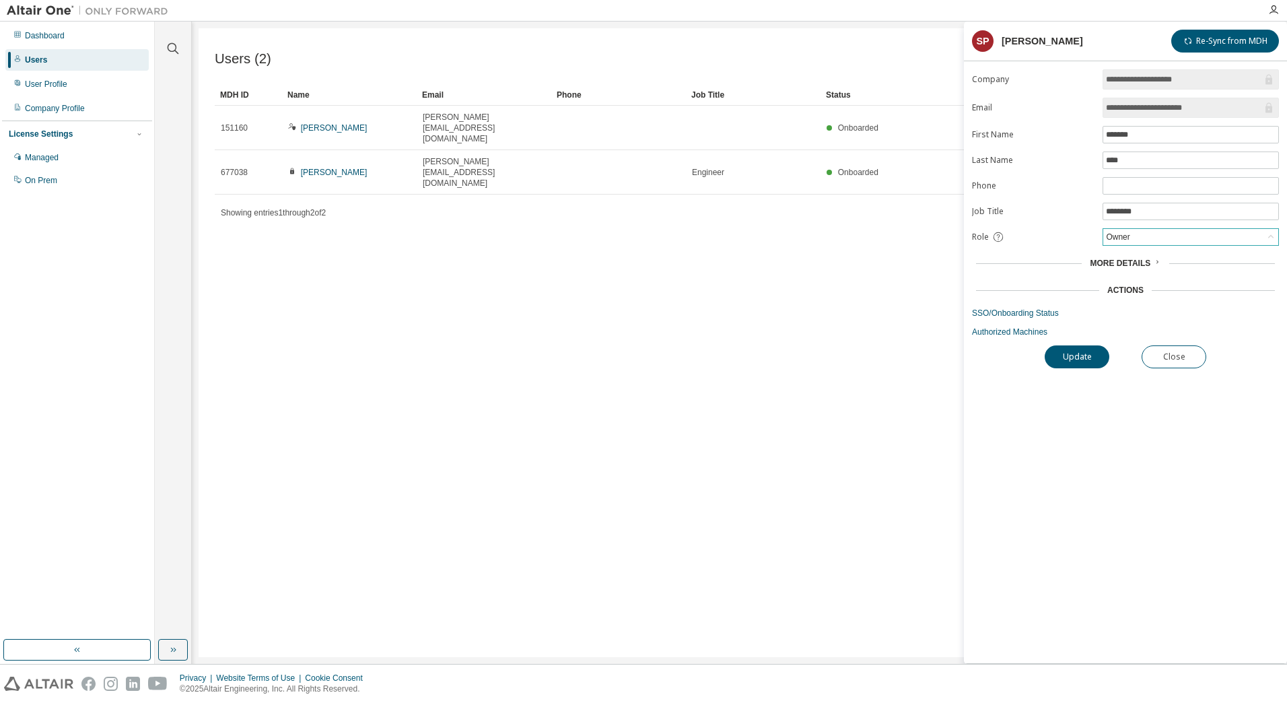
click at [1179, 237] on div "Owner" at bounding box center [1191, 237] width 175 height 16
click at [1163, 255] on li "Admin" at bounding box center [1190, 255] width 172 height 18
click at [1083, 353] on button "Update" at bounding box center [1077, 356] width 65 height 23
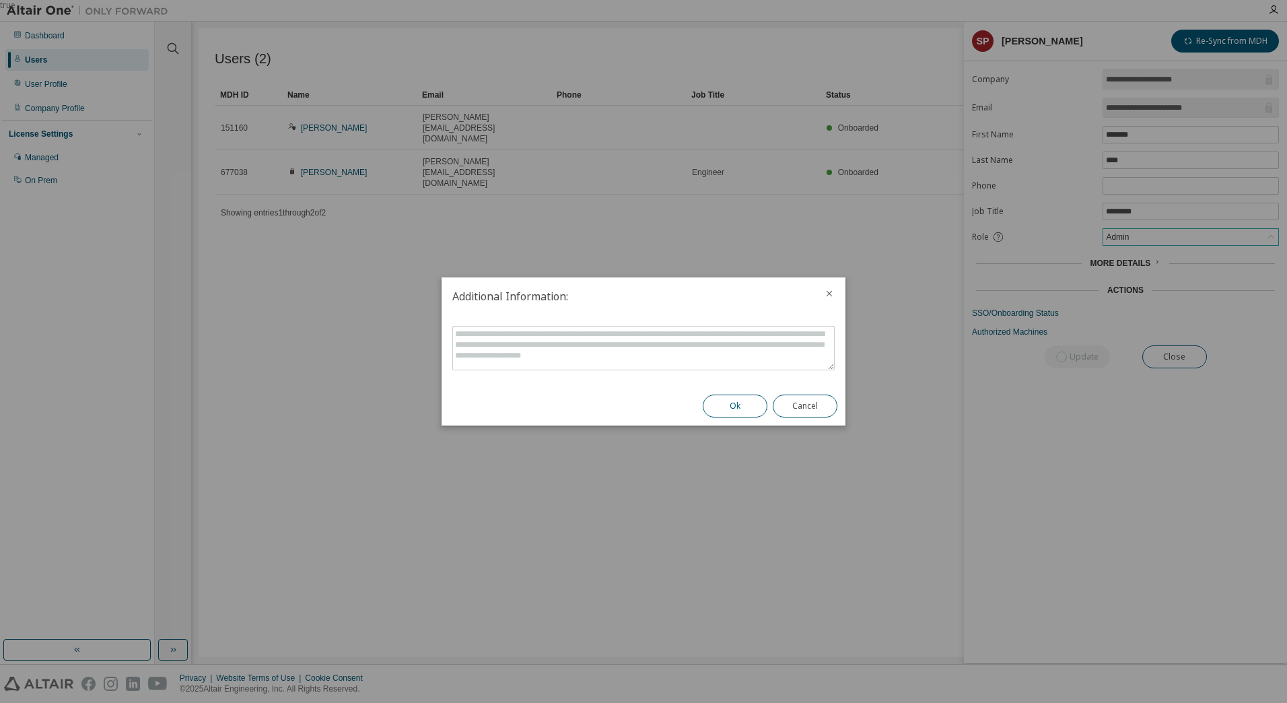
click at [733, 401] on button "Ok" at bounding box center [735, 406] width 65 height 23
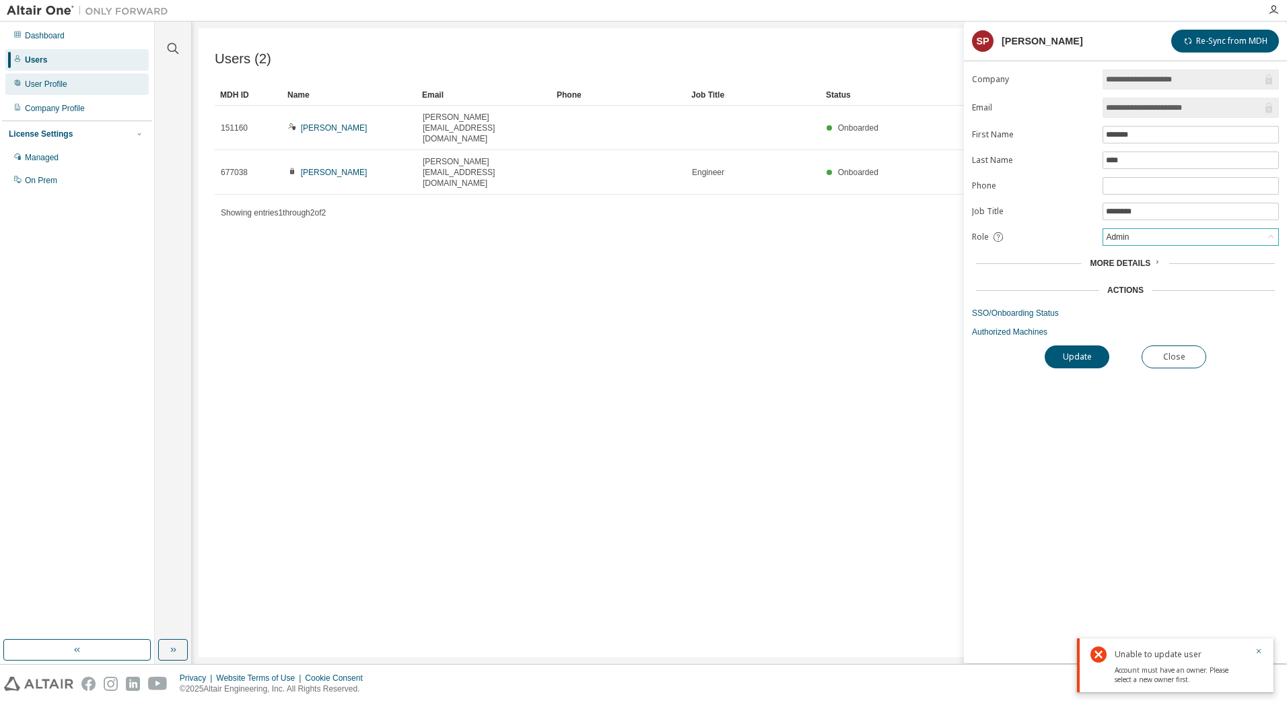
click at [63, 90] on div "User Profile" at bounding box center [76, 84] width 143 height 22
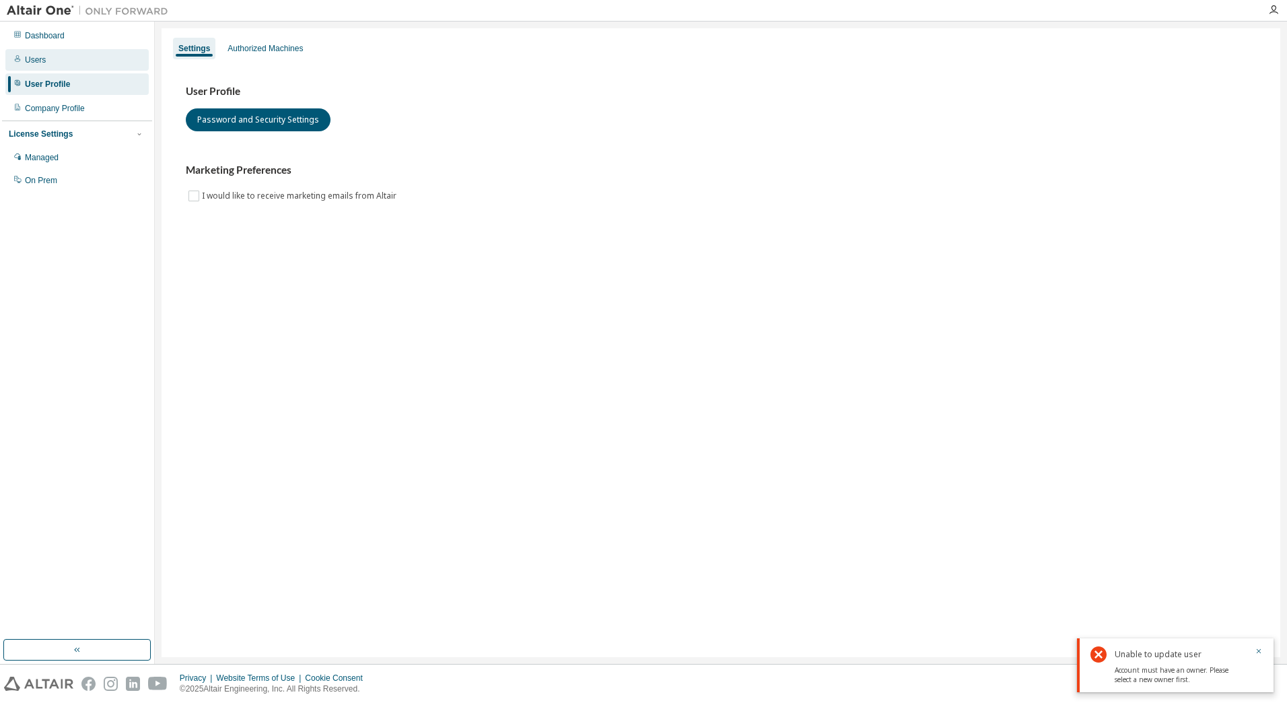
click at [36, 57] on div "Users" at bounding box center [35, 60] width 21 height 11
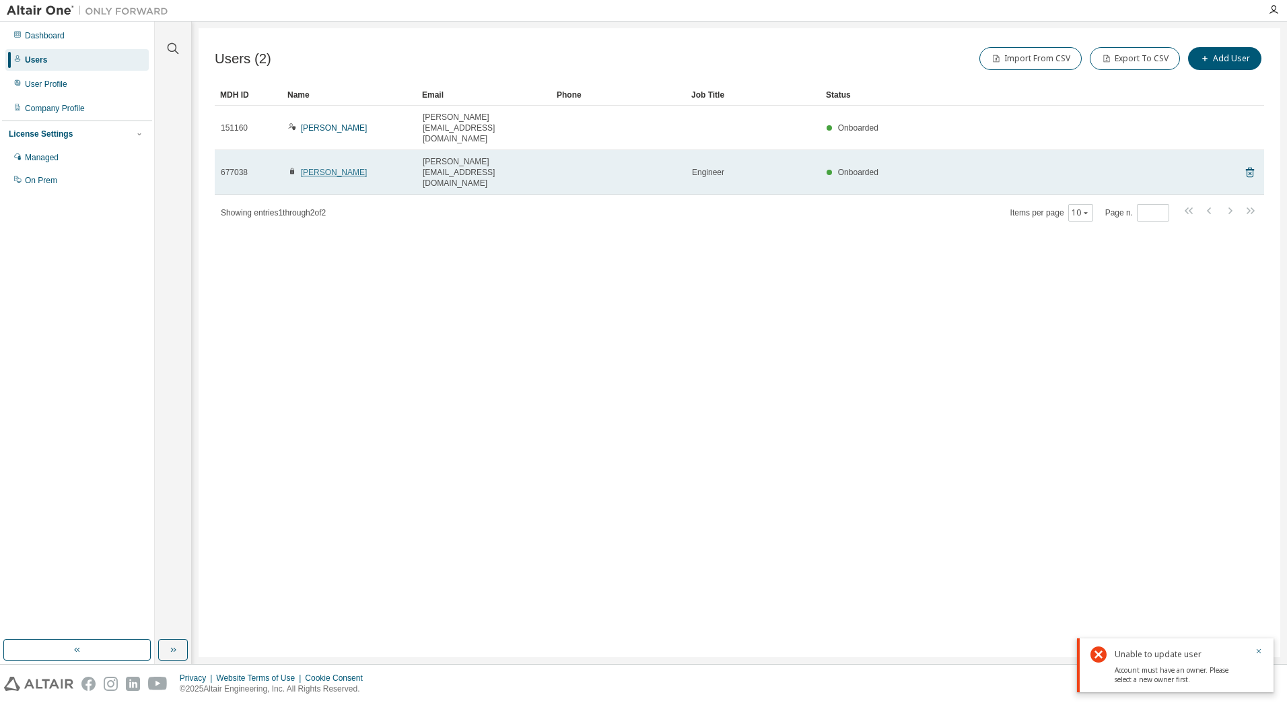
click at [312, 168] on link "Stephan Perz" at bounding box center [334, 172] width 67 height 9
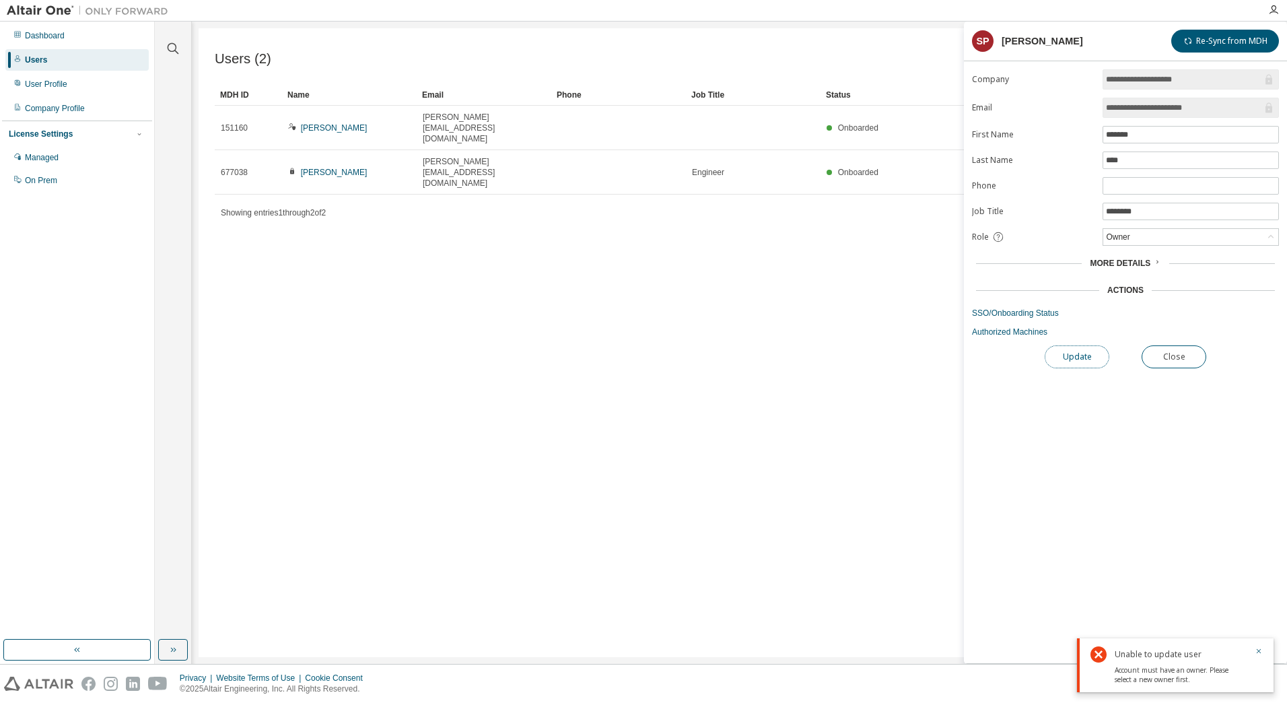
click at [1073, 358] on button "Update" at bounding box center [1077, 356] width 65 height 23
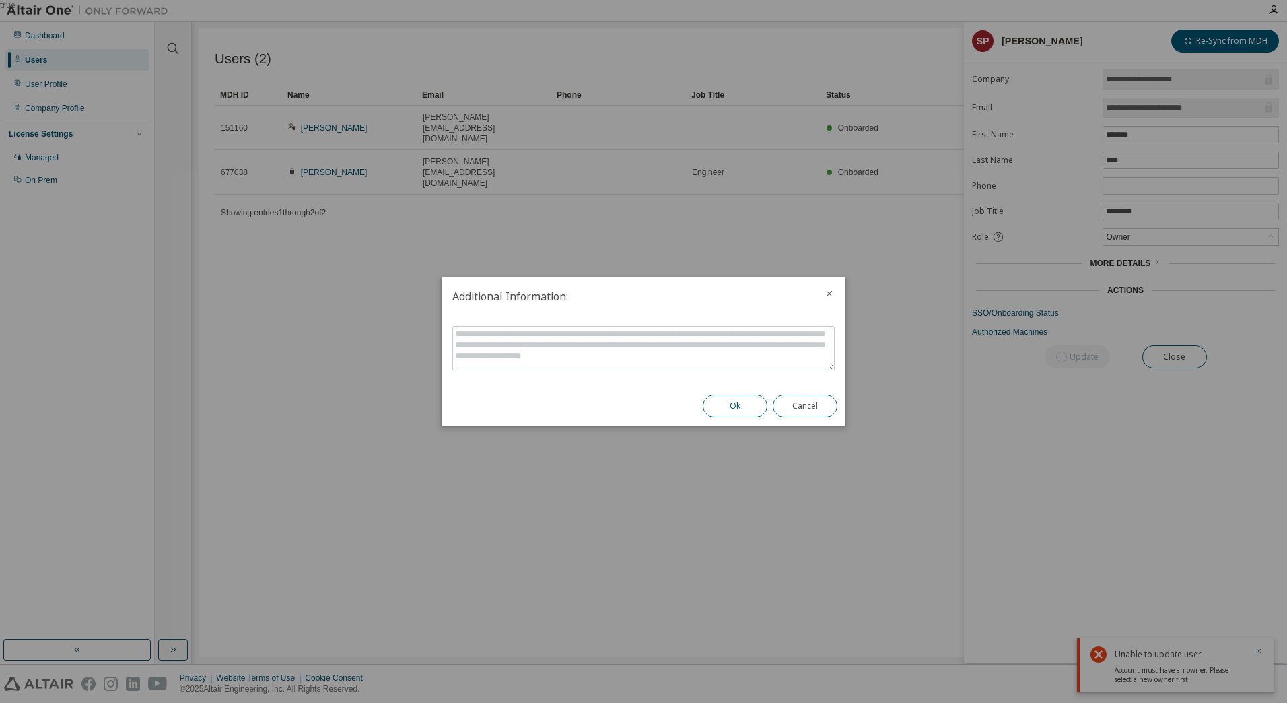
click at [718, 401] on button "Ok" at bounding box center [735, 406] width 65 height 23
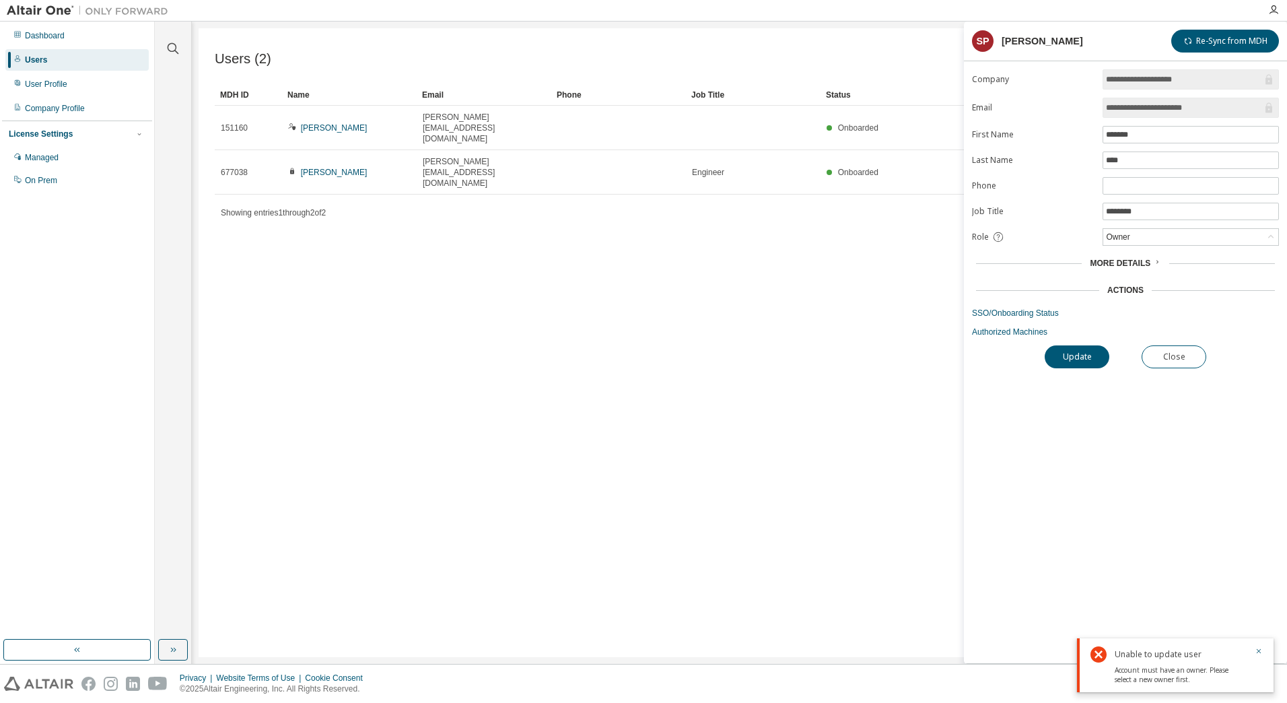
click at [1143, 269] on div "More Details" at bounding box center [1125, 263] width 307 height 19
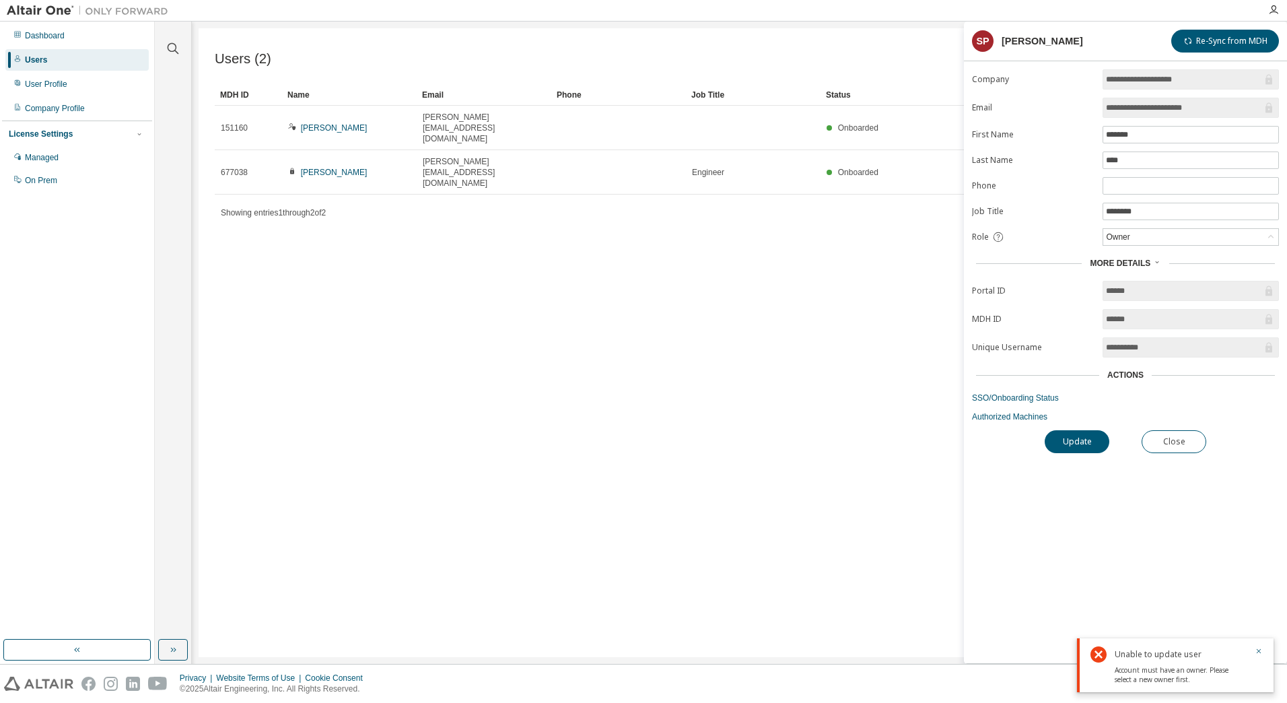
click at [630, 420] on div "Users (2) Import From CSV Export To CSV Add User Clear Load Save Save As Field …" at bounding box center [740, 342] width 1082 height 629
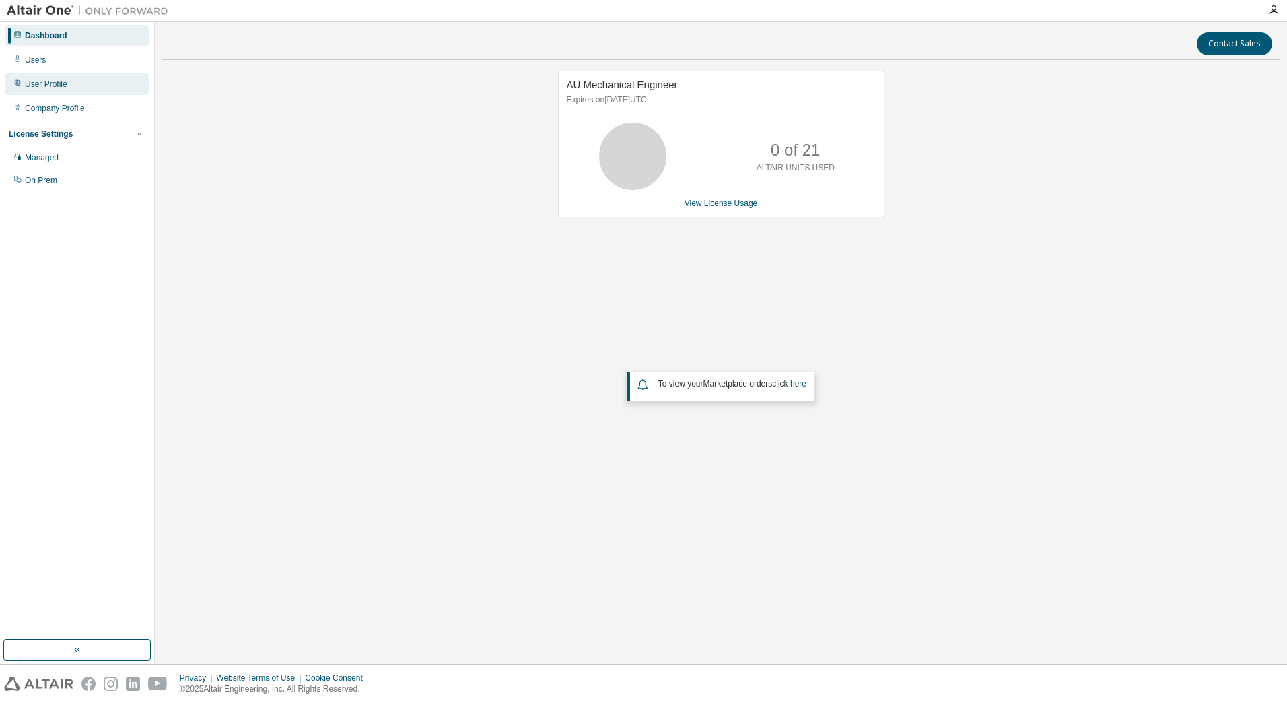
click at [32, 83] on div "User Profile" at bounding box center [46, 84] width 42 height 11
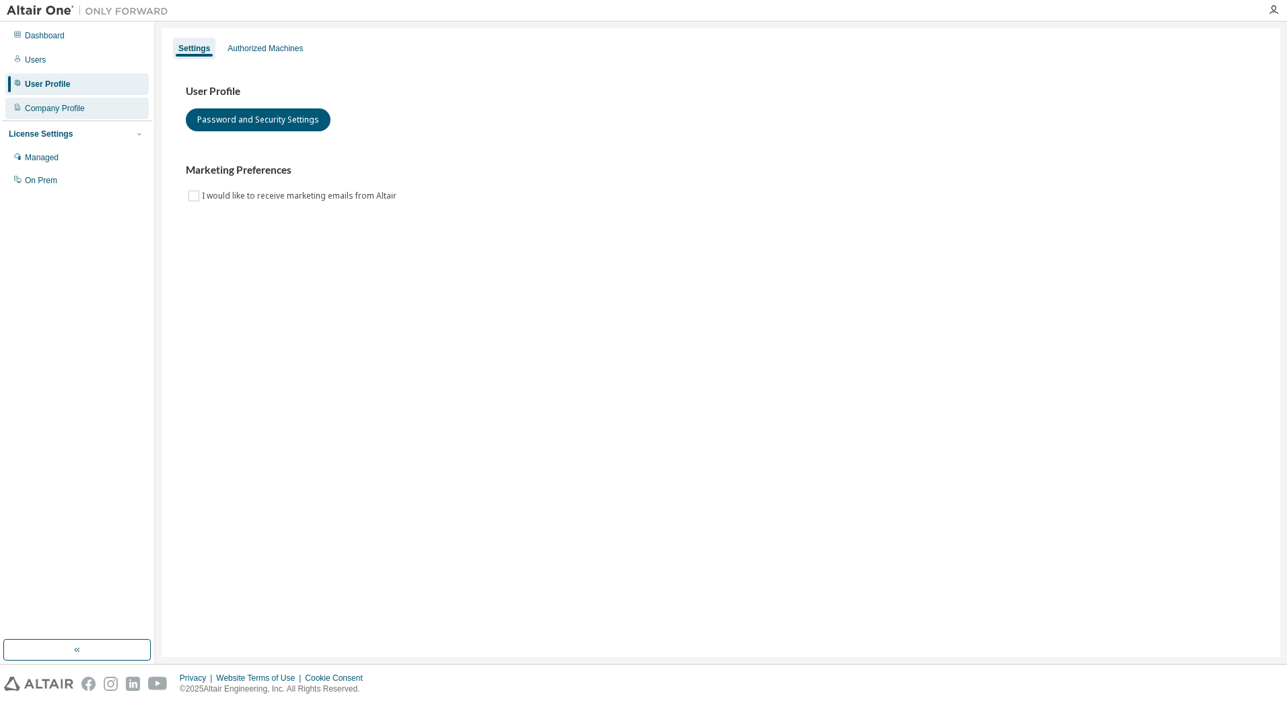
click at [40, 100] on div "Company Profile" at bounding box center [76, 109] width 143 height 22
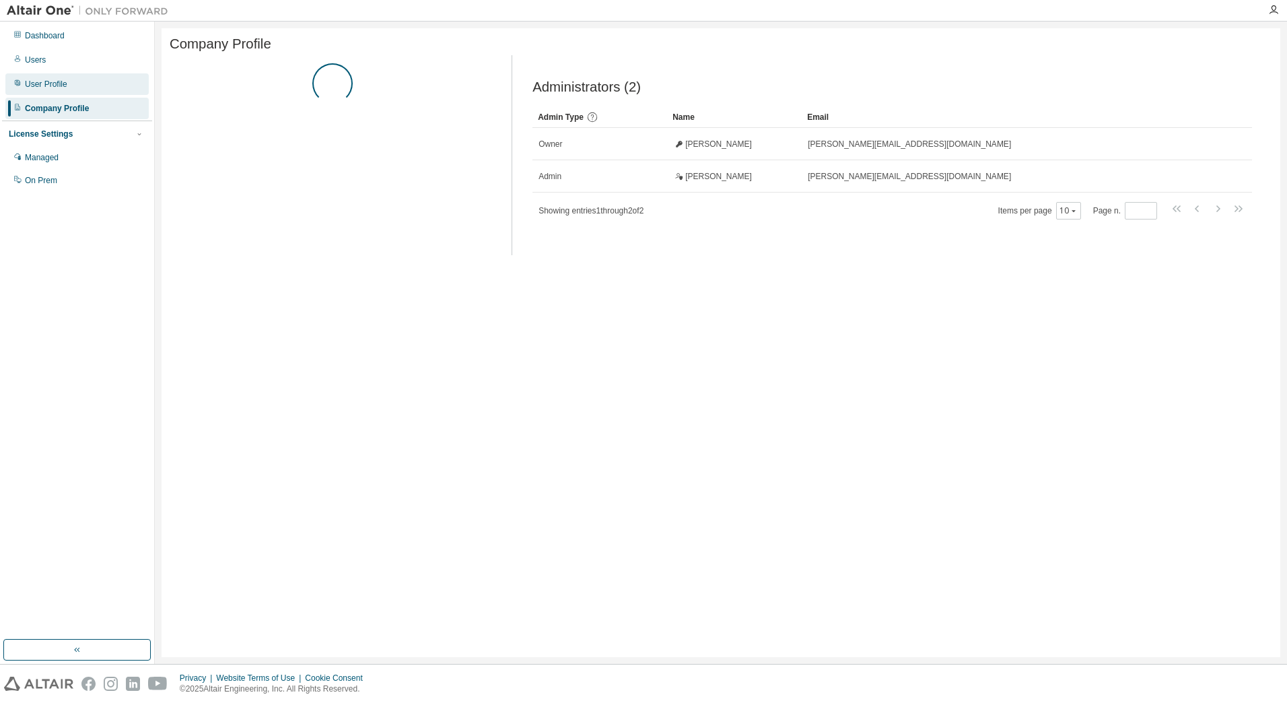
click at [45, 83] on div "User Profile" at bounding box center [46, 84] width 42 height 11
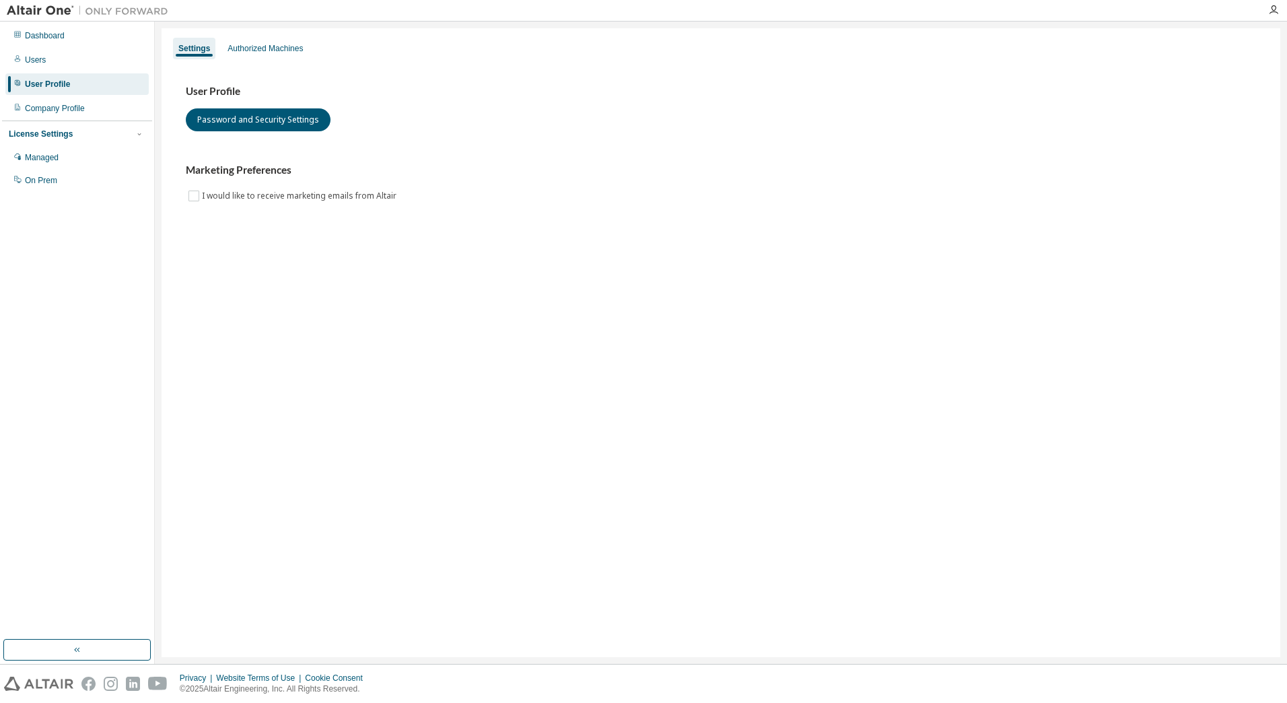
click at [296, 36] on div "Settings Authorized Machines User Profile Password and Security Settings Market…" at bounding box center [721, 342] width 1119 height 629
click at [296, 48] on div "Authorized Machines" at bounding box center [265, 48] width 75 height 11
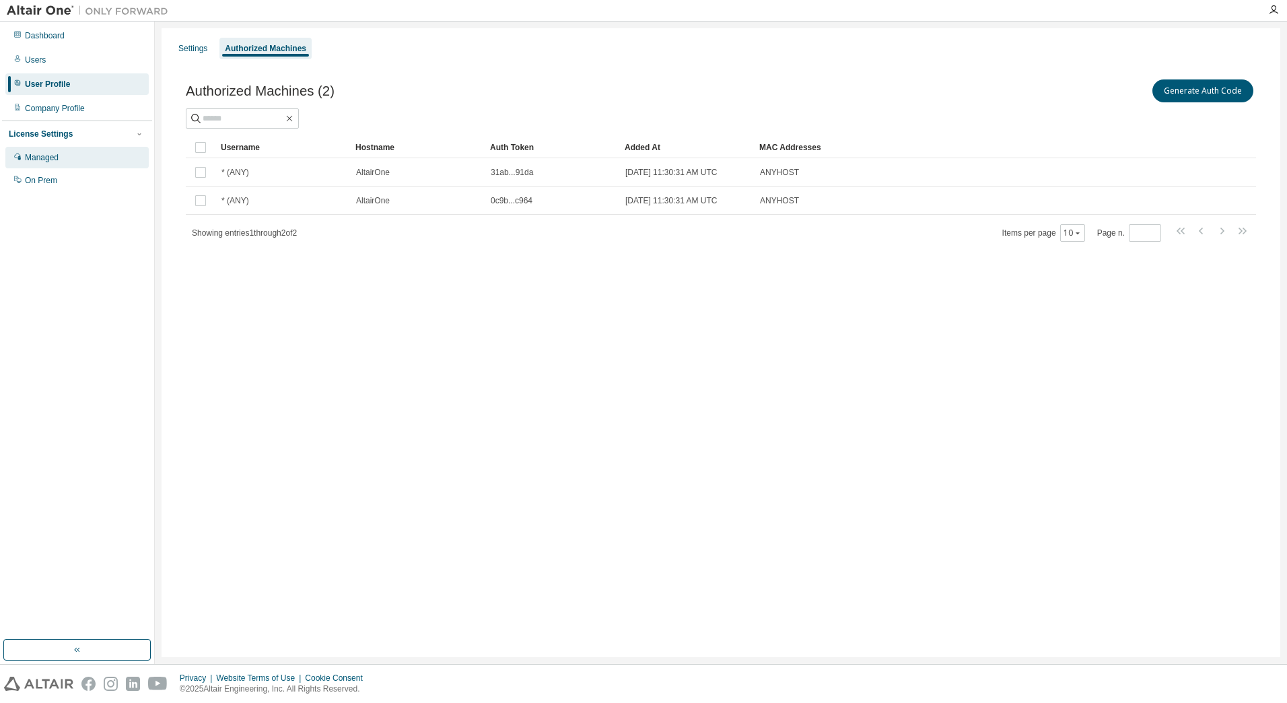
click at [54, 152] on div "Managed" at bounding box center [76, 158] width 143 height 22
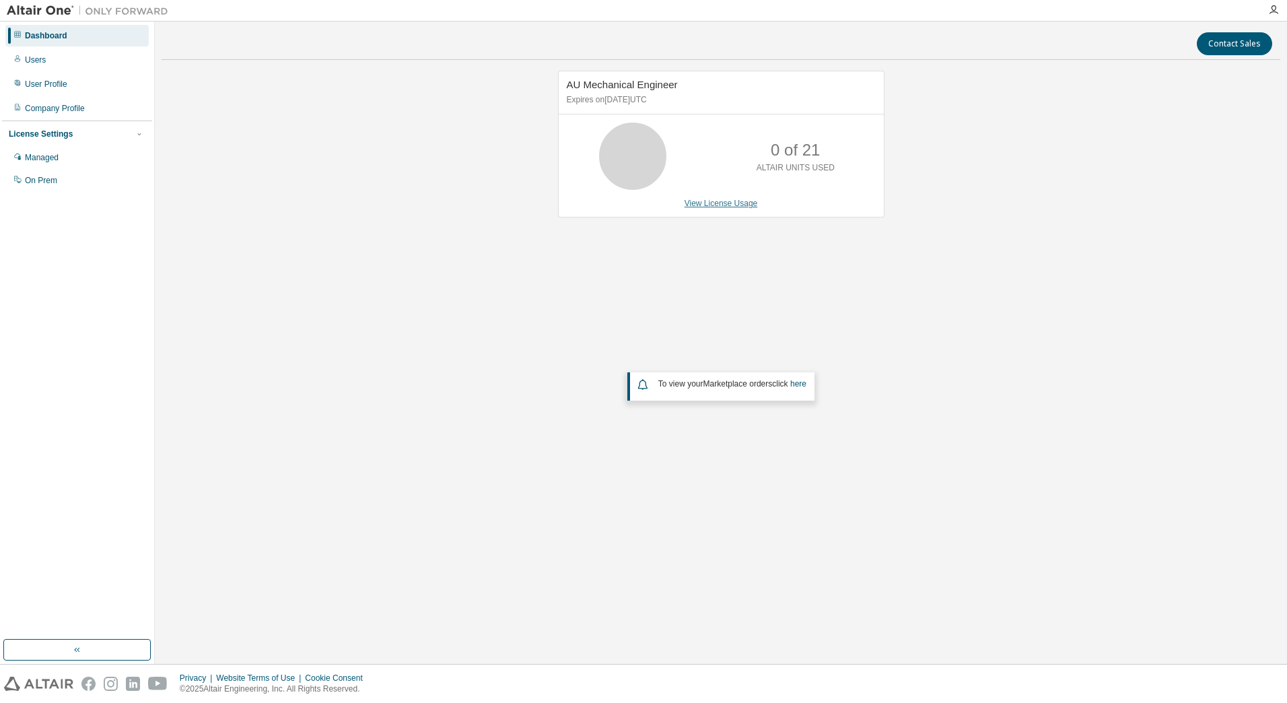
click at [721, 205] on link "View License Usage" at bounding box center [721, 203] width 73 height 9
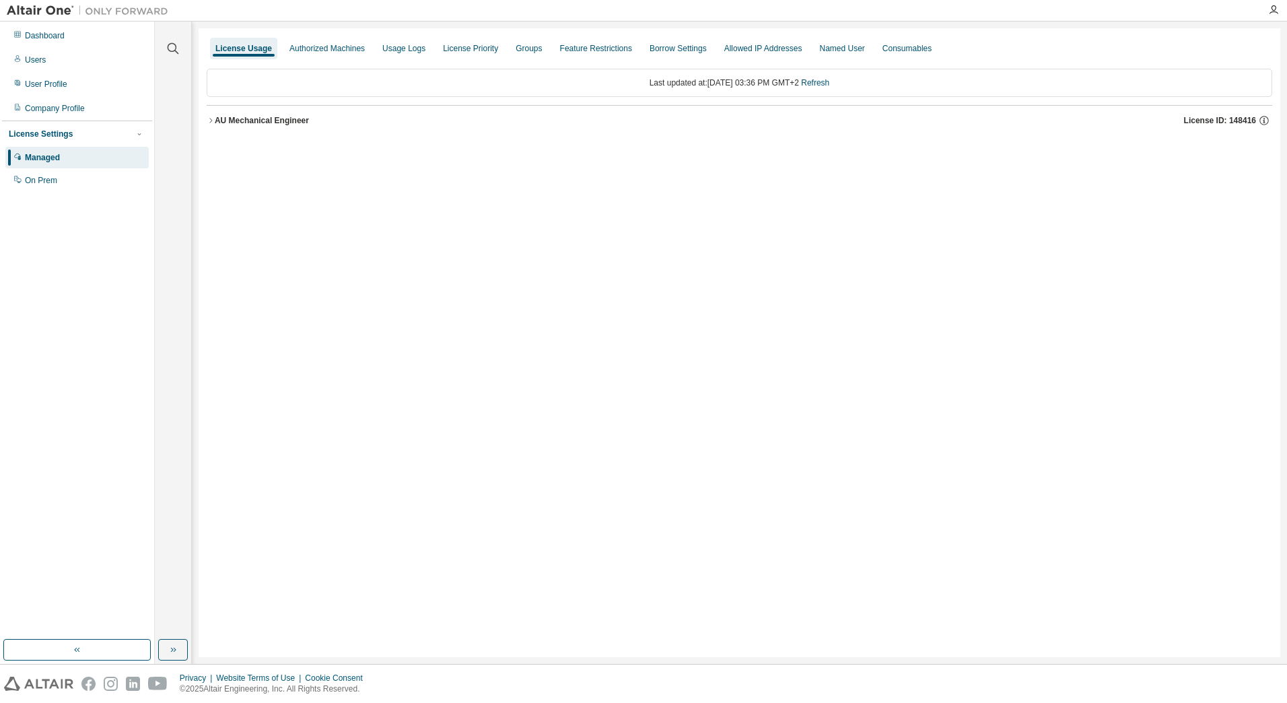
click at [211, 121] on icon "button" at bounding box center [210, 120] width 3 height 5
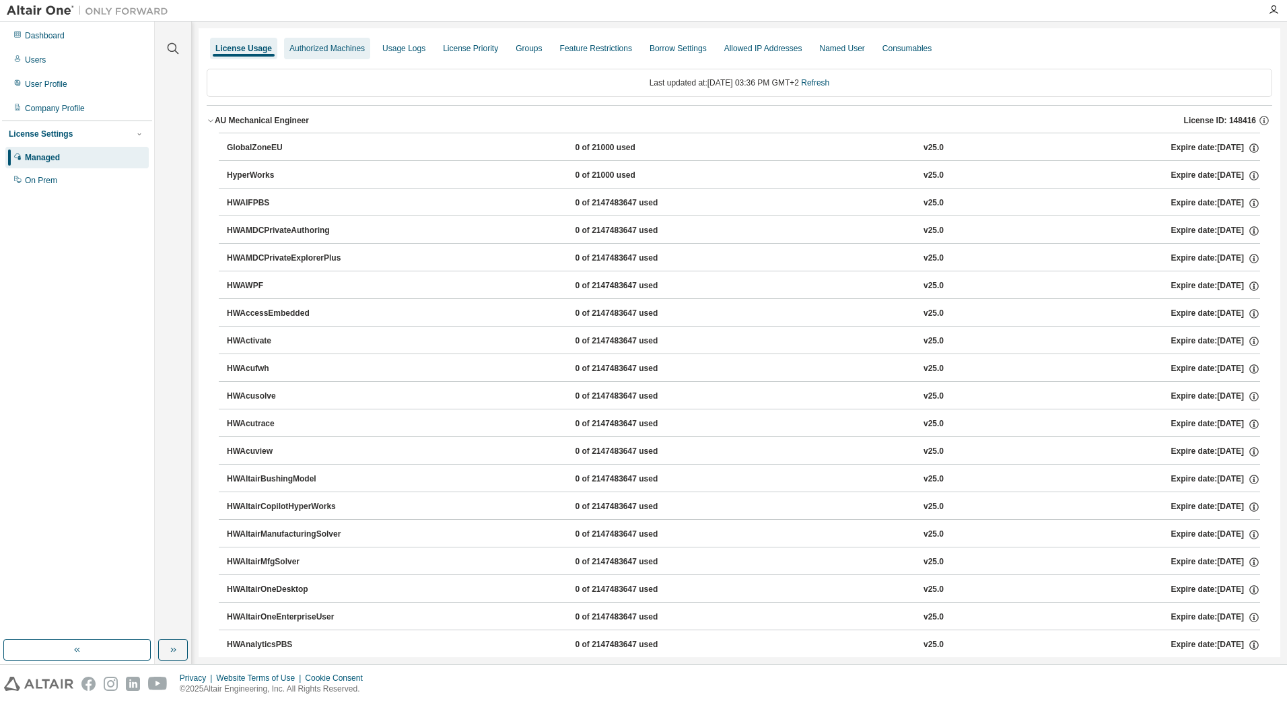
click at [323, 53] on div "Authorized Machines" at bounding box center [327, 48] width 75 height 11
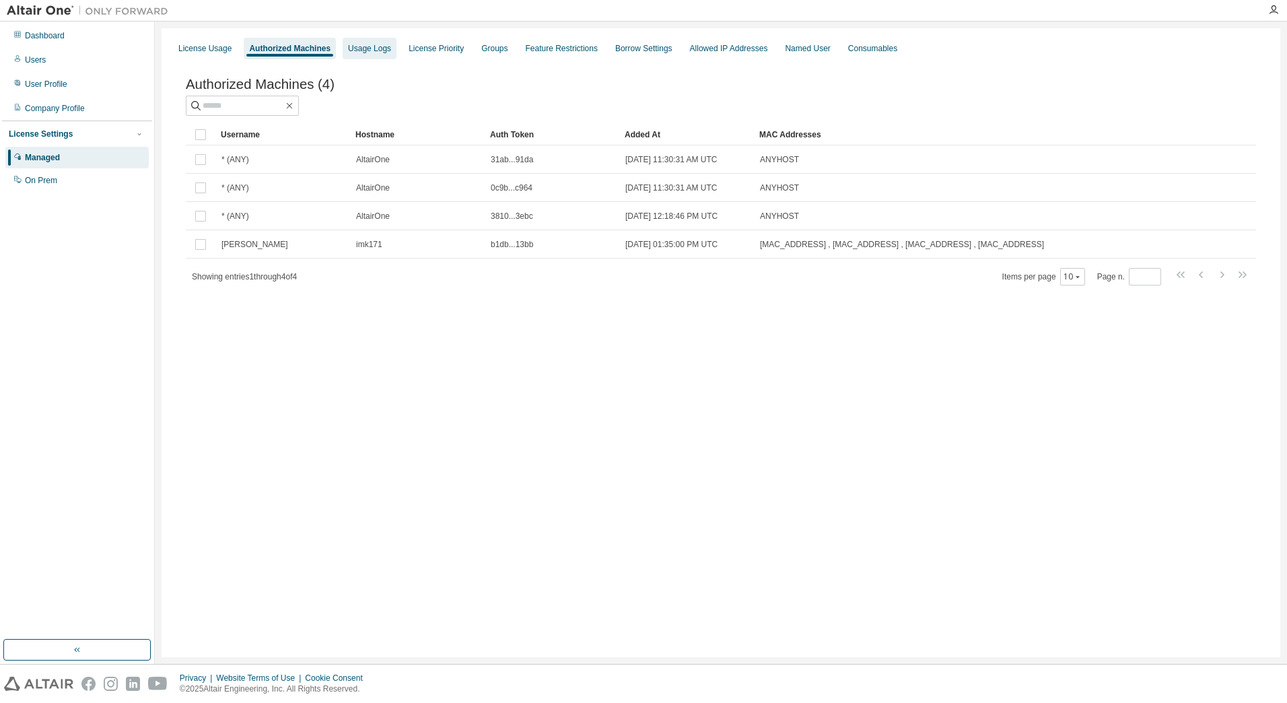
click at [369, 49] on div "Usage Logs" at bounding box center [369, 48] width 43 height 11
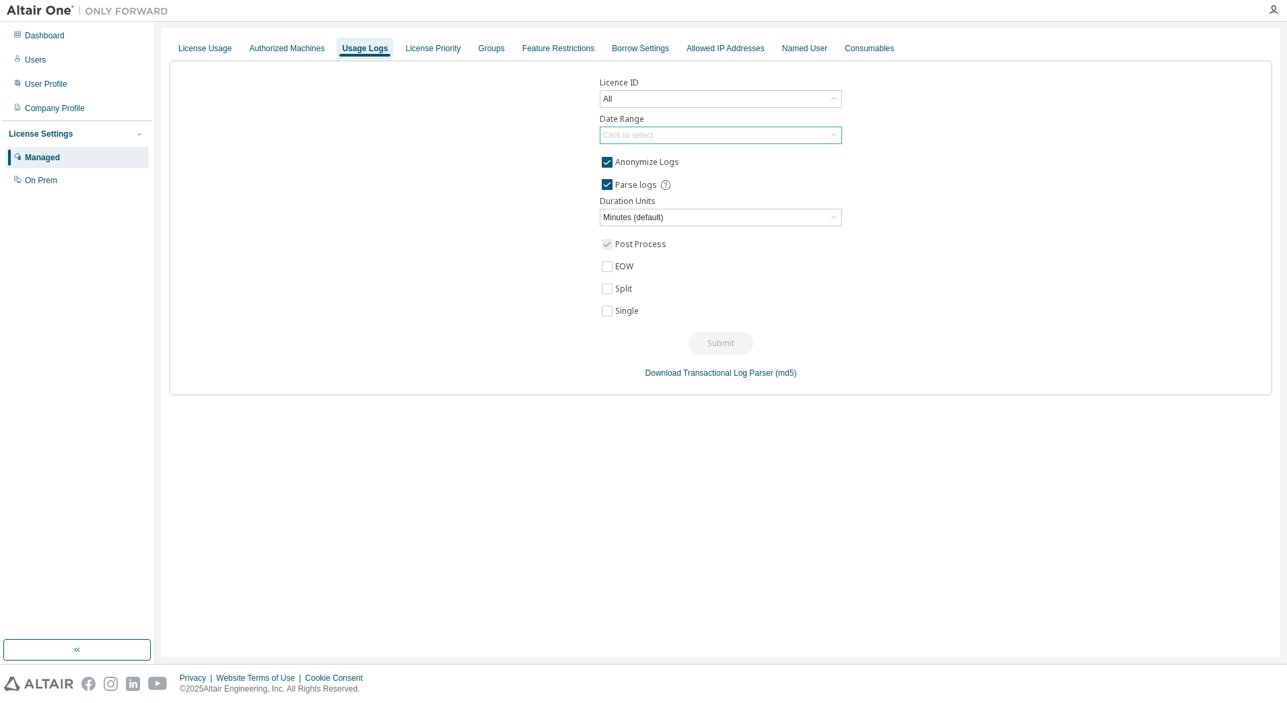
click at [633, 133] on div "Click to select" at bounding box center [628, 135] width 50 height 11
click at [624, 174] on li "Last 30 days" at bounding box center [720, 173] width 238 height 18
click at [706, 218] on button "Submit" at bounding box center [721, 218] width 65 height 23
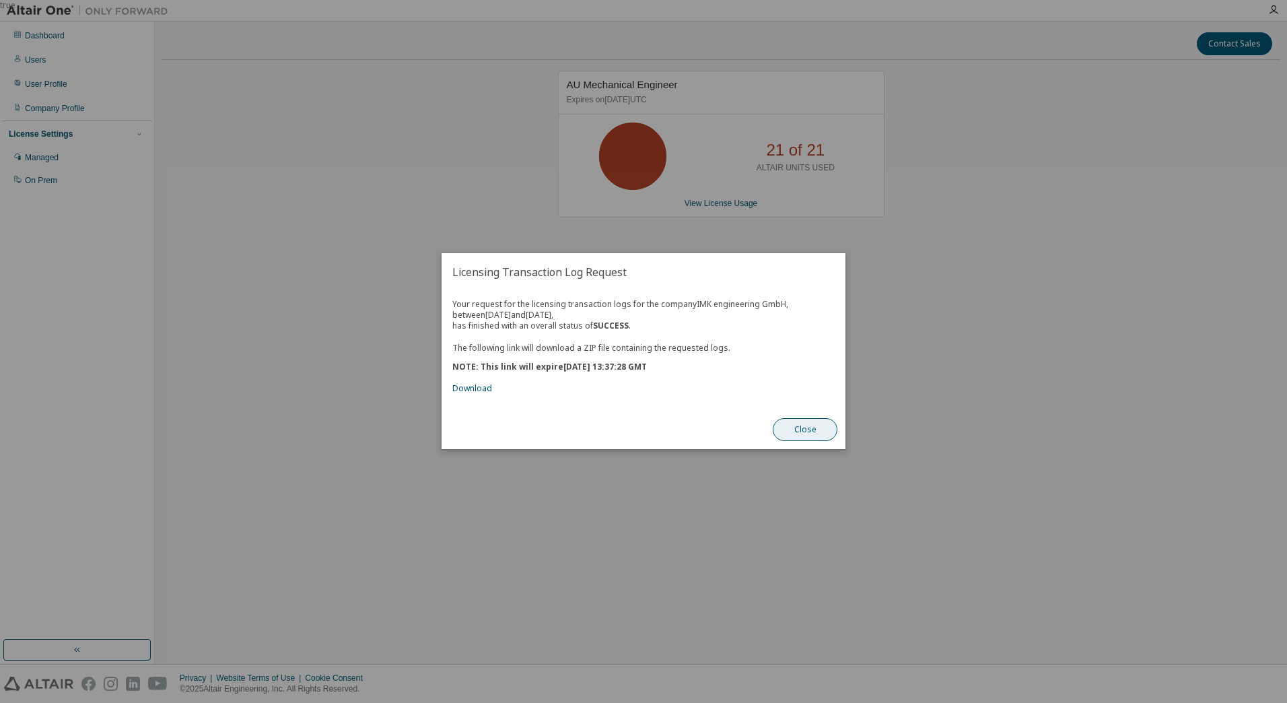
click at [805, 428] on button "Close" at bounding box center [805, 430] width 65 height 23
